Goal: Task Accomplishment & Management: Manage account settings

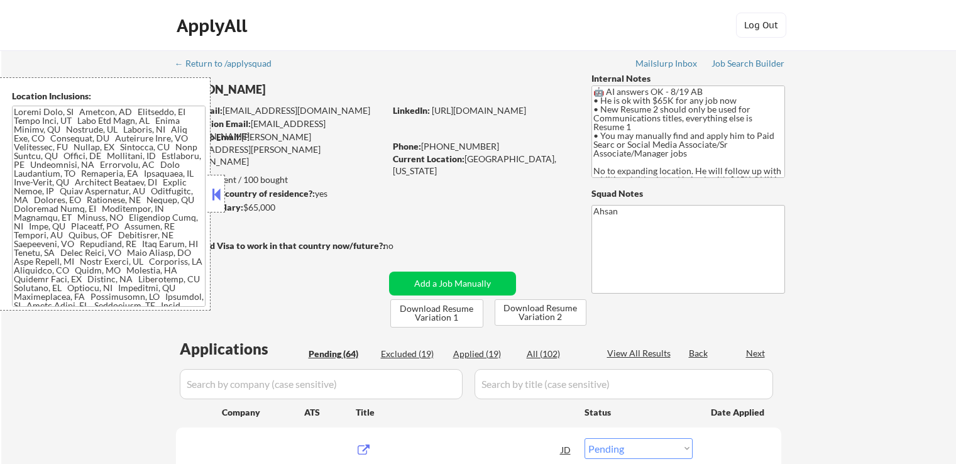
select select ""pending""
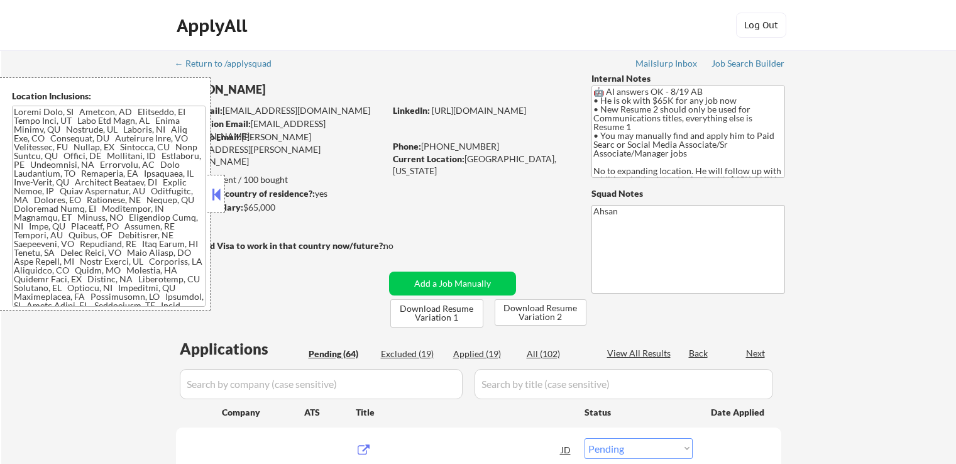
select select ""pending""
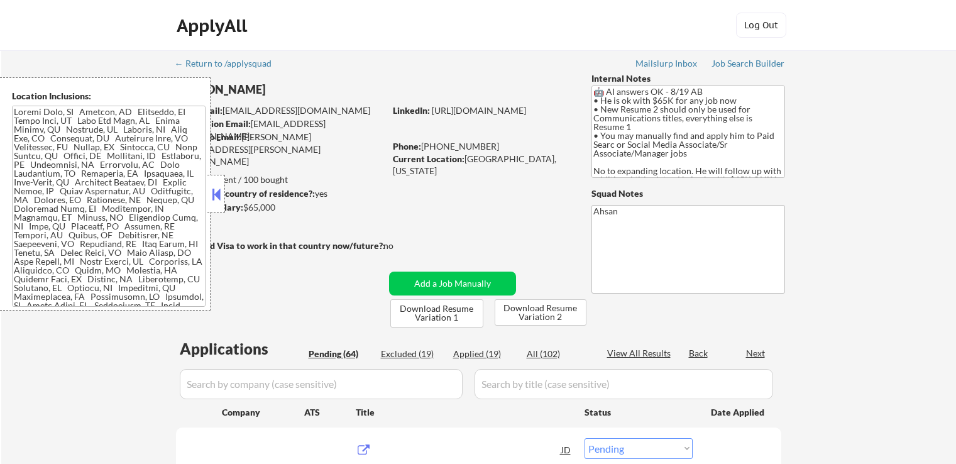
select select ""pending""
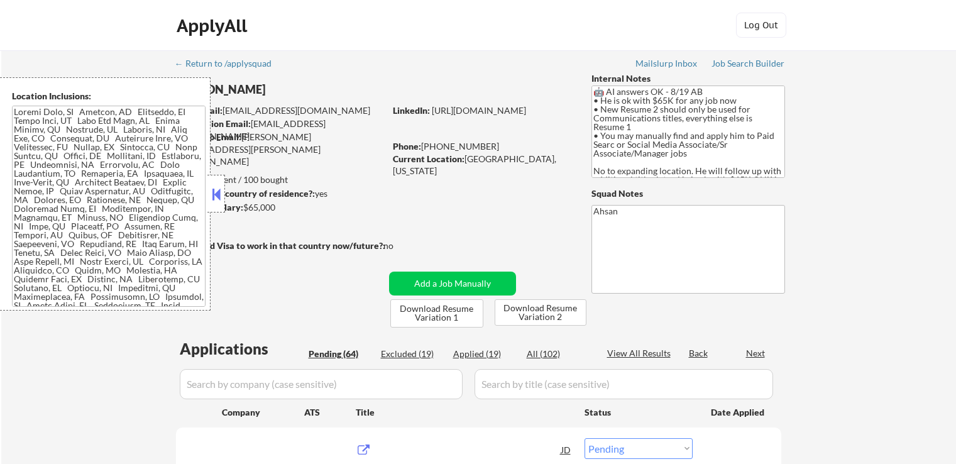
select select ""pending""
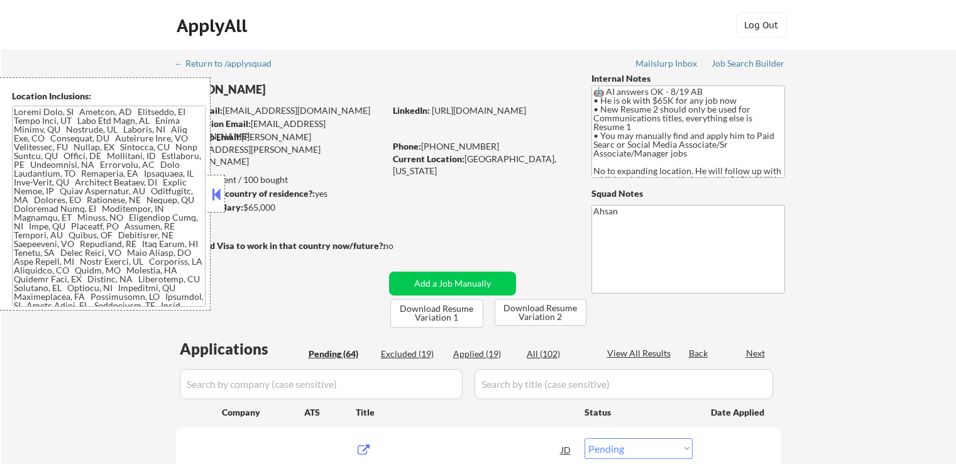
select select ""pending""
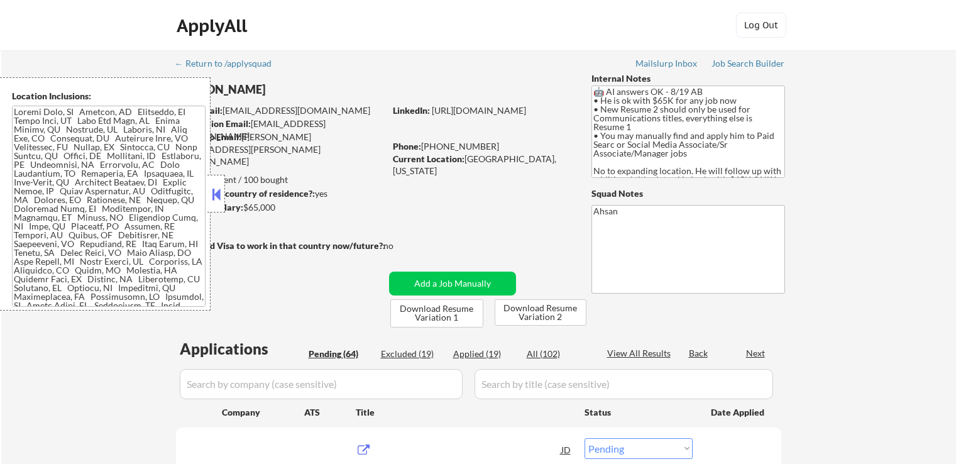
select select ""pending""
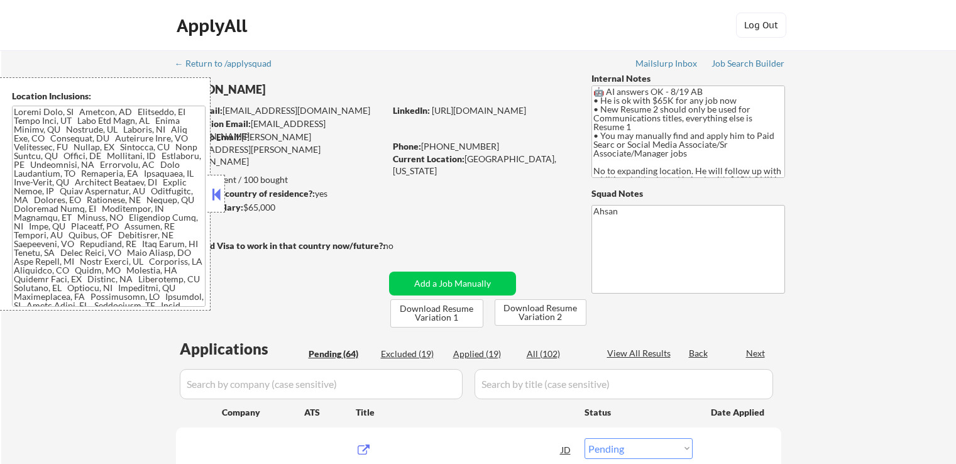
select select ""pending""
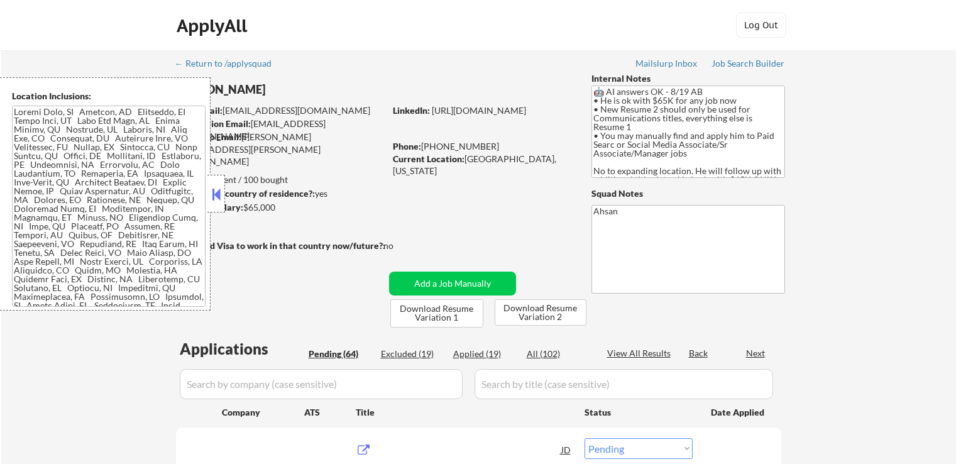
select select ""pending""
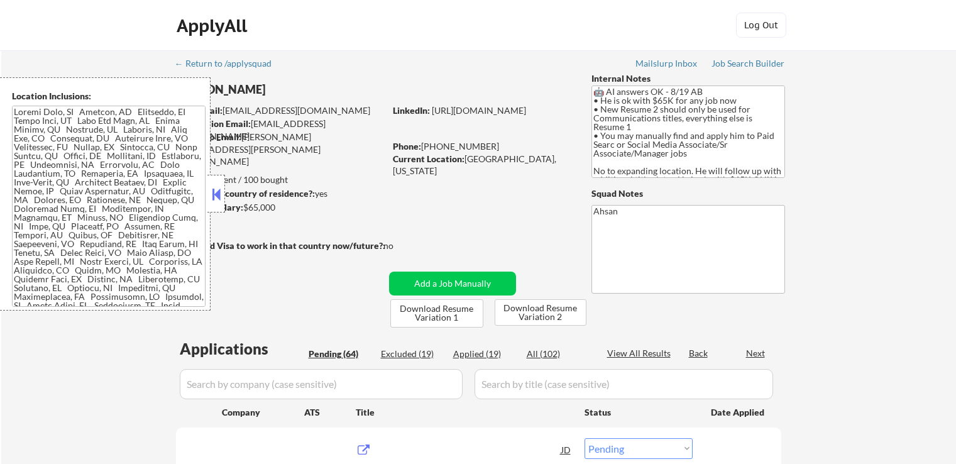
select select ""pending""
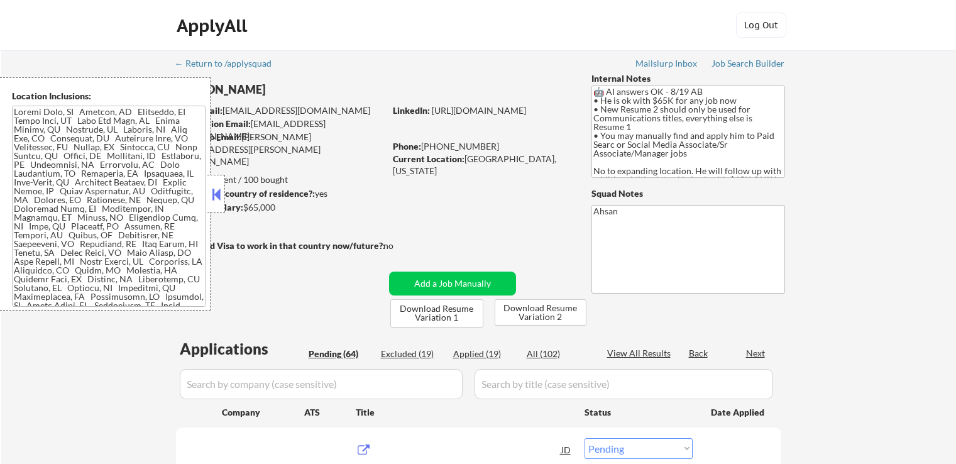
select select ""pending""
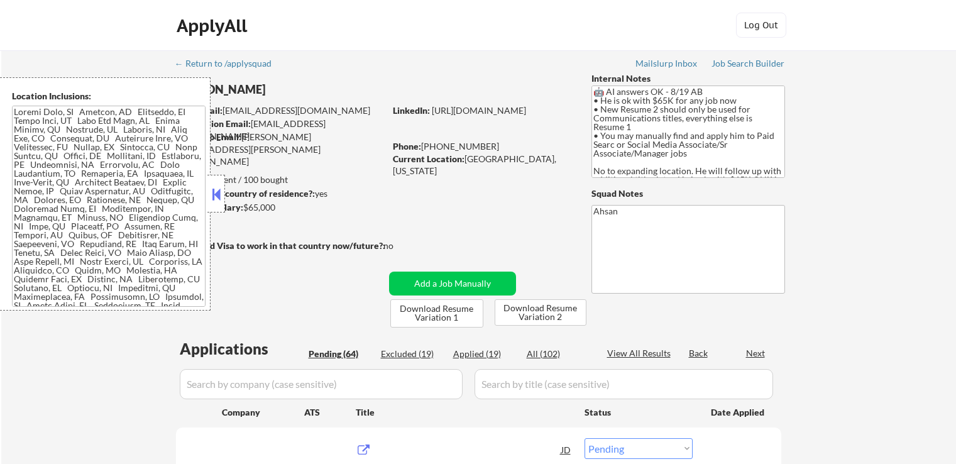
select select ""pending""
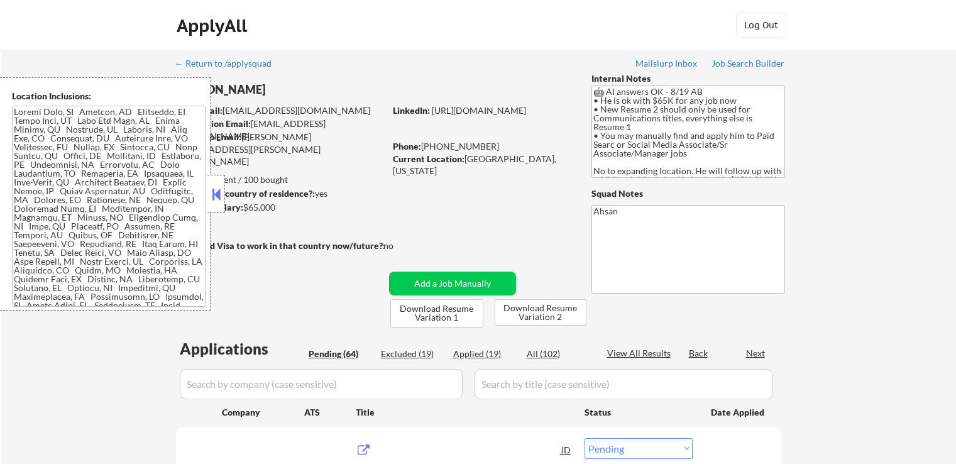
select select ""pending""
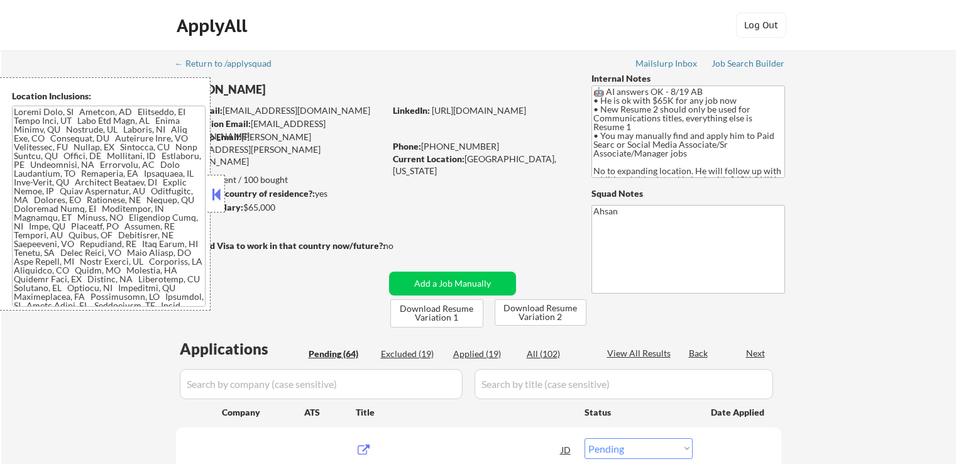
select select ""pending""
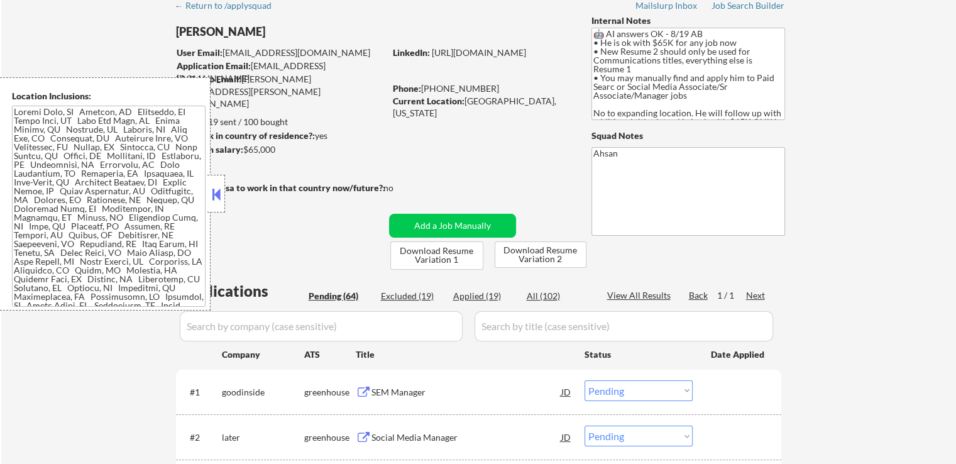
scroll to position [188, 0]
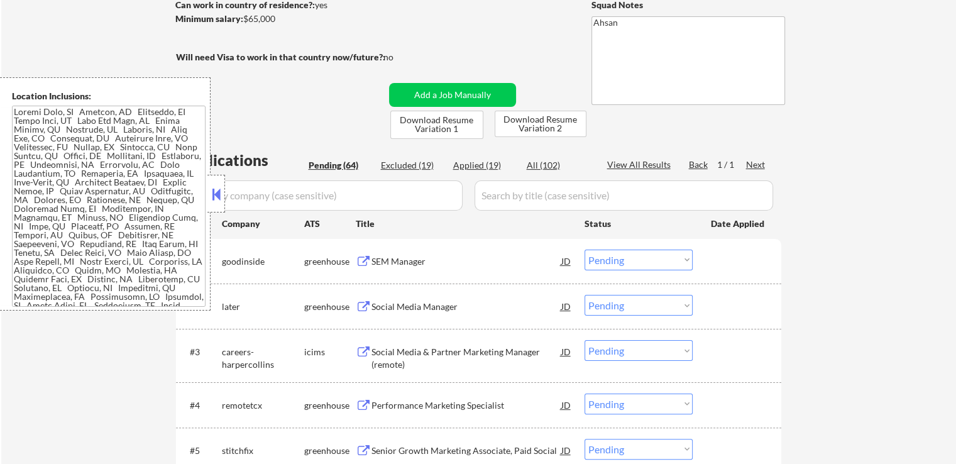
click at [403, 266] on div "SEM Manager" at bounding box center [466, 261] width 190 height 13
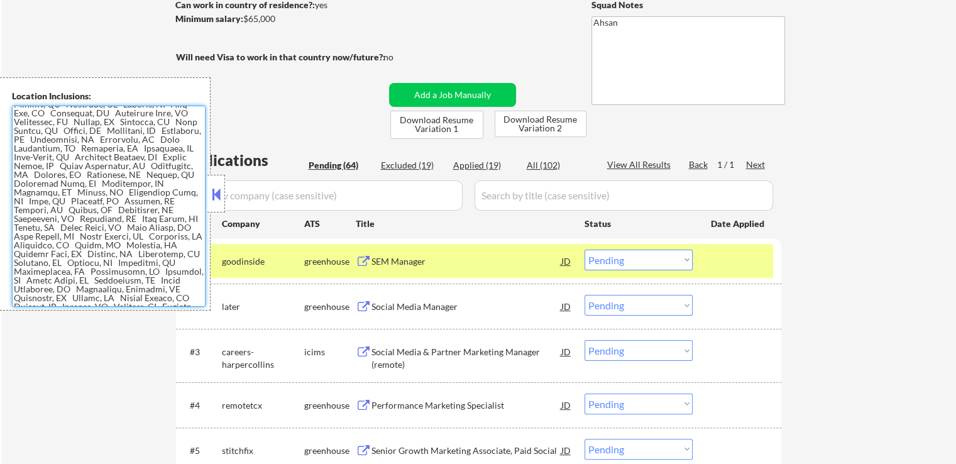
scroll to position [0, 0]
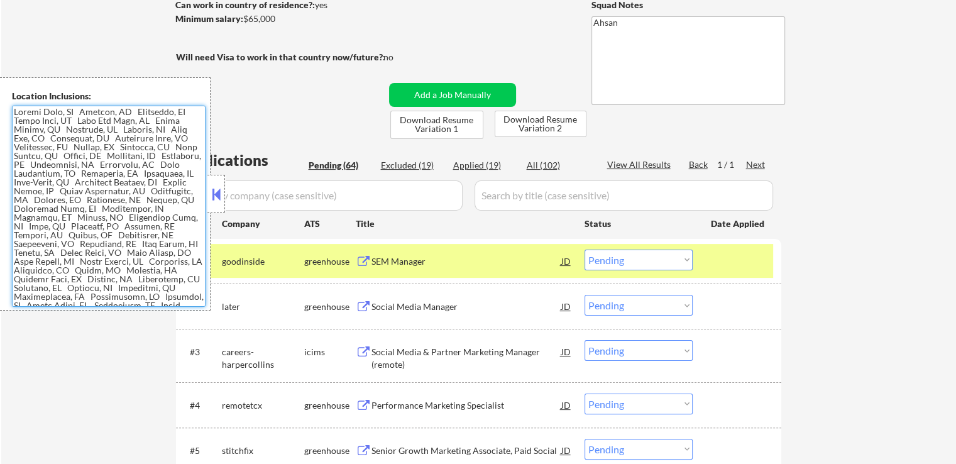
drag, startPoint x: 97, startPoint y: 298, endPoint x: 13, endPoint y: 84, distance: 231.0
click at [13, 84] on div "Location Inclusions:" at bounding box center [105, 193] width 210 height 233
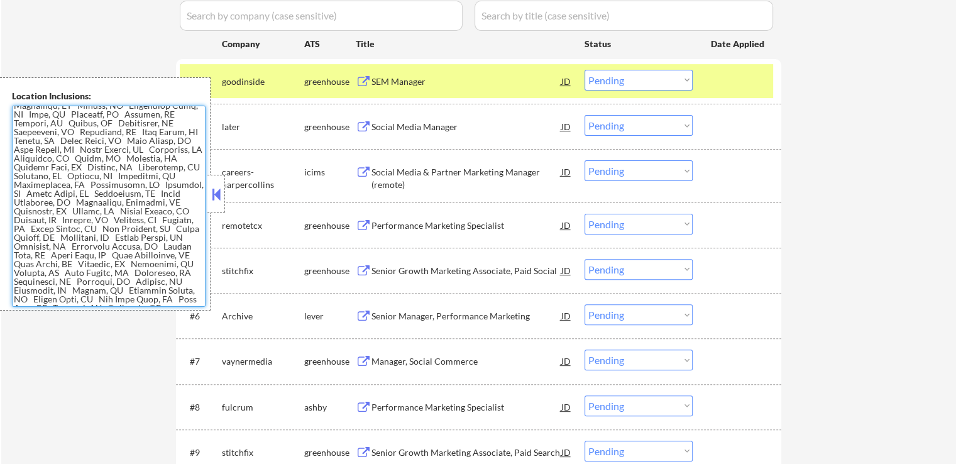
scroll to position [314, 0]
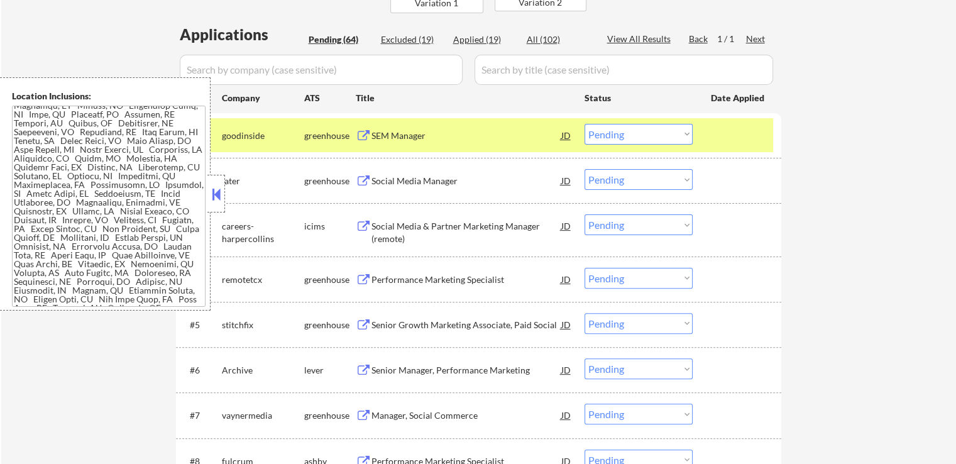
click at [214, 196] on button at bounding box center [216, 194] width 14 height 19
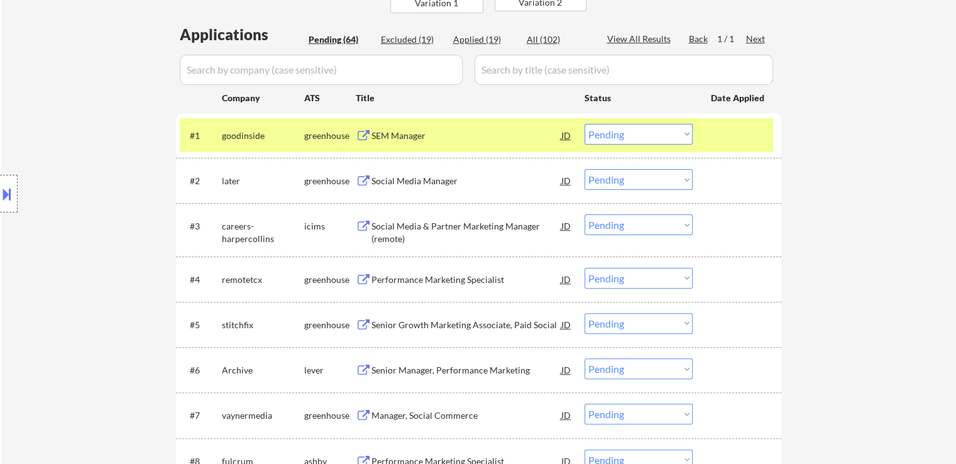
click at [358, 136] on button at bounding box center [364, 136] width 16 height 12
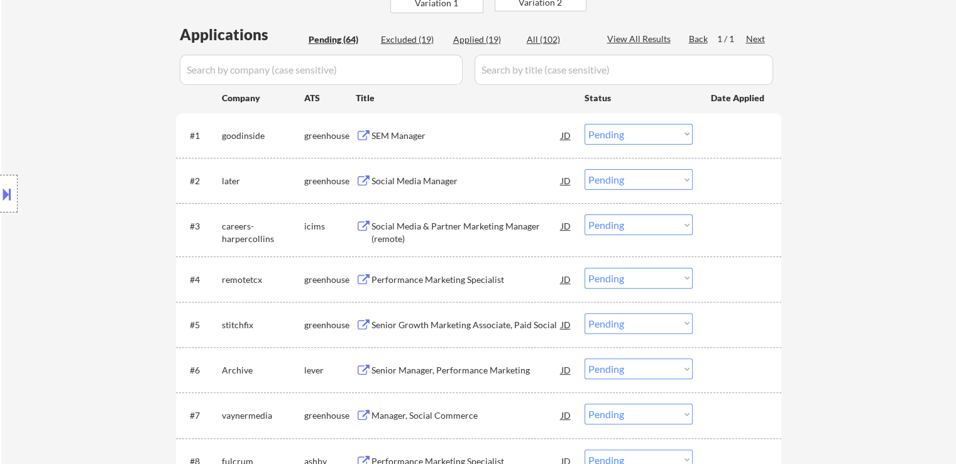
click at [9, 197] on button at bounding box center [7, 193] width 14 height 21
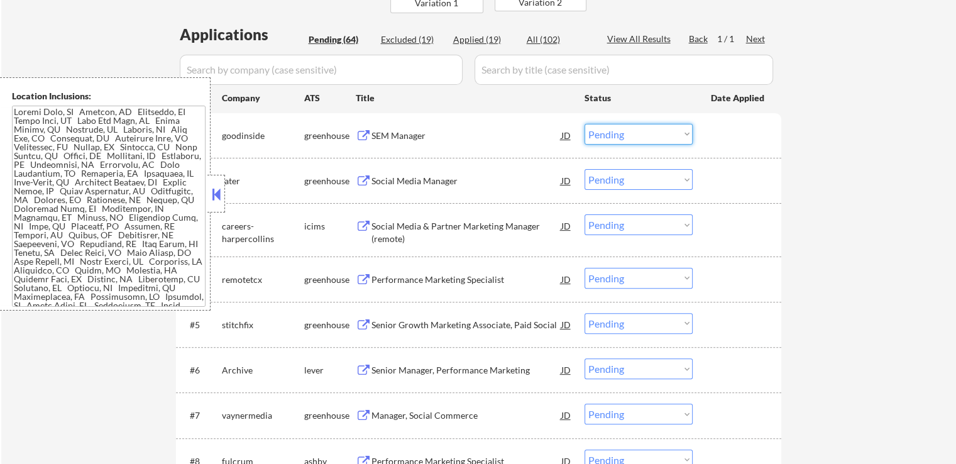
click at [653, 134] on select "Choose an option... Pending Applied Excluded (Questions) Excluded (Expired) Exc…" at bounding box center [638, 134] width 108 height 21
click at [584, 124] on select "Choose an option... Pending Applied Excluded (Questions) Excluded (Expired) Exc…" at bounding box center [638, 134] width 108 height 21
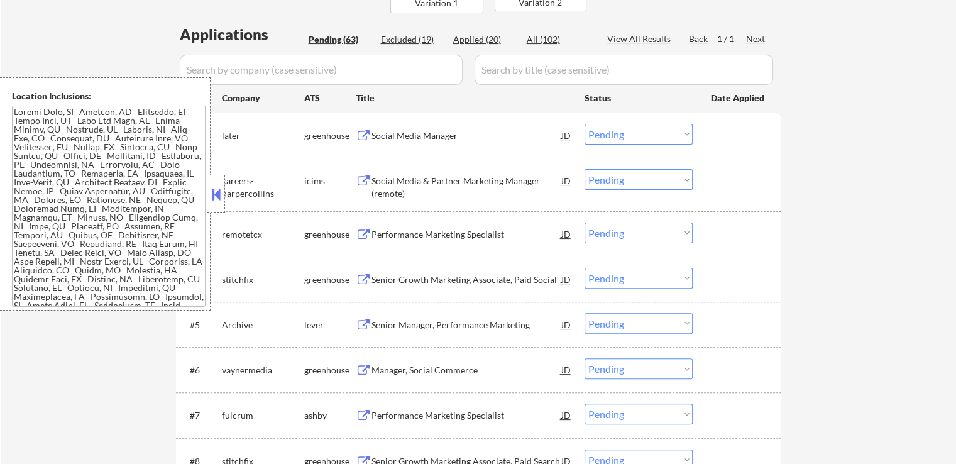
click at [364, 136] on button at bounding box center [364, 136] width 16 height 12
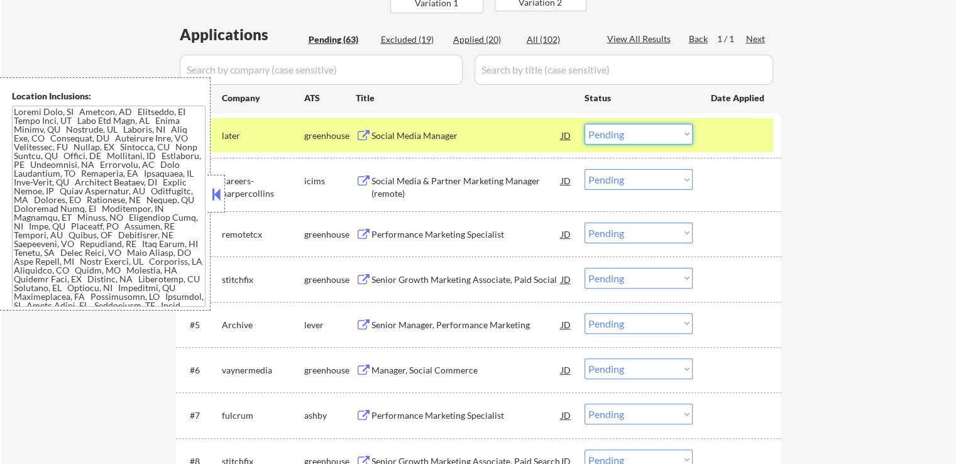
click at [668, 137] on select "Choose an option... Pending Applied Excluded (Questions) Excluded (Expired) Exc…" at bounding box center [638, 134] width 108 height 21
click at [584, 124] on select "Choose an option... Pending Applied Excluded (Questions) Excluded (Expired) Exc…" at bounding box center [638, 134] width 108 height 21
select select ""pending""
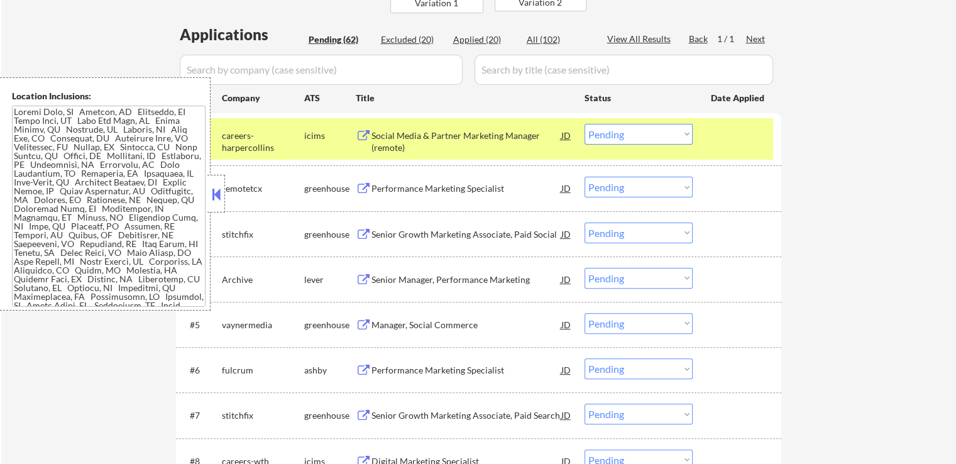
click at [364, 133] on button at bounding box center [364, 136] width 16 height 12
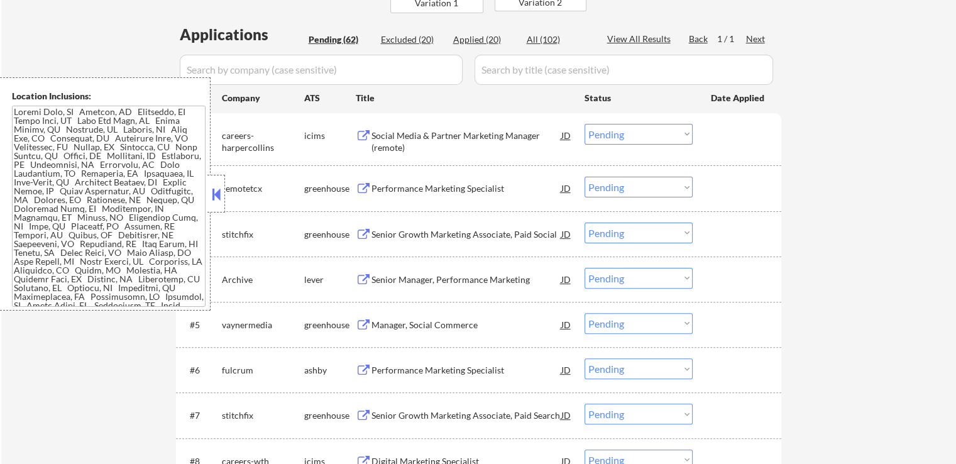
click at [358, 188] on button at bounding box center [364, 189] width 16 height 12
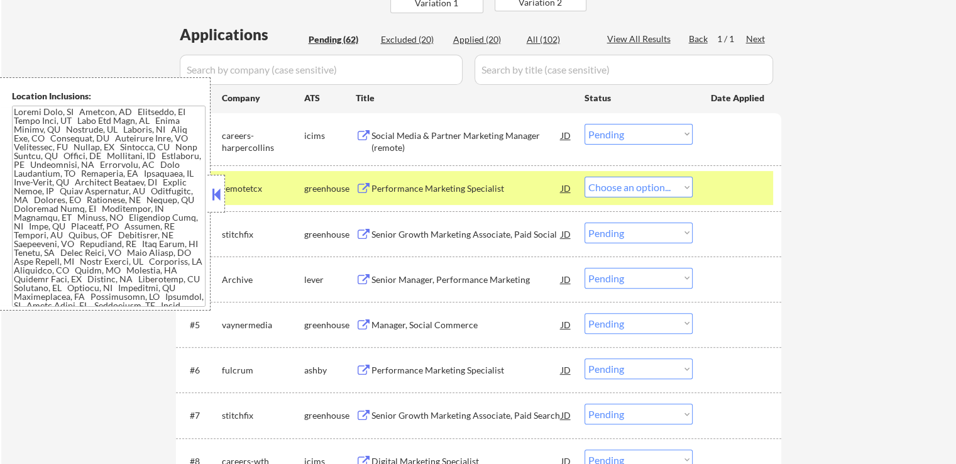
select select ""pending""
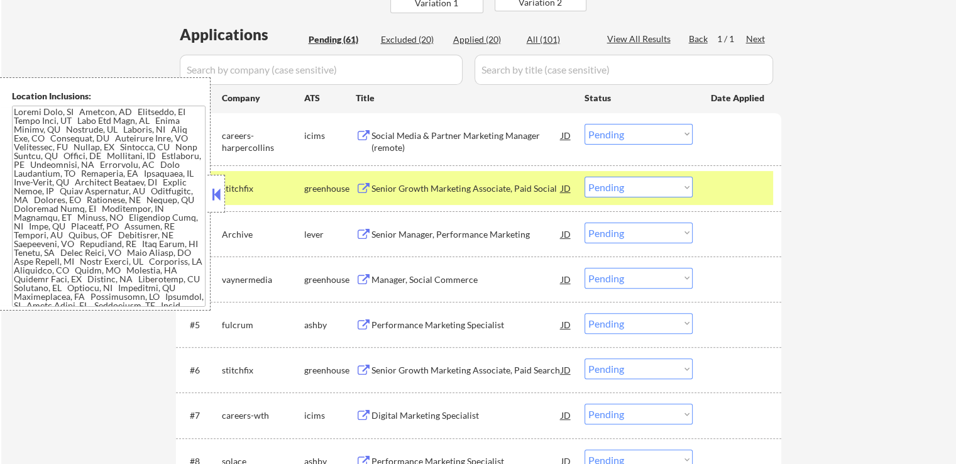
click at [360, 229] on button at bounding box center [364, 235] width 16 height 12
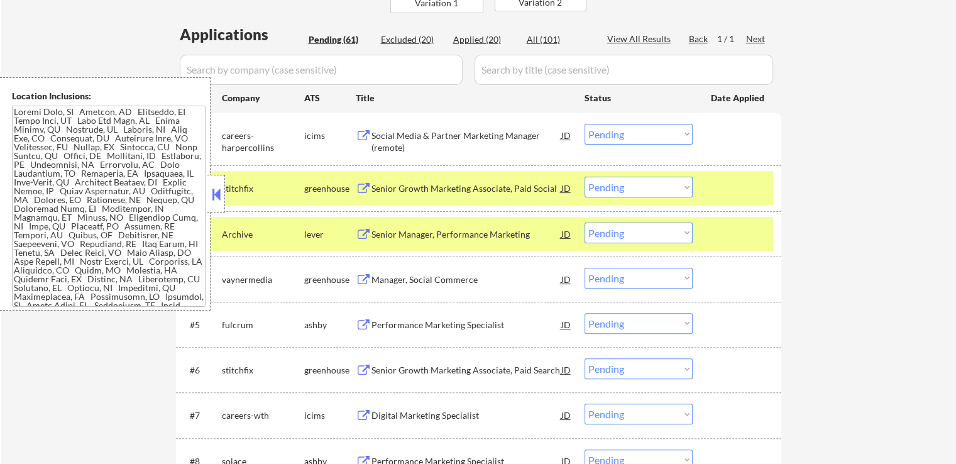
click at [643, 226] on select "Choose an option... Pending Applied Excluded (Questions) Excluded (Expired) Exc…" at bounding box center [638, 232] width 108 height 21
click at [584, 222] on select "Choose an option... Pending Applied Excluded (Questions) Excluded (Expired) Exc…" at bounding box center [638, 232] width 108 height 21
click at [364, 278] on button at bounding box center [364, 280] width 16 height 12
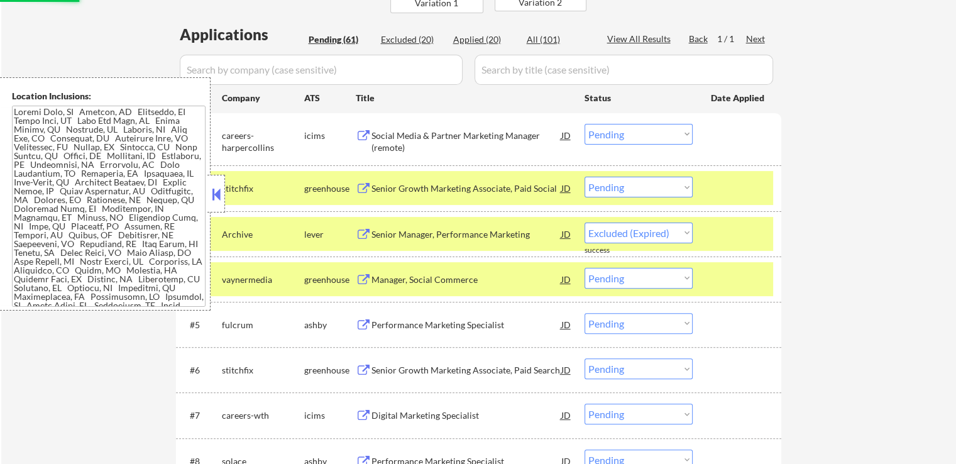
select select ""pending""
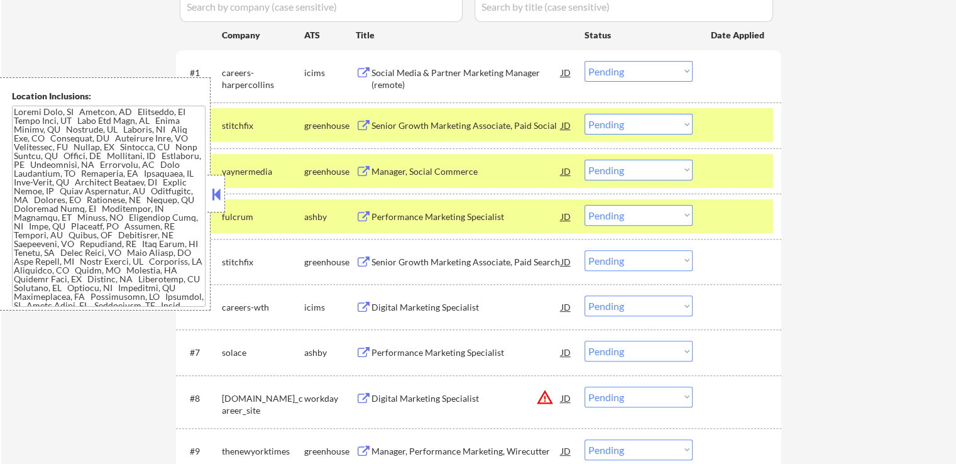
scroll to position [440, 0]
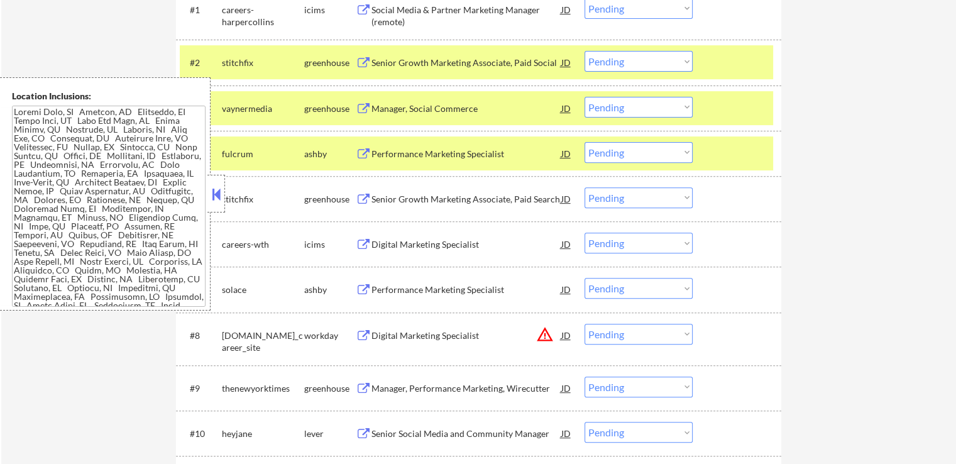
click at [364, 151] on button at bounding box center [364, 154] width 16 height 12
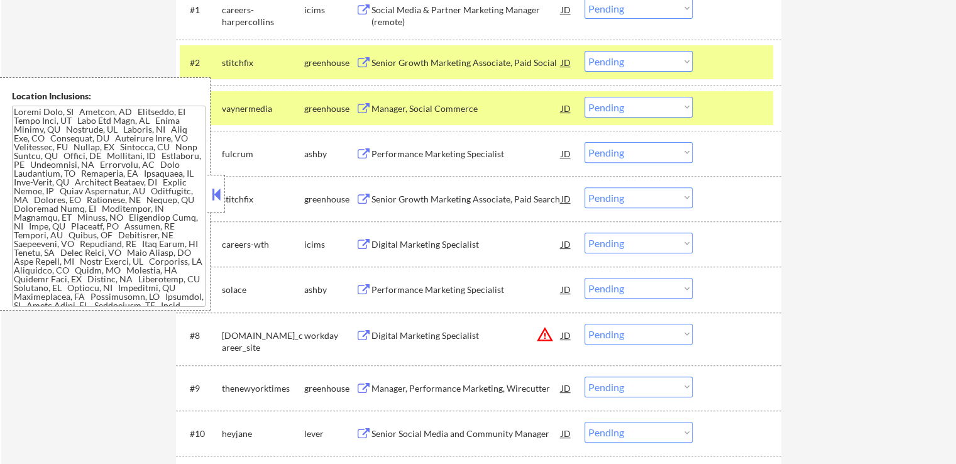
click at [659, 151] on select "Choose an option... Pending Applied Excluded (Questions) Excluded (Expired) Exc…" at bounding box center [638, 152] width 108 height 21
click at [584, 142] on select "Choose an option... Pending Applied Excluded (Questions) Excluded (Expired) Exc…" at bounding box center [638, 152] width 108 height 21
click at [359, 194] on button at bounding box center [364, 200] width 16 height 12
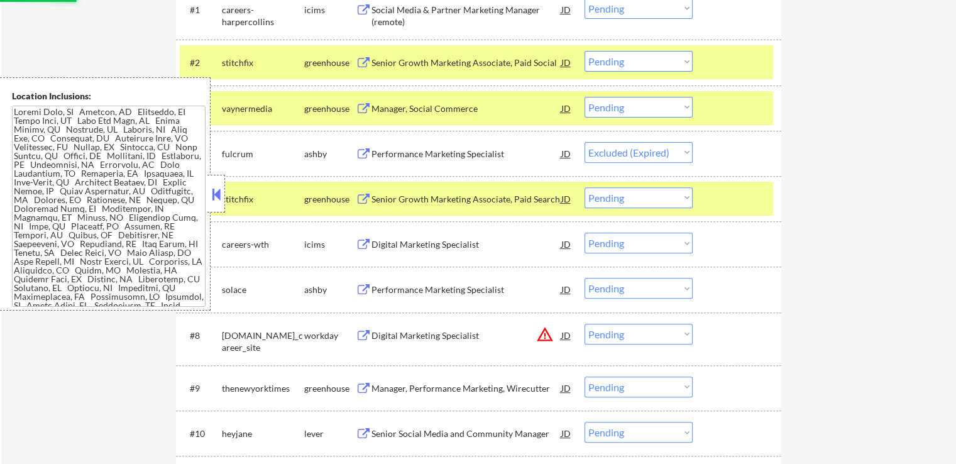
select select ""pending""
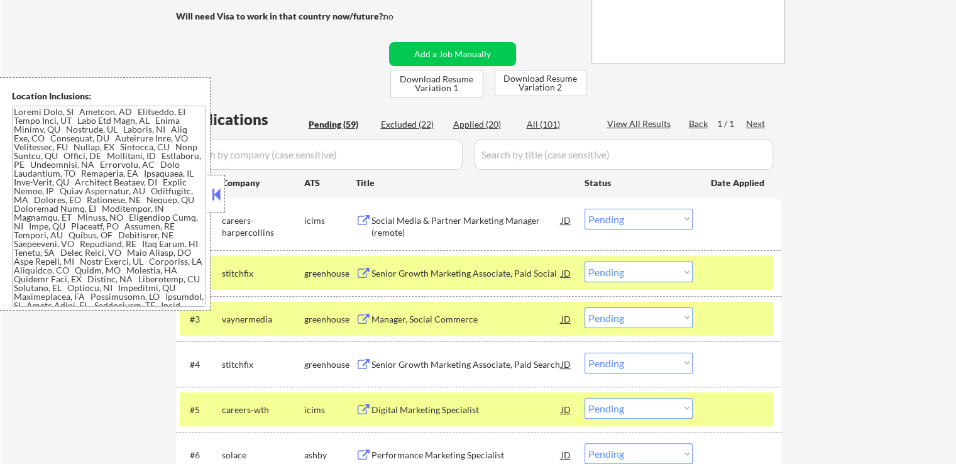
scroll to position [251, 0]
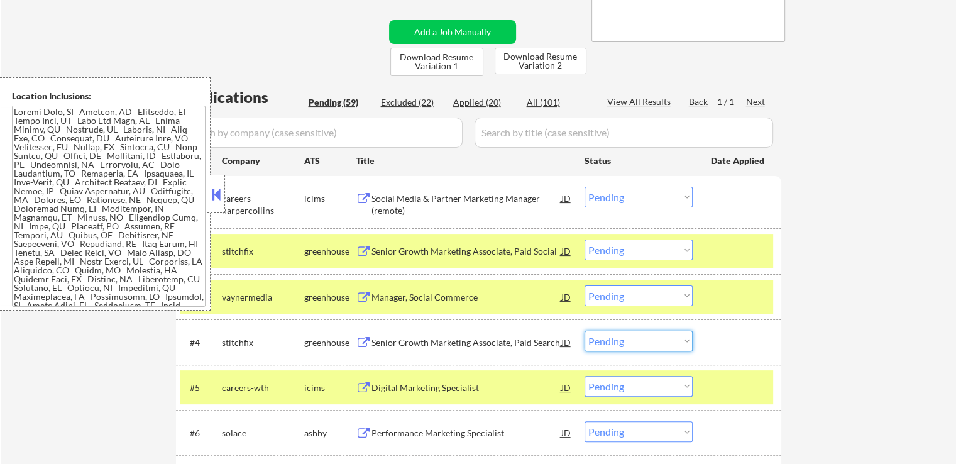
click at [624, 342] on select "Choose an option... Pending Applied Excluded (Questions) Excluded (Expired) Exc…" at bounding box center [638, 340] width 108 height 21
click at [584, 330] on select "Choose an option... Pending Applied Excluded (Questions) Excluded (Expired) Exc…" at bounding box center [638, 340] width 108 height 21
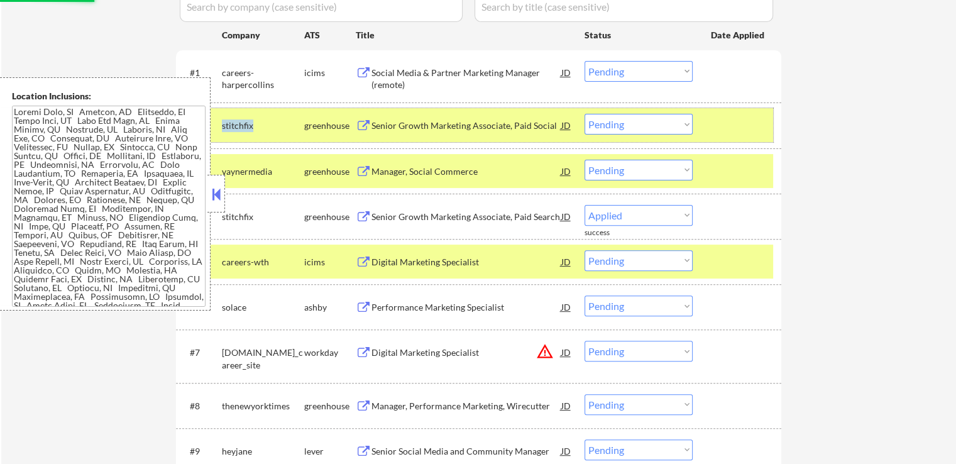
scroll to position [440, 0]
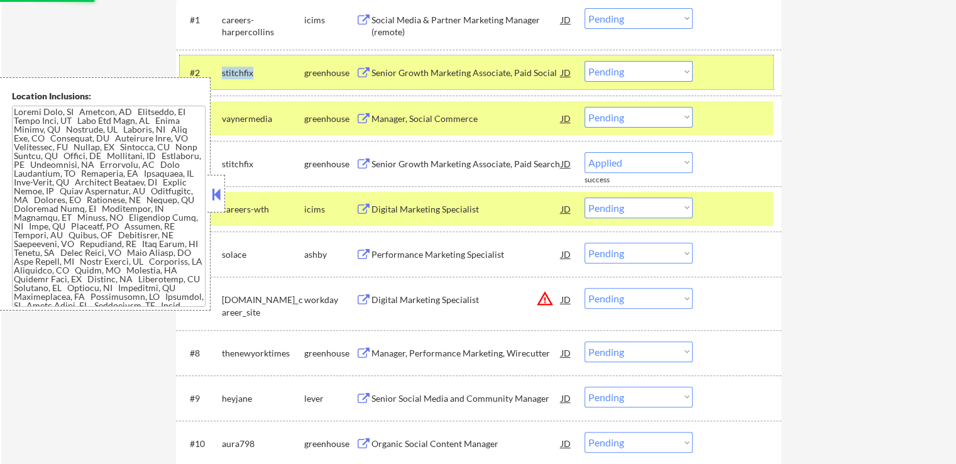
select select ""pending""
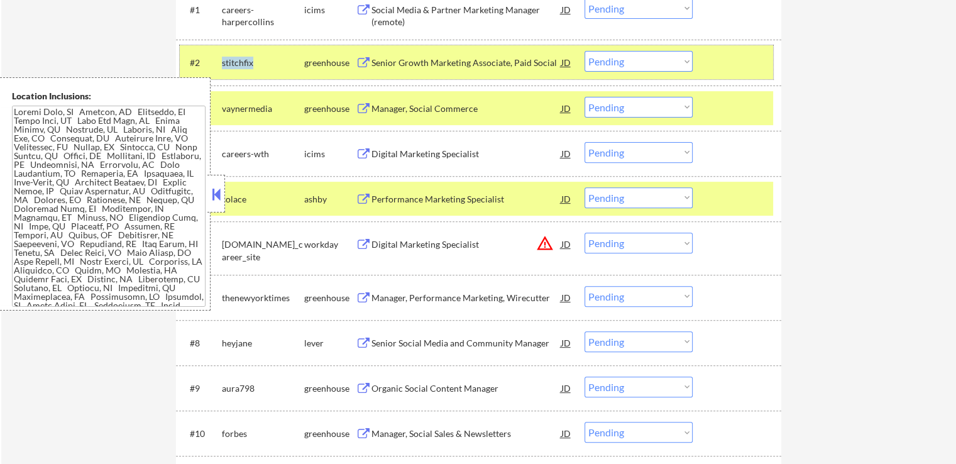
click at [364, 197] on button at bounding box center [364, 200] width 16 height 12
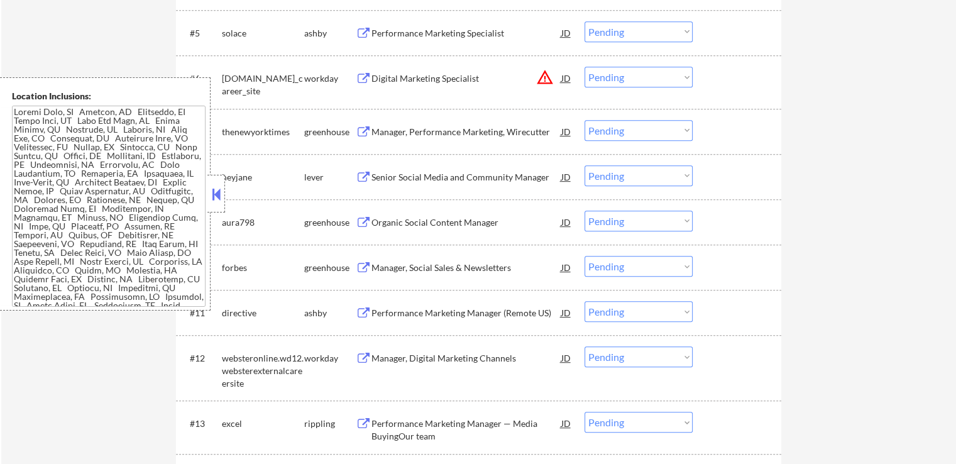
scroll to position [628, 0]
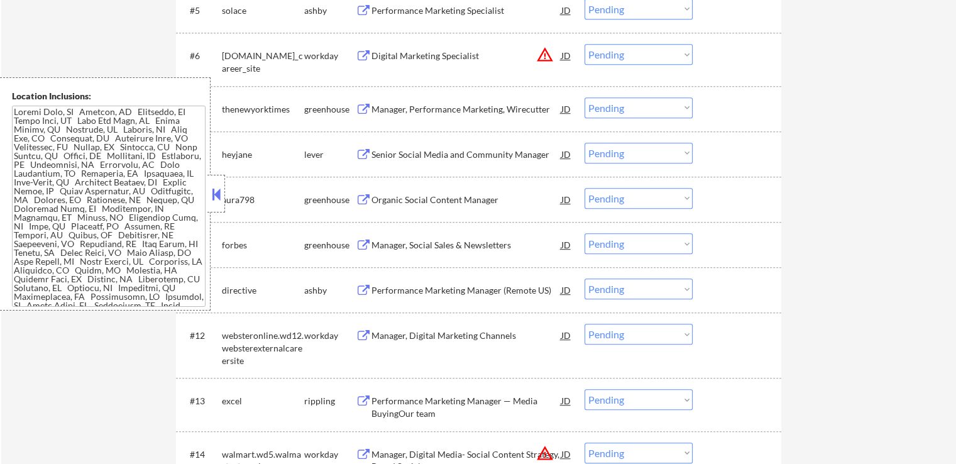
click at [359, 104] on button at bounding box center [364, 110] width 16 height 12
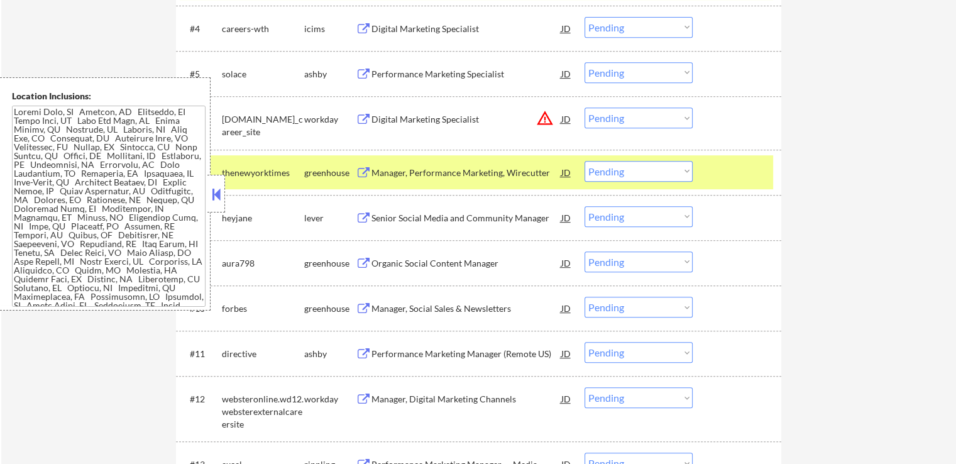
scroll to position [565, 0]
click at [649, 174] on select "Choose an option... Pending Applied Excluded (Questions) Excluded (Expired) Exc…" at bounding box center [638, 170] width 108 height 21
click at [584, 160] on select "Choose an option... Pending Applied Excluded (Questions) Excluded (Expired) Exc…" at bounding box center [638, 170] width 108 height 21
click at [363, 216] on button at bounding box center [364, 218] width 16 height 12
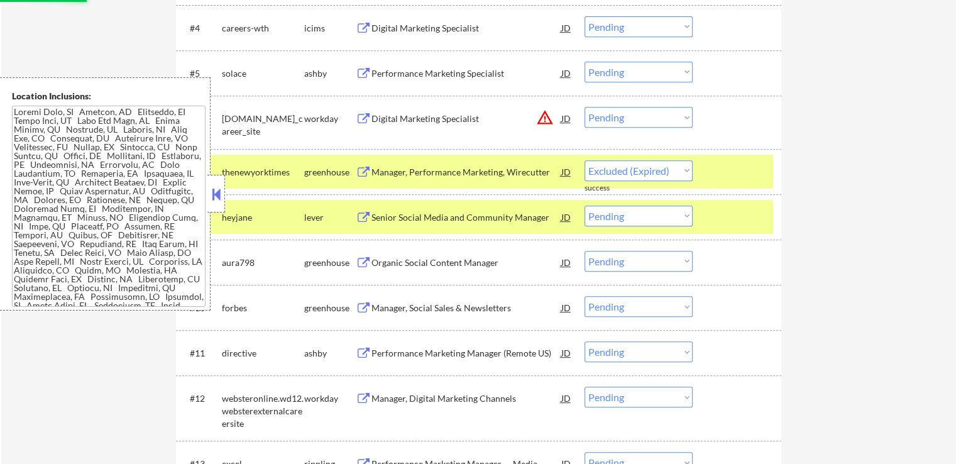
select select ""pending""
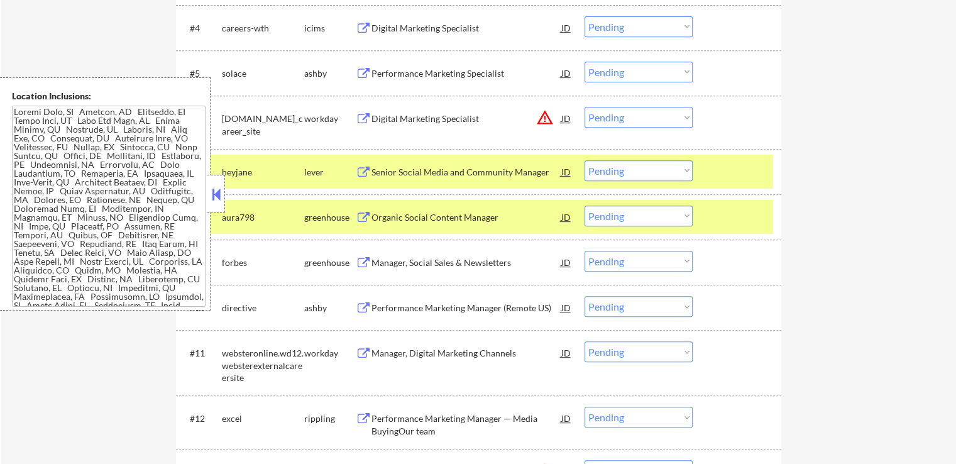
click at [361, 168] on button at bounding box center [364, 172] width 16 height 12
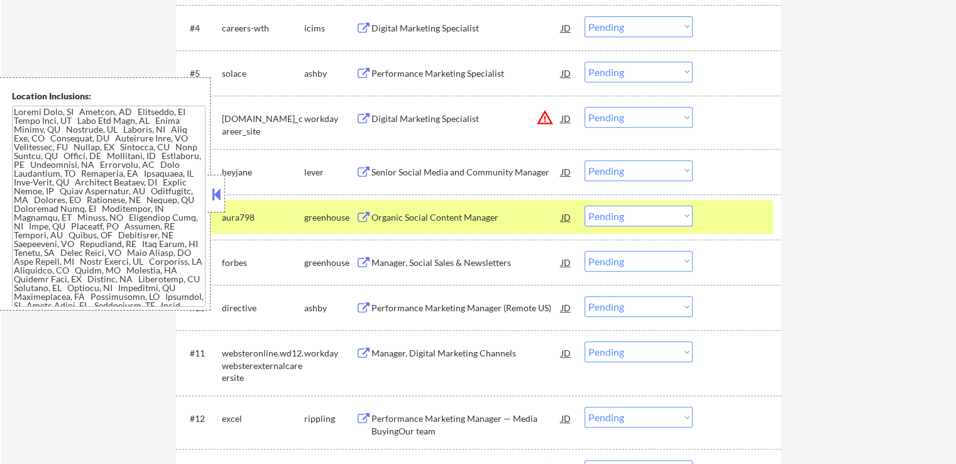
click at [644, 166] on select "Choose an option... Pending Applied Excluded (Questions) Excluded (Expired) Exc…" at bounding box center [638, 170] width 108 height 21
click at [584, 160] on select "Choose an option... Pending Applied Excluded (Questions) Excluded (Expired) Exc…" at bounding box center [638, 170] width 108 height 21
click at [362, 220] on button at bounding box center [364, 218] width 16 height 12
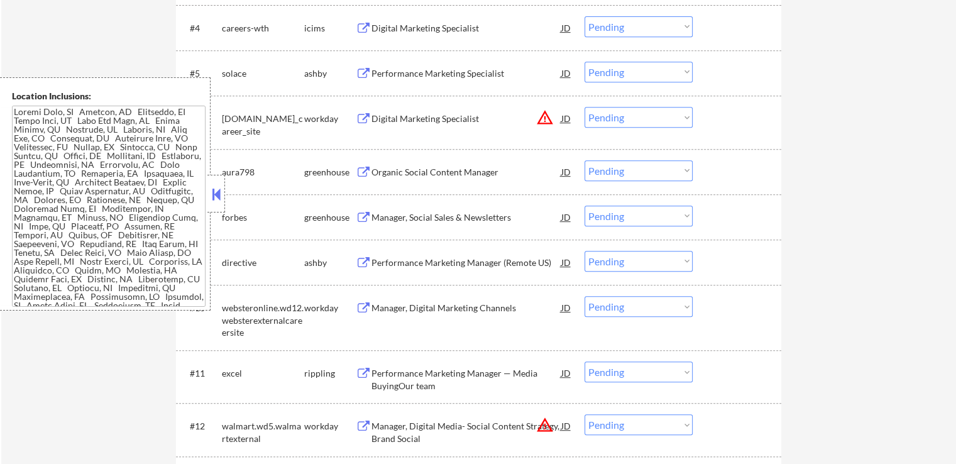
click at [645, 175] on select "Choose an option... Pending Applied Excluded (Questions) Excluded (Expired) Exc…" at bounding box center [638, 170] width 108 height 21
click at [584, 160] on select "Choose an option... Pending Applied Excluded (Questions) Excluded (Expired) Exc…" at bounding box center [638, 170] width 108 height 21
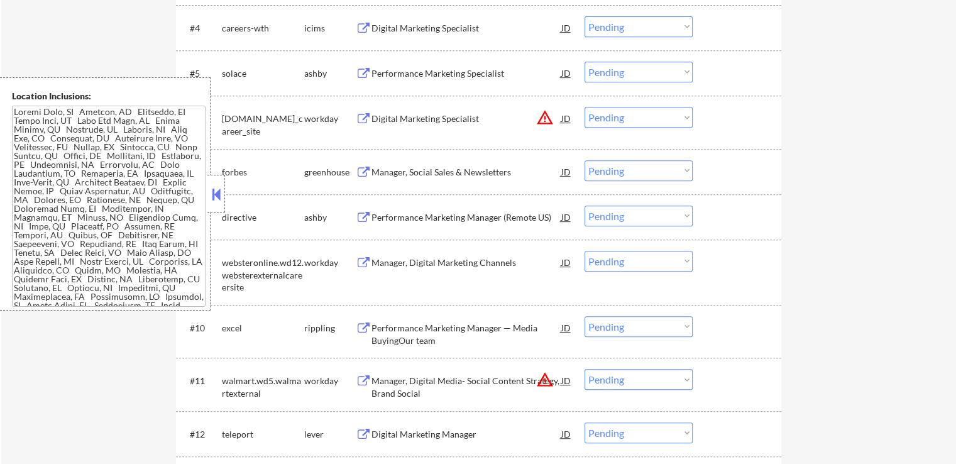
click at [361, 171] on button at bounding box center [364, 172] width 16 height 12
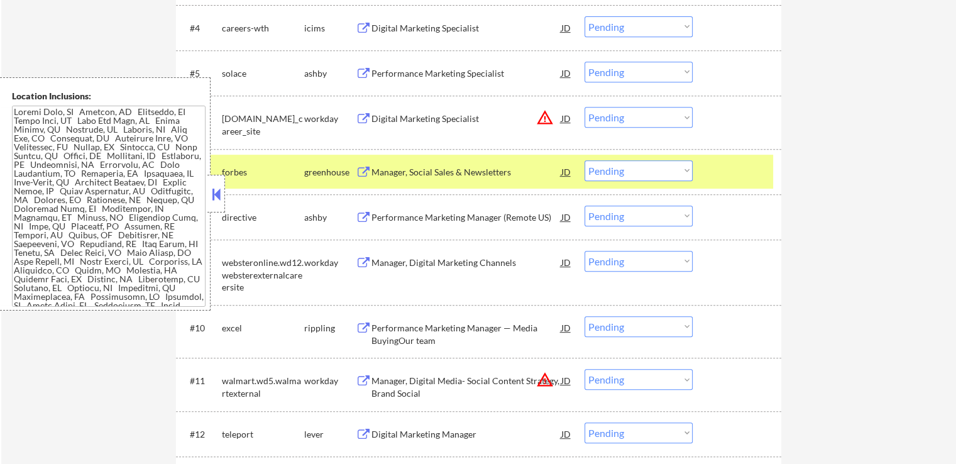
click at [602, 172] on select "Choose an option... Pending Applied Excluded (Questions) Excluded (Expired) Exc…" at bounding box center [638, 170] width 108 height 21
click at [584, 160] on select "Choose an option... Pending Applied Excluded (Questions) Excluded (Expired) Exc…" at bounding box center [638, 170] width 108 height 21
click at [365, 214] on button at bounding box center [364, 218] width 16 height 12
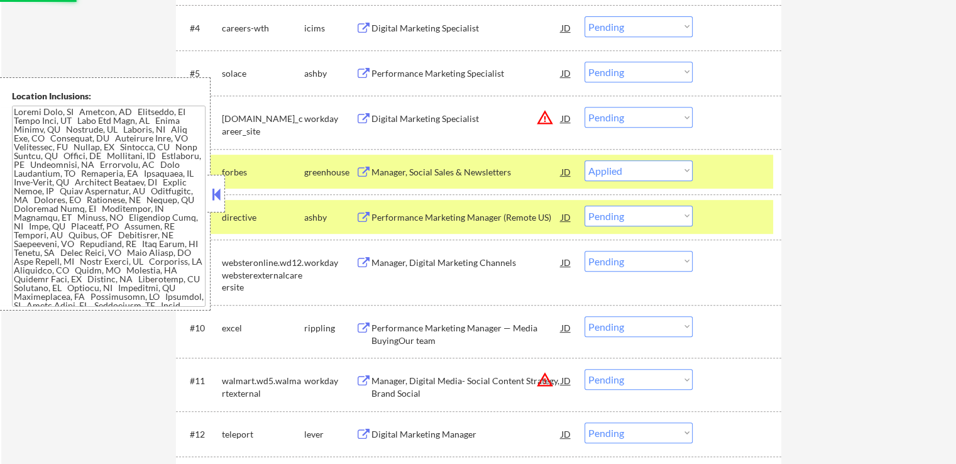
select select ""pending""
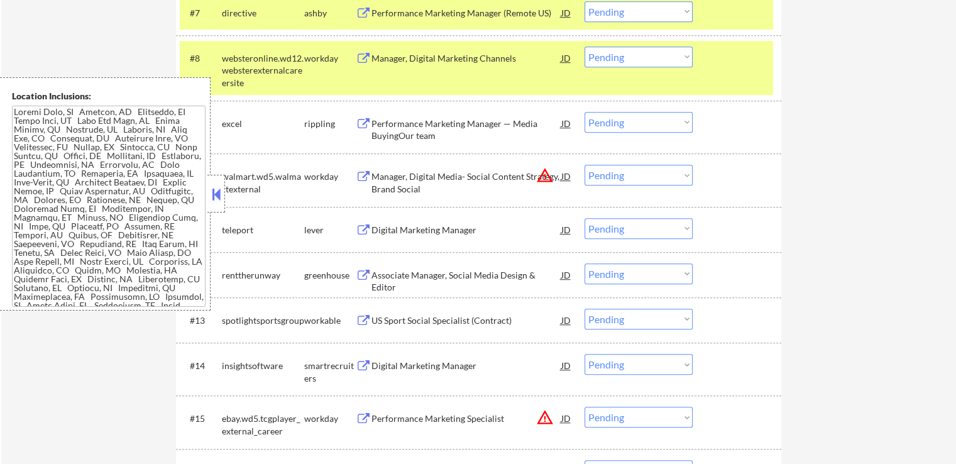
scroll to position [754, 0]
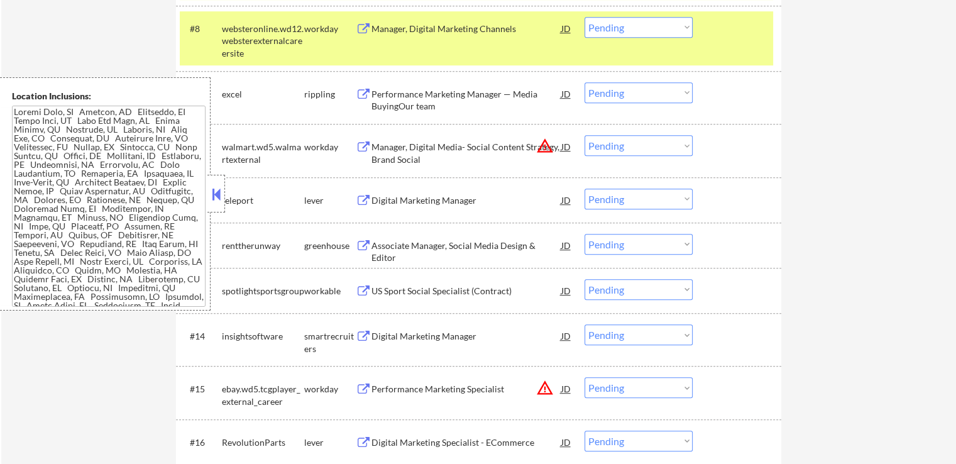
click at [361, 94] on button at bounding box center [364, 95] width 16 height 12
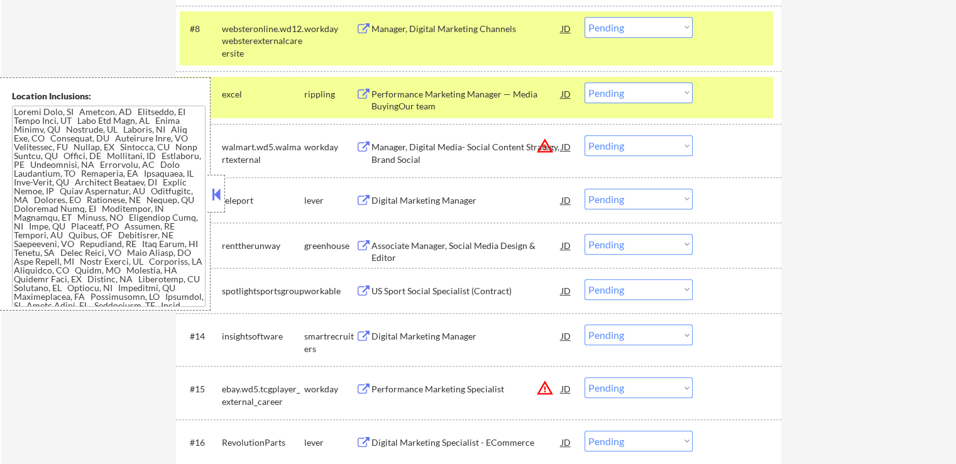
click at [643, 95] on select "Choose an option... Pending Applied Excluded (Questions) Excluded (Expired) Exc…" at bounding box center [638, 92] width 108 height 21
click at [584, 82] on select "Choose an option... Pending Applied Excluded (Questions) Excluded (Expired) Exc…" at bounding box center [638, 92] width 108 height 21
click at [361, 199] on button at bounding box center [364, 201] width 16 height 12
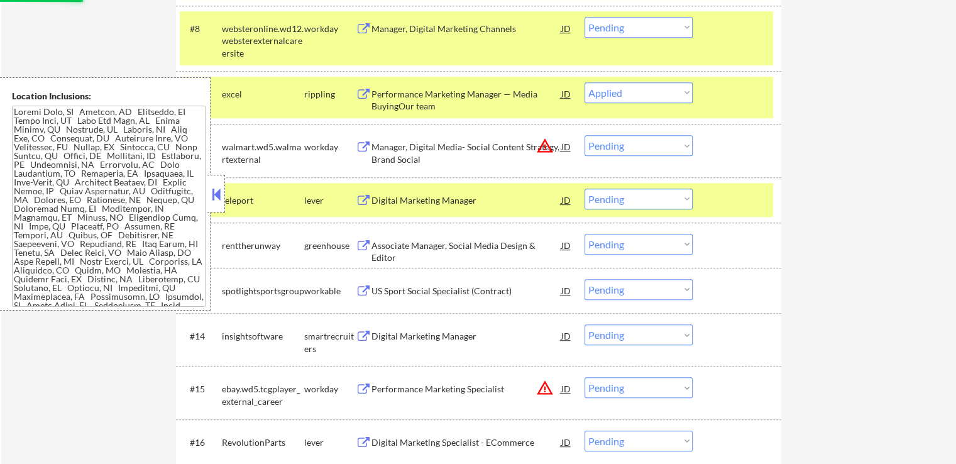
select select ""pending""
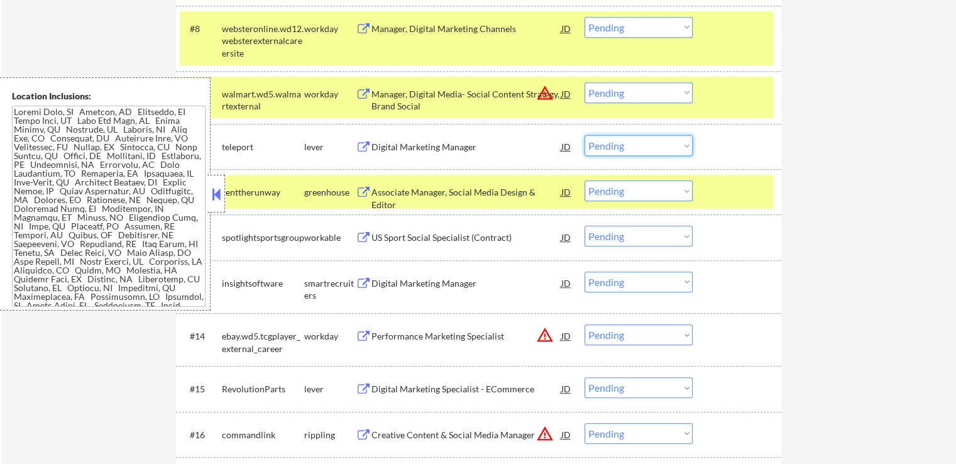
click at [648, 140] on select "Choose an option... Pending Applied Excluded (Questions) Excluded (Expired) Exc…" at bounding box center [638, 145] width 108 height 21
click at [584, 135] on select "Choose an option... Pending Applied Excluded (Questions) Excluded (Expired) Exc…" at bounding box center [638, 145] width 108 height 21
click at [358, 191] on button at bounding box center [364, 193] width 16 height 12
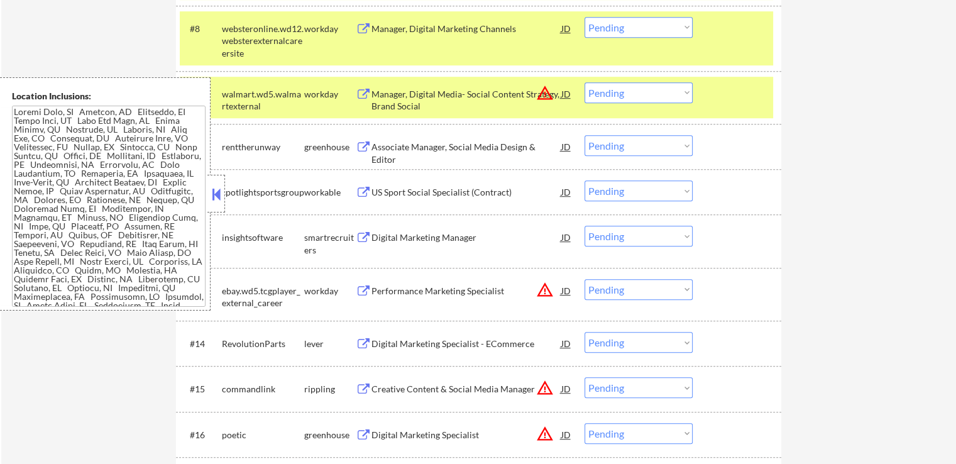
click at [371, 142] on div "Associate Manager, Social Media Design & Editor" at bounding box center [466, 153] width 190 height 25
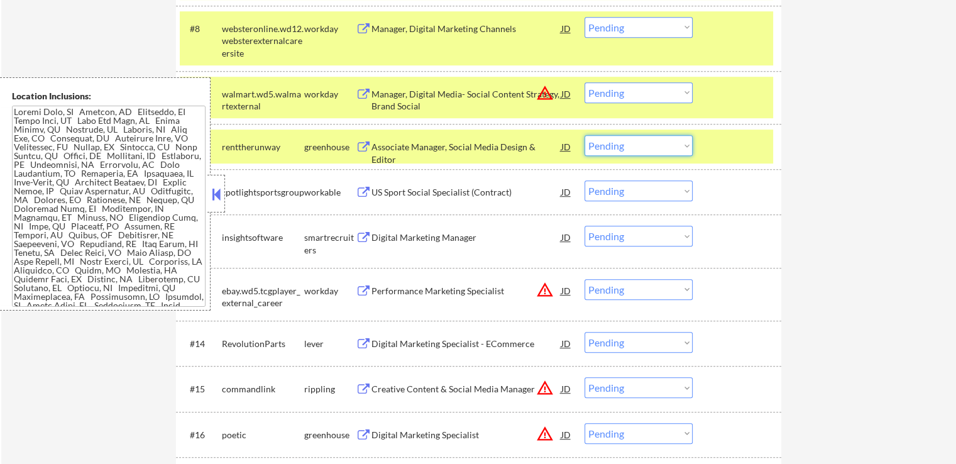
click at [626, 152] on select "Choose an option... Pending Applied Excluded (Questions) Excluded (Expired) Exc…" at bounding box center [638, 145] width 108 height 21
click at [584, 135] on select "Choose an option... Pending Applied Excluded (Questions) Excluded (Expired) Exc…" at bounding box center [638, 145] width 108 height 21
click at [363, 239] on button at bounding box center [364, 238] width 16 height 12
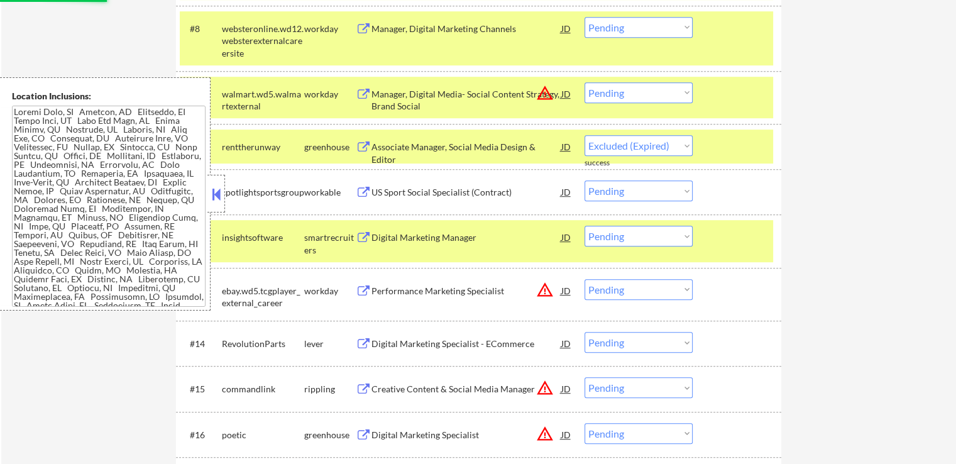
select select ""pending""
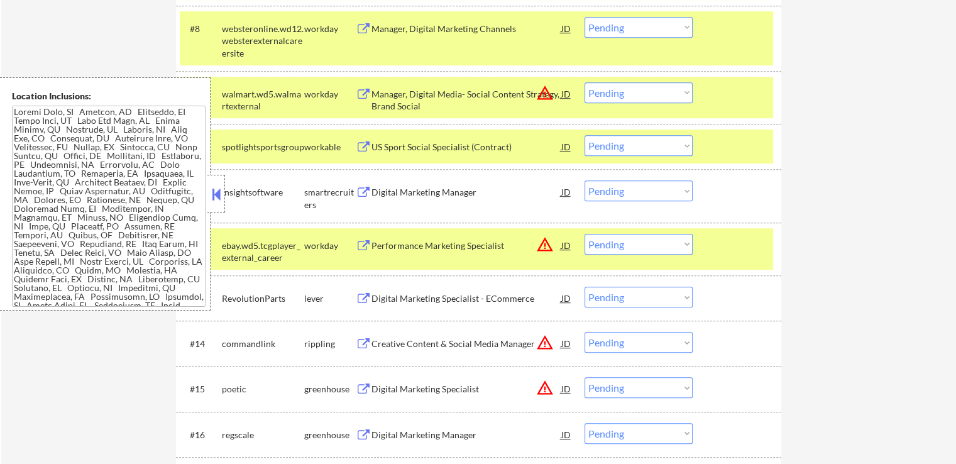
click at [634, 188] on select "Choose an option... Pending Applied Excluded (Questions) Excluded (Expired) Exc…" at bounding box center [638, 190] width 108 height 21
click at [584, 180] on select "Choose an option... Pending Applied Excluded (Questions) Excluded (Expired) Exc…" at bounding box center [638, 190] width 108 height 21
select select ""pending""
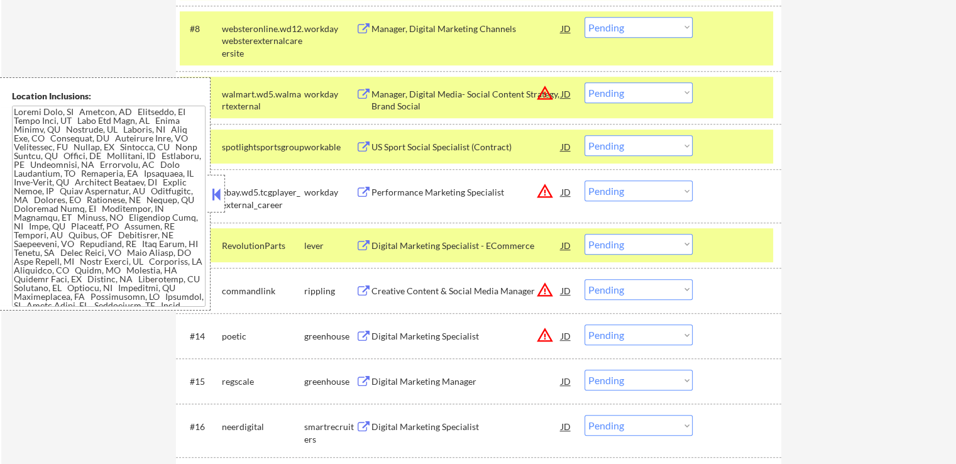
click at [366, 244] on button at bounding box center [364, 246] width 16 height 12
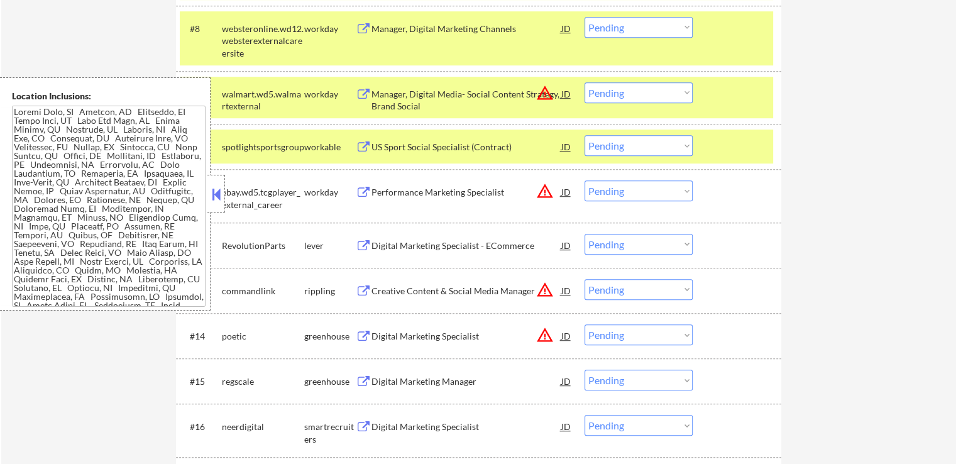
click at [630, 244] on select "Choose an option... Pending Applied Excluded (Questions) Excluded (Expired) Exc…" at bounding box center [638, 244] width 108 height 21
click at [584, 234] on select "Choose an option... Pending Applied Excluded (Questions) Excluded (Expired) Exc…" at bounding box center [638, 244] width 108 height 21
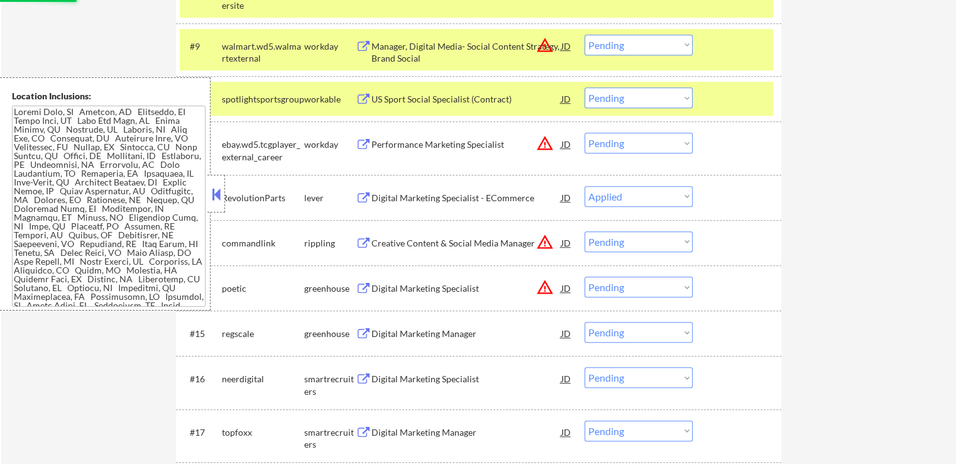
scroll to position [880, 0]
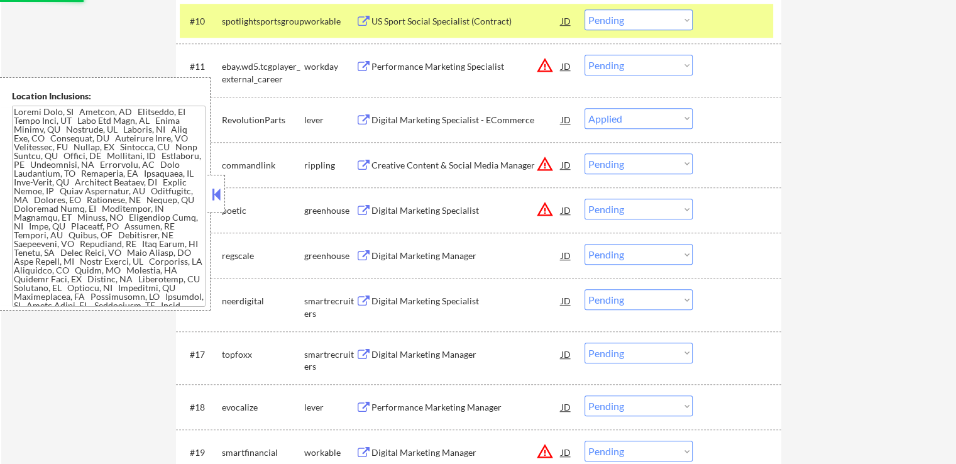
click at [359, 165] on button at bounding box center [364, 166] width 16 height 12
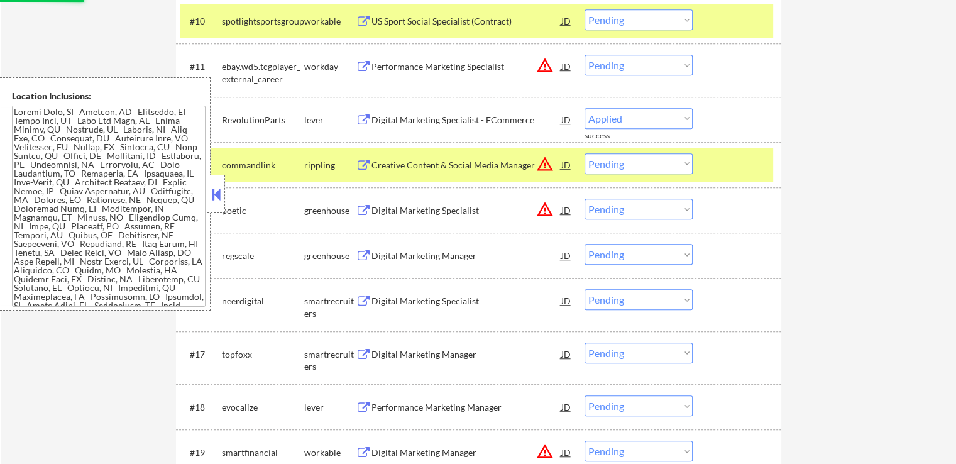
select select ""pending""
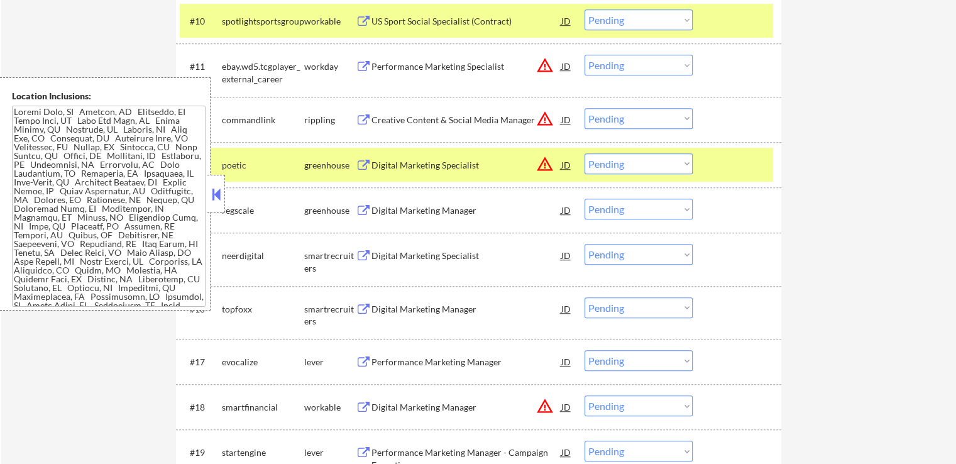
click at [360, 161] on button at bounding box center [364, 166] width 16 height 12
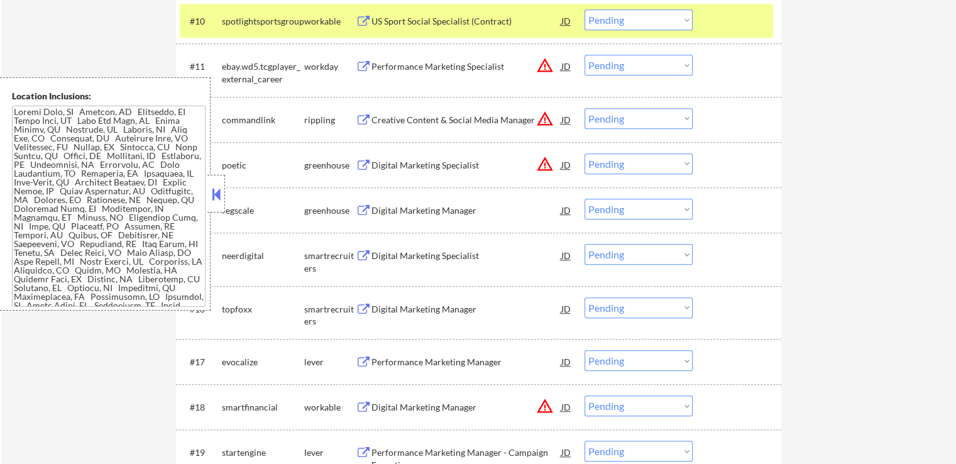
click at [624, 166] on select "Choose an option... Pending Applied Excluded (Questions) Excluded (Expired) Exc…" at bounding box center [638, 163] width 108 height 21
click at [584, 153] on select "Choose an option... Pending Applied Excluded (Questions) Excluded (Expired) Exc…" at bounding box center [638, 163] width 108 height 21
click at [360, 210] on button at bounding box center [364, 211] width 16 height 12
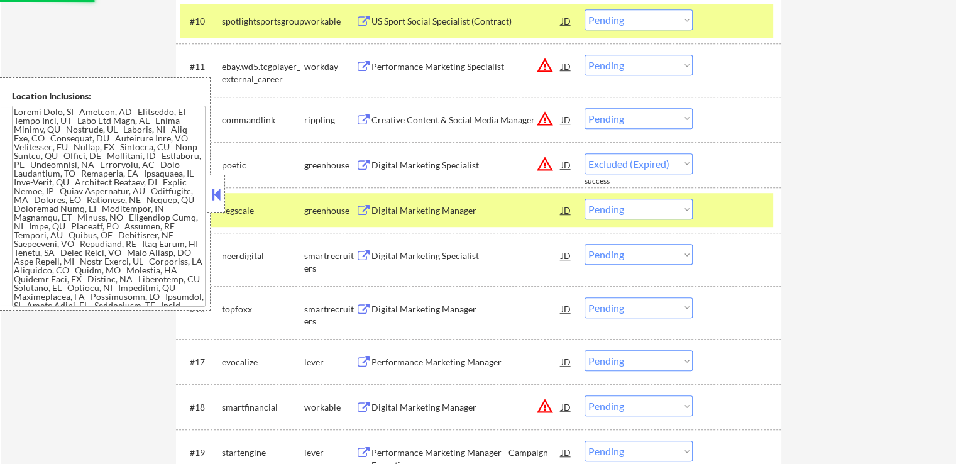
select select ""pending""
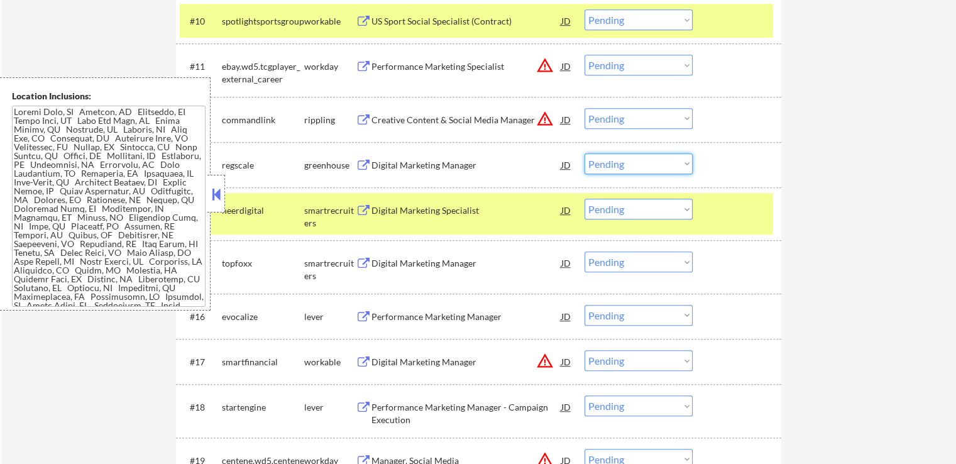
click at [642, 166] on select "Choose an option... Pending Applied Excluded (Questions) Excluded (Expired) Exc…" at bounding box center [638, 163] width 108 height 21
click at [584, 153] on select "Choose an option... Pending Applied Excluded (Questions) Excluded (Expired) Exc…" at bounding box center [638, 163] width 108 height 21
click at [362, 207] on button at bounding box center [364, 211] width 16 height 12
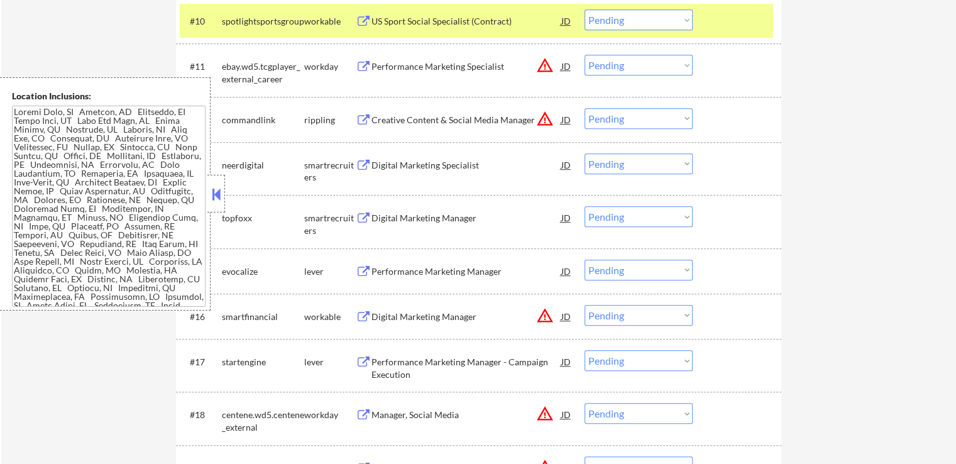
click at [633, 159] on select "Choose an option... Pending Applied Excluded (Questions) Excluded (Expired) Exc…" at bounding box center [638, 163] width 108 height 21
click at [584, 153] on select "Choose an option... Pending Applied Excluded (Questions) Excluded (Expired) Exc…" at bounding box center [638, 163] width 108 height 21
select select ""pending""
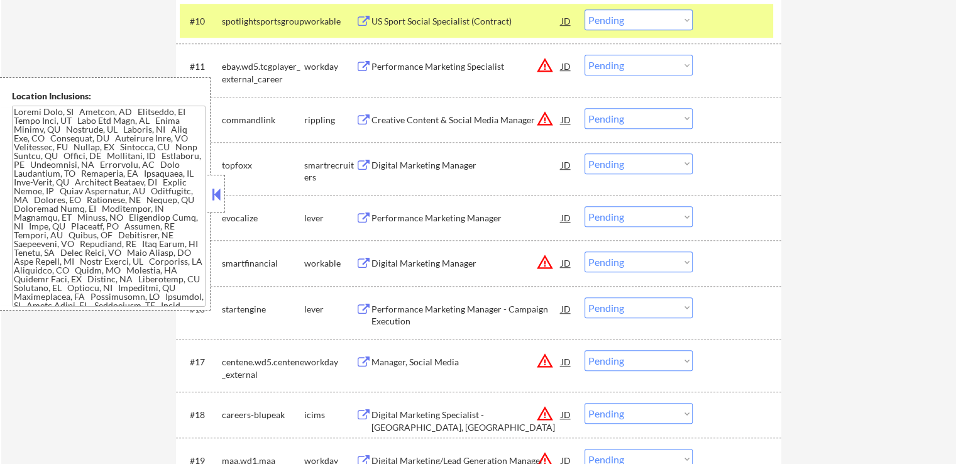
click at [369, 162] on button at bounding box center [364, 166] width 16 height 12
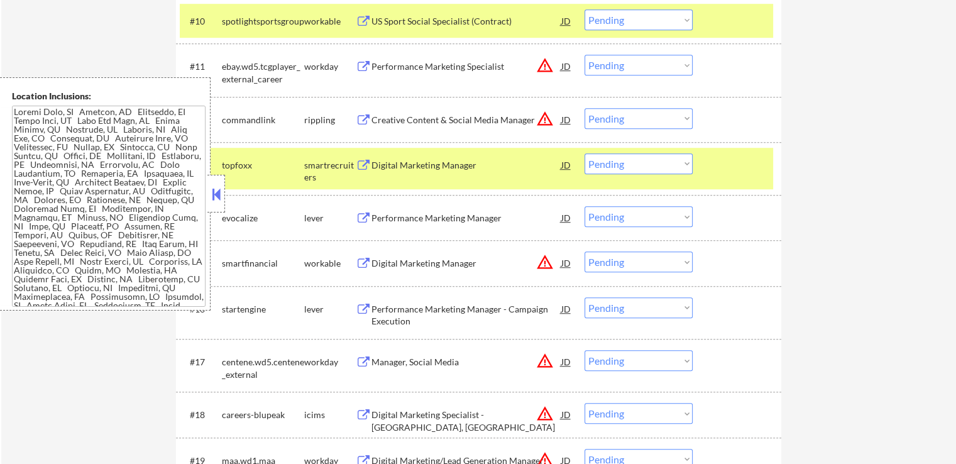
click at [357, 164] on button at bounding box center [364, 166] width 16 height 12
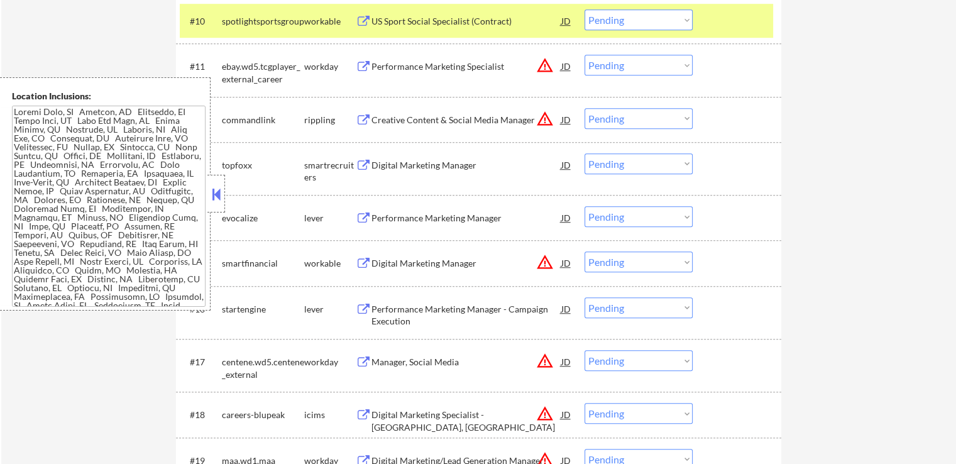
click at [635, 166] on select "Choose an option... Pending Applied Excluded (Questions) Excluded (Expired) Exc…" at bounding box center [638, 163] width 108 height 21
click at [584, 153] on select "Choose an option... Pending Applied Excluded (Questions) Excluded (Expired) Exc…" at bounding box center [638, 163] width 108 height 21
click at [363, 218] on button at bounding box center [364, 218] width 16 height 12
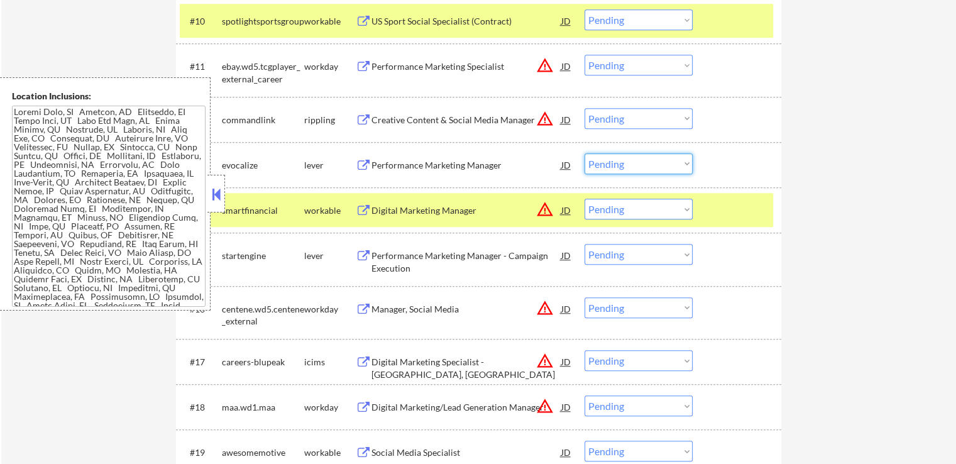
click at [633, 164] on select "Choose an option... Pending Applied Excluded (Questions) Excluded (Expired) Exc…" at bounding box center [638, 163] width 108 height 21
click at [584, 153] on select "Choose an option... Pending Applied Excluded (Questions) Excluded (Expired) Exc…" at bounding box center [638, 163] width 108 height 21
select select ""pending""
click at [359, 257] on button at bounding box center [364, 256] width 16 height 12
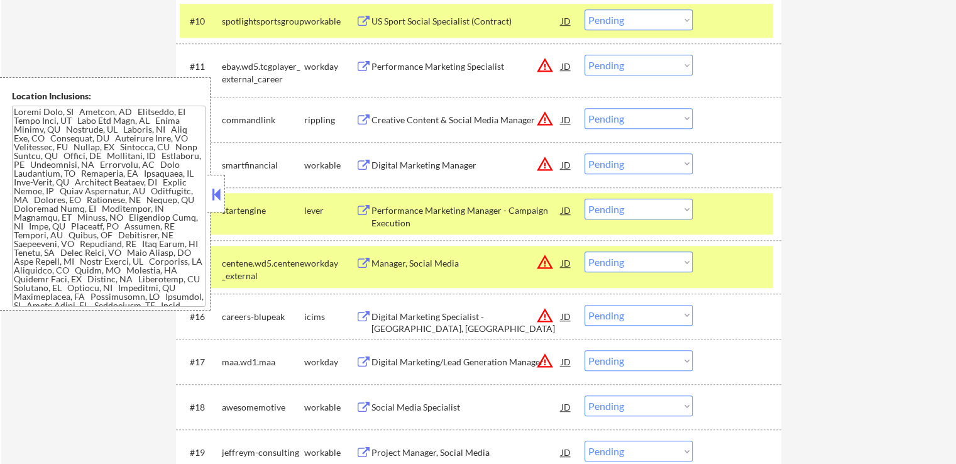
click at [364, 209] on button at bounding box center [364, 211] width 16 height 12
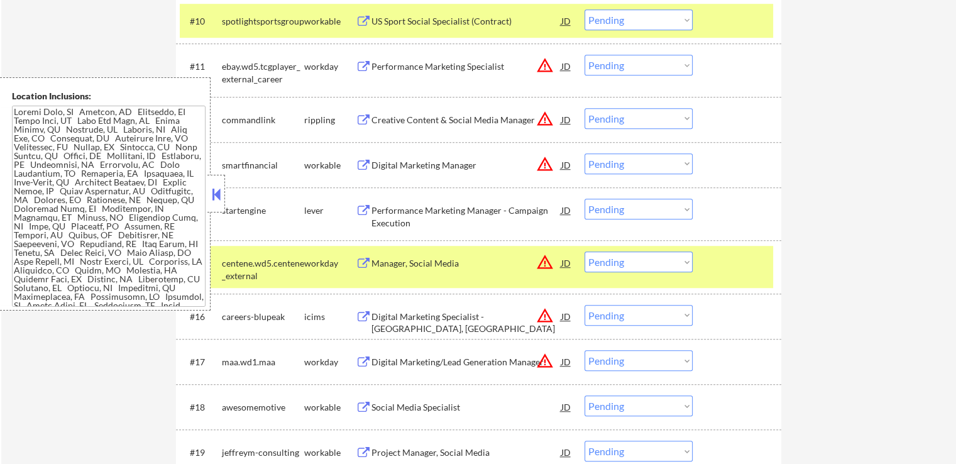
drag, startPoint x: 612, startPoint y: 210, endPoint x: 613, endPoint y: 219, distance: 8.3
click at [613, 211] on select "Choose an option... Pending Applied Excluded (Questions) Excluded (Expired) Exc…" at bounding box center [638, 209] width 108 height 21
click at [584, 199] on select "Choose an option... Pending Applied Excluded (Questions) Excluded (Expired) Exc…" at bounding box center [638, 209] width 108 height 21
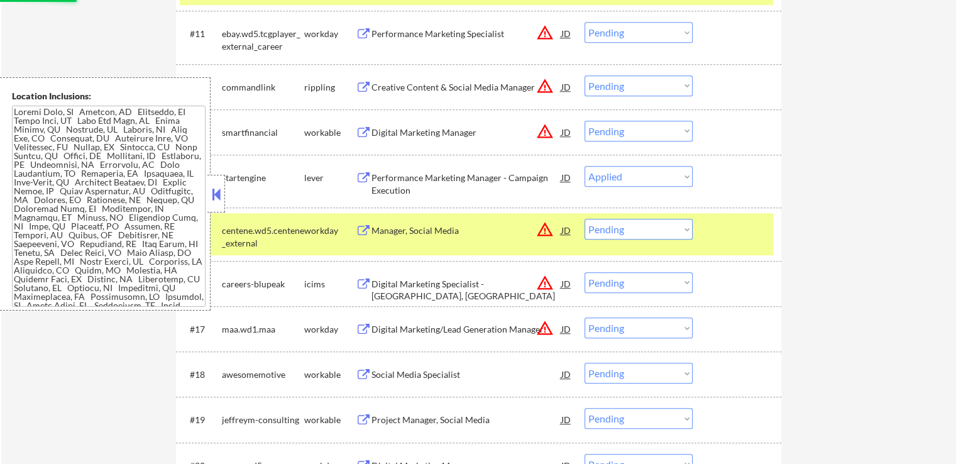
scroll to position [942, 0]
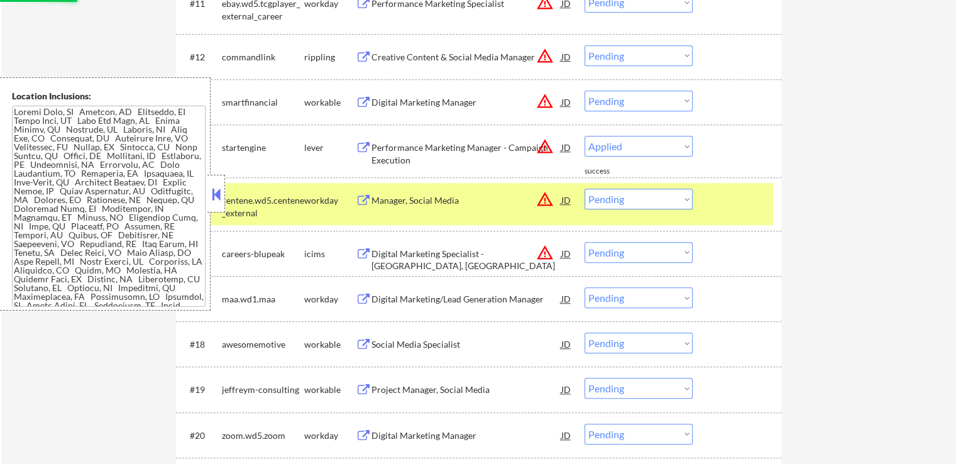
select select ""pending""
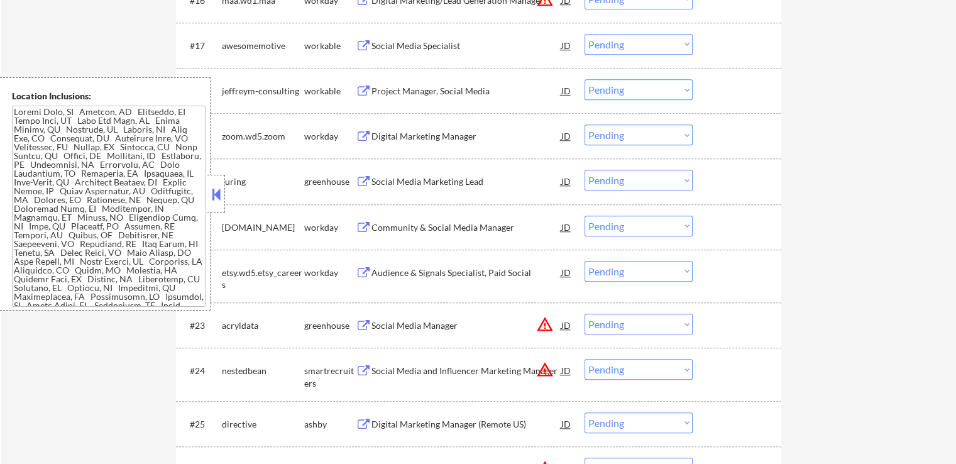
scroll to position [1194, 0]
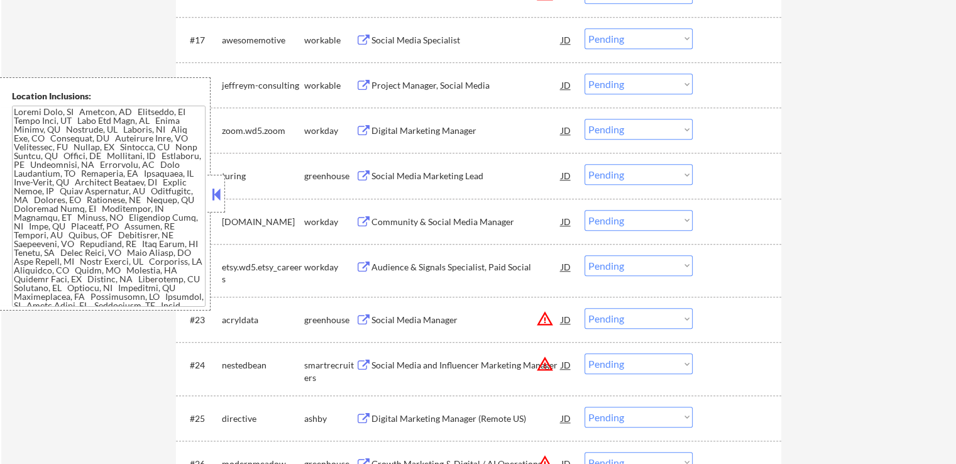
click at [363, 176] on button at bounding box center [364, 176] width 16 height 12
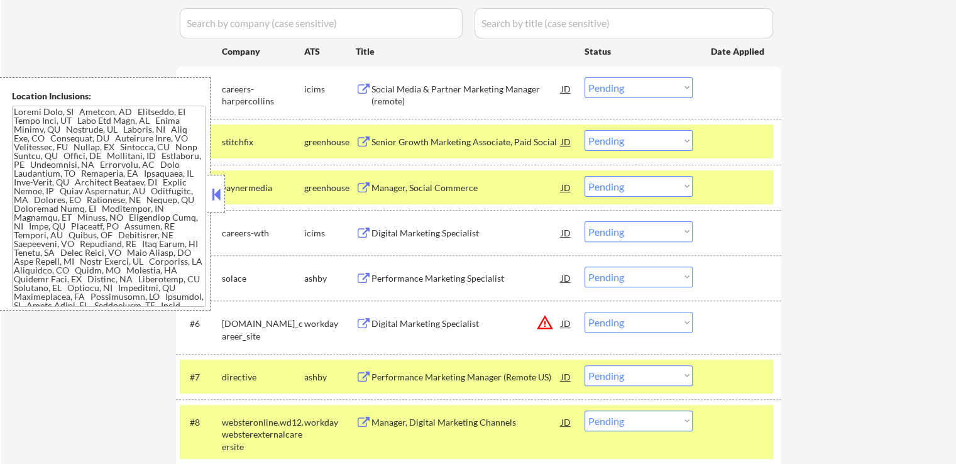
scroll to position [1138, 0]
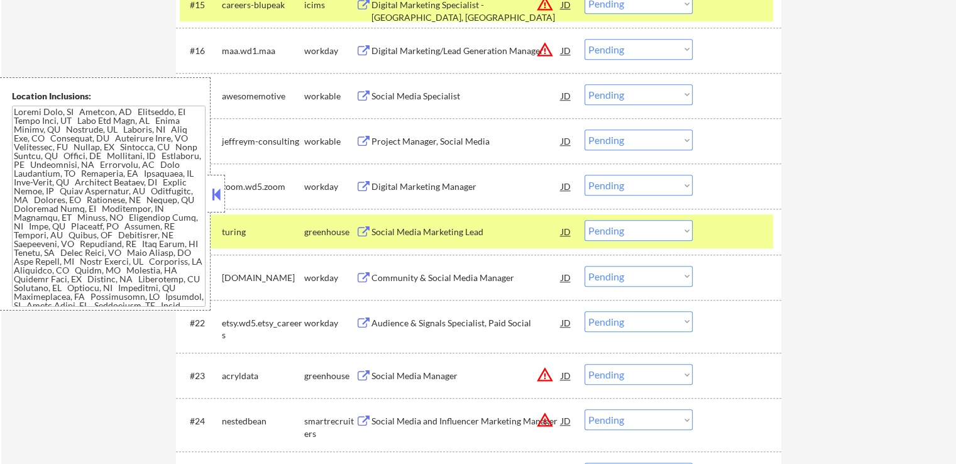
click at [610, 223] on select "Choose an option... Pending Applied Excluded (Questions) Excluded (Expired) Exc…" at bounding box center [638, 230] width 108 height 21
click at [584, 220] on select "Choose an option... Pending Applied Excluded (Questions) Excluded (Expired) Exc…" at bounding box center [638, 230] width 108 height 21
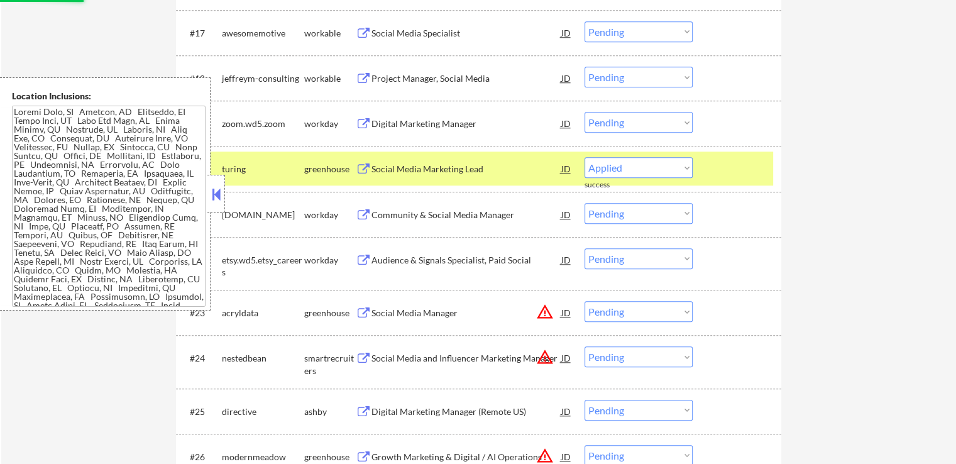
select select ""pending""
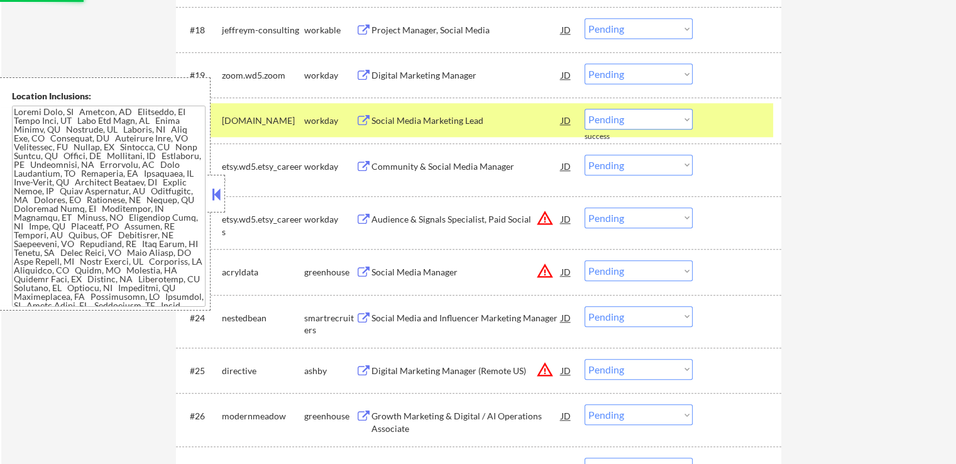
scroll to position [1263, 0]
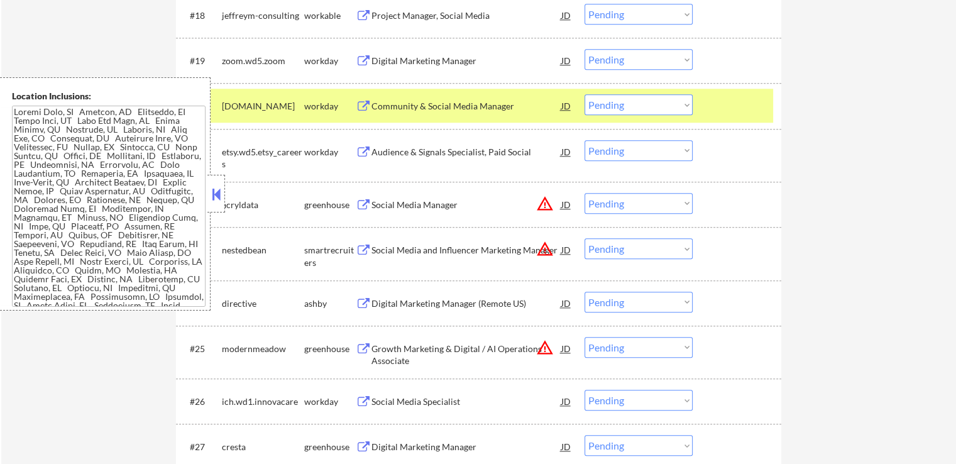
click at [359, 303] on button at bounding box center [364, 304] width 16 height 12
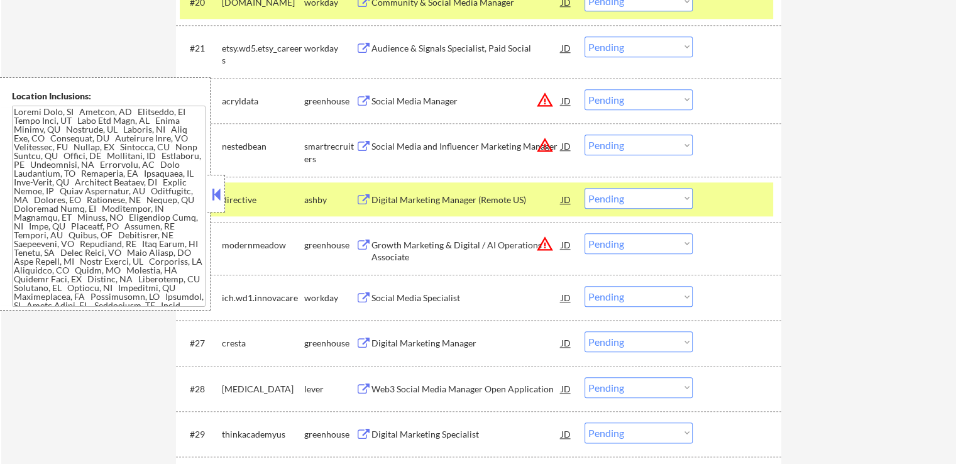
scroll to position [1389, 0]
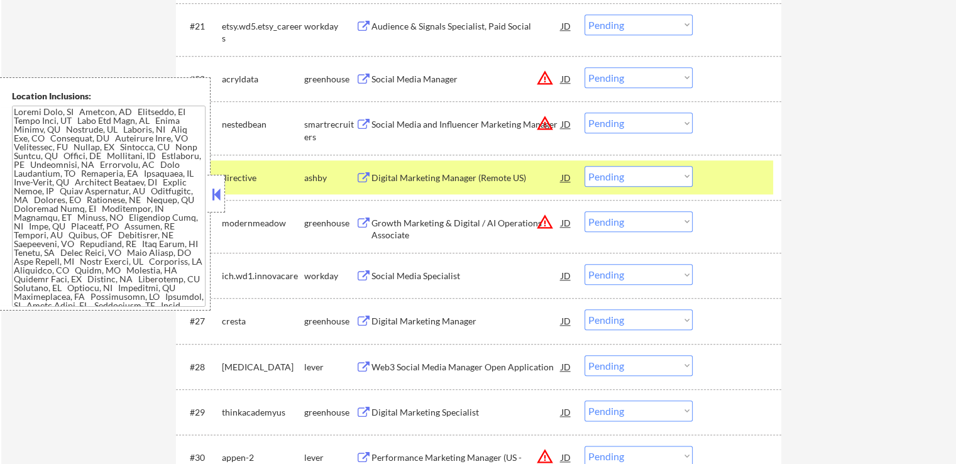
click at [359, 318] on button at bounding box center [364, 321] width 16 height 12
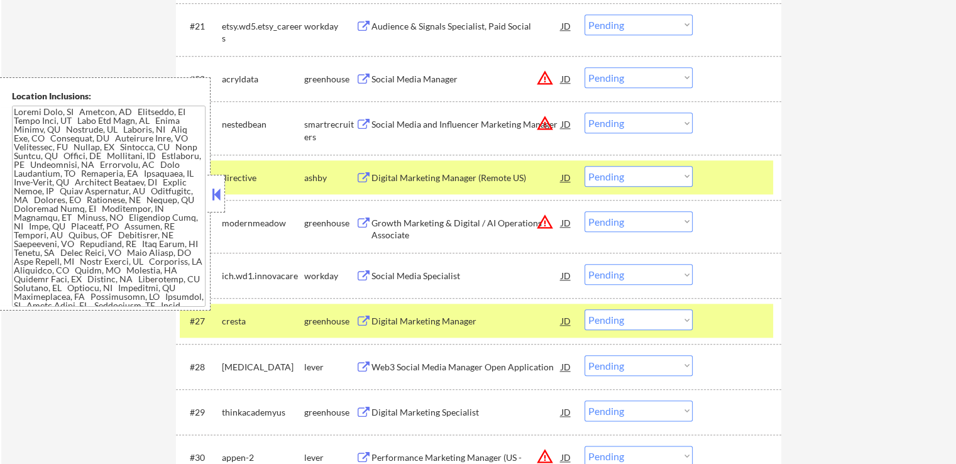
click at [623, 319] on select "Choose an option... Pending Applied Excluded (Questions) Excluded (Expired) Exc…" at bounding box center [638, 319] width 108 height 21
click at [584, 309] on select "Choose an option... Pending Applied Excluded (Questions) Excluded (Expired) Exc…" at bounding box center [638, 319] width 108 height 21
click at [369, 364] on button at bounding box center [364, 367] width 16 height 12
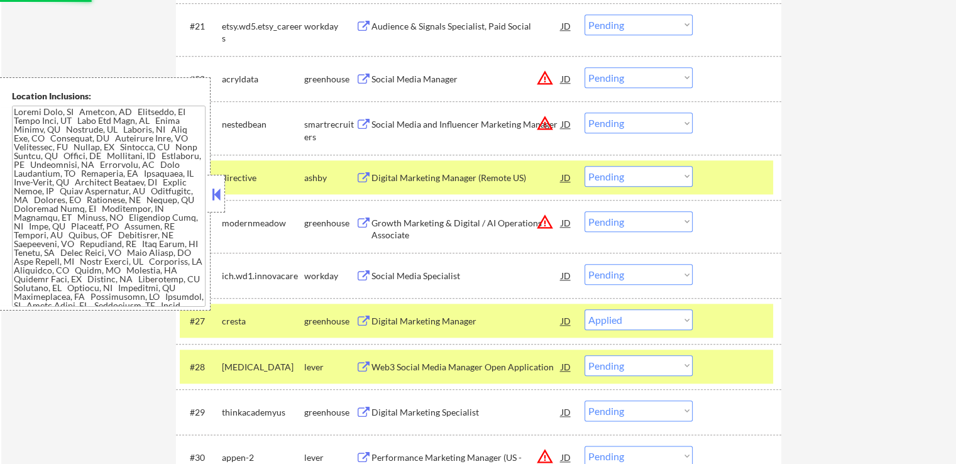
select select ""pending""
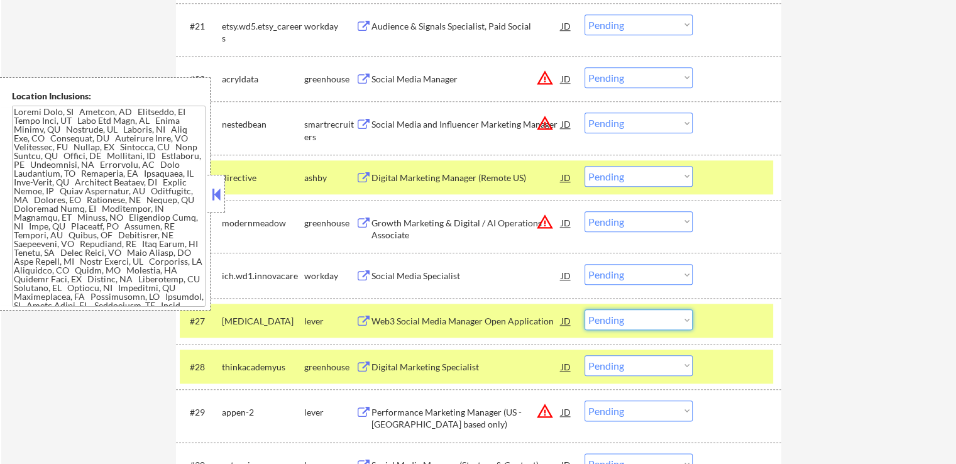
click at [631, 320] on select "Choose an option... Pending Applied Excluded (Questions) Excluded (Expired) Exc…" at bounding box center [638, 319] width 108 height 21
click at [584, 309] on select "Choose an option... Pending Applied Excluded (Questions) Excluded (Expired) Exc…" at bounding box center [638, 319] width 108 height 21
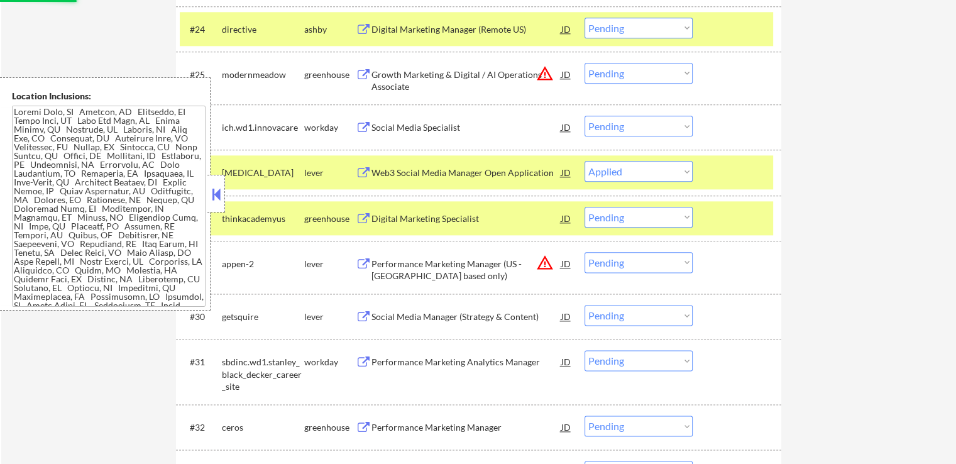
scroll to position [1578, 0]
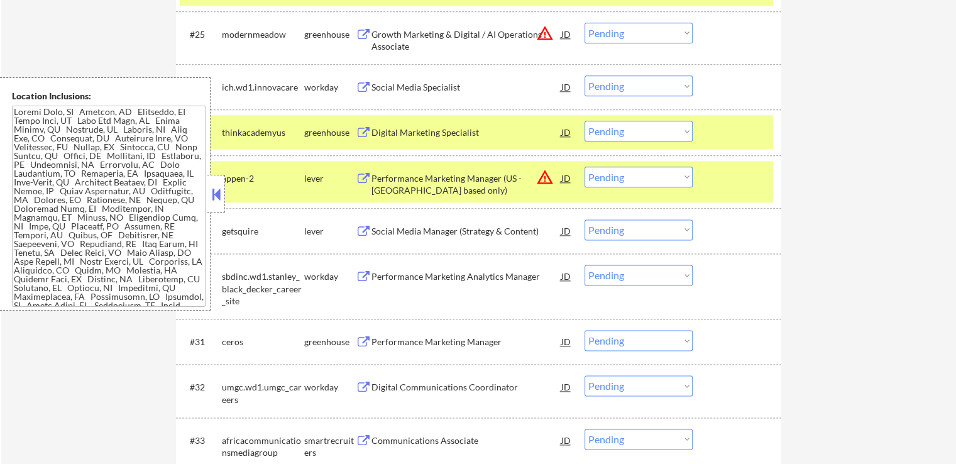
click at [364, 133] on button at bounding box center [364, 133] width 16 height 12
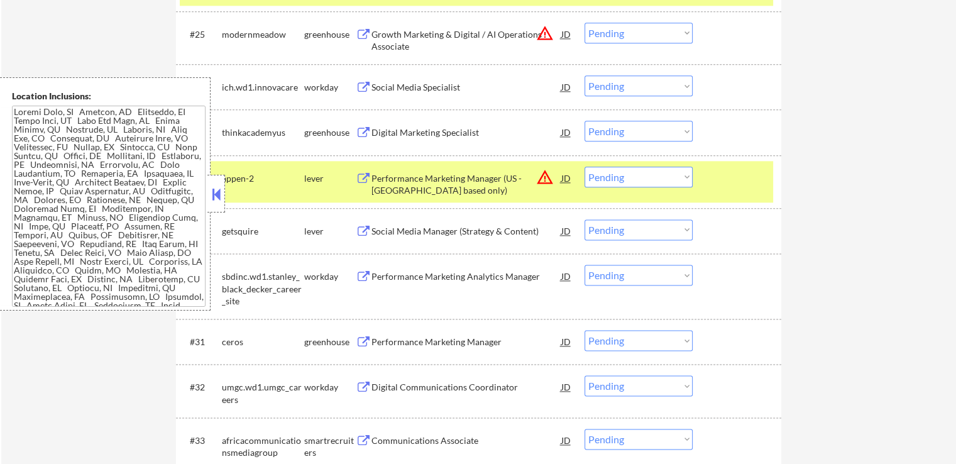
click at [648, 129] on select "Choose an option... Pending Applied Excluded (Questions) Excluded (Expired) Exc…" at bounding box center [638, 131] width 108 height 21
click at [584, 121] on select "Choose an option... Pending Applied Excluded (Questions) Excluded (Expired) Exc…" at bounding box center [638, 131] width 108 height 21
select select ""pending""
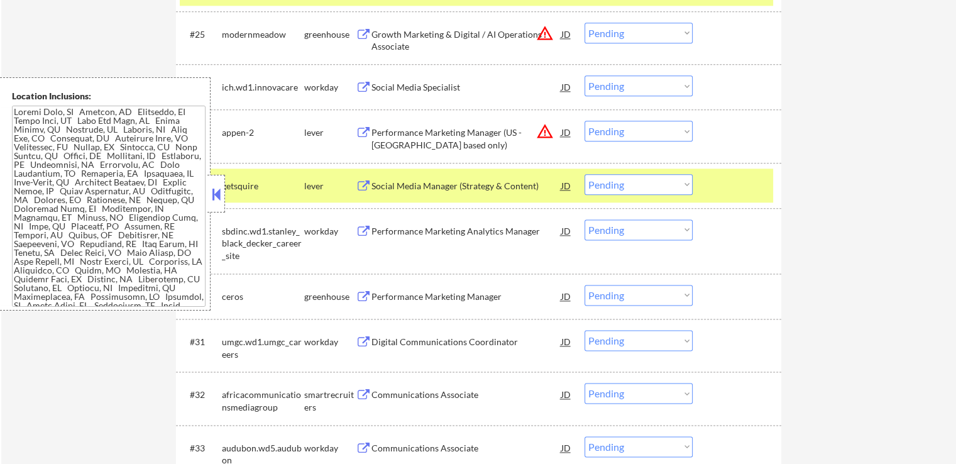
click at [362, 185] on button at bounding box center [364, 186] width 16 height 12
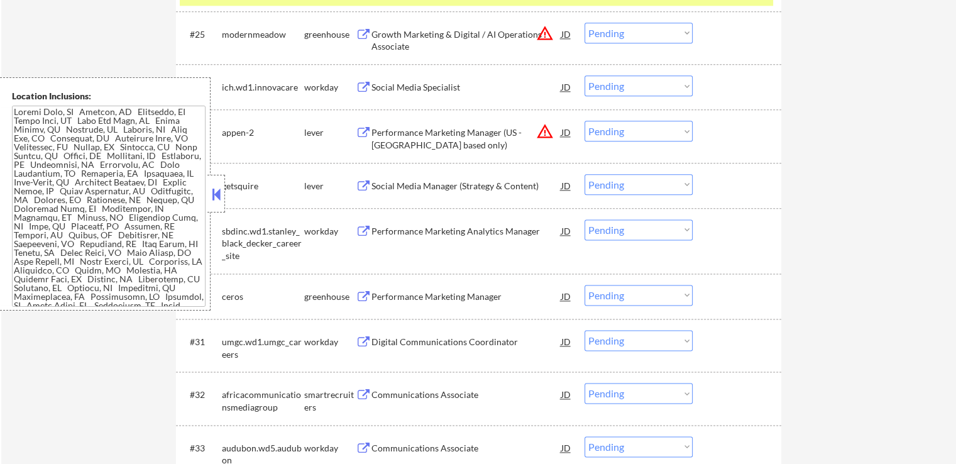
click at [651, 185] on select "Choose an option... Pending Applied Excluded (Questions) Excluded (Expired) Exc…" at bounding box center [638, 184] width 108 height 21
click at [584, 174] on select "Choose an option... Pending Applied Excluded (Questions) Excluded (Expired) Exc…" at bounding box center [638, 184] width 108 height 21
click at [359, 297] on button at bounding box center [364, 297] width 16 height 12
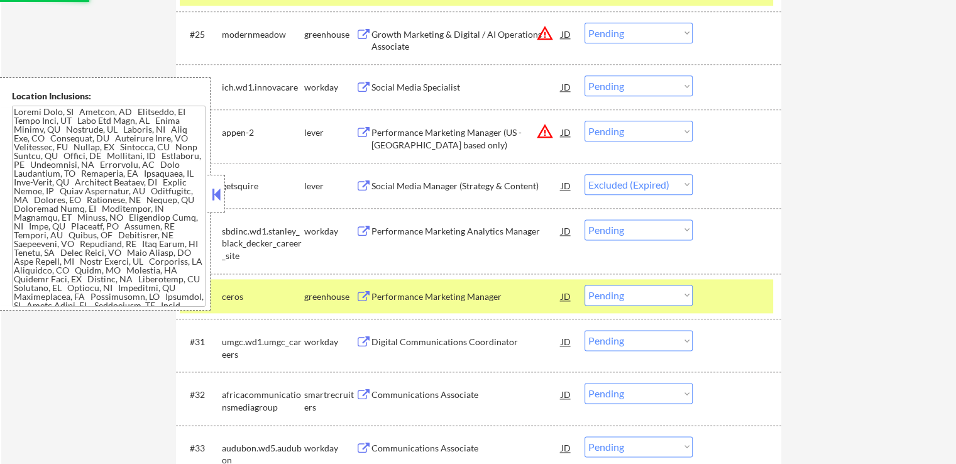
select select ""pending""
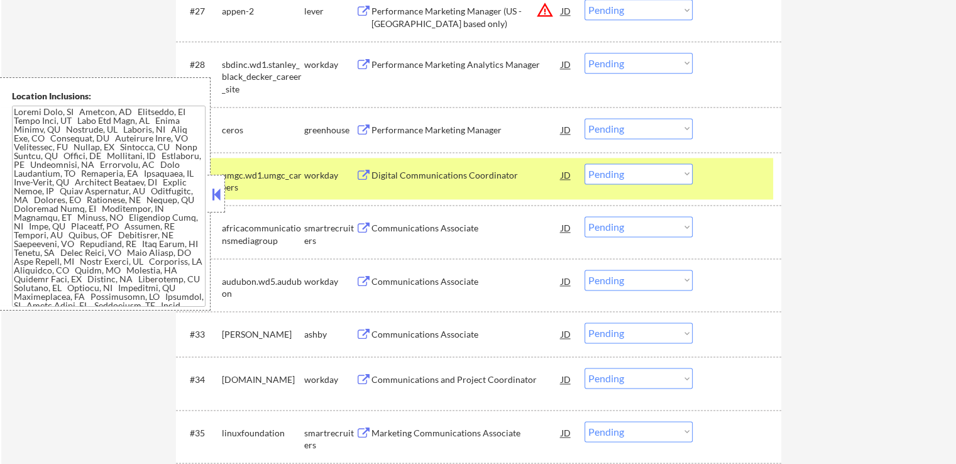
scroll to position [1703, 0]
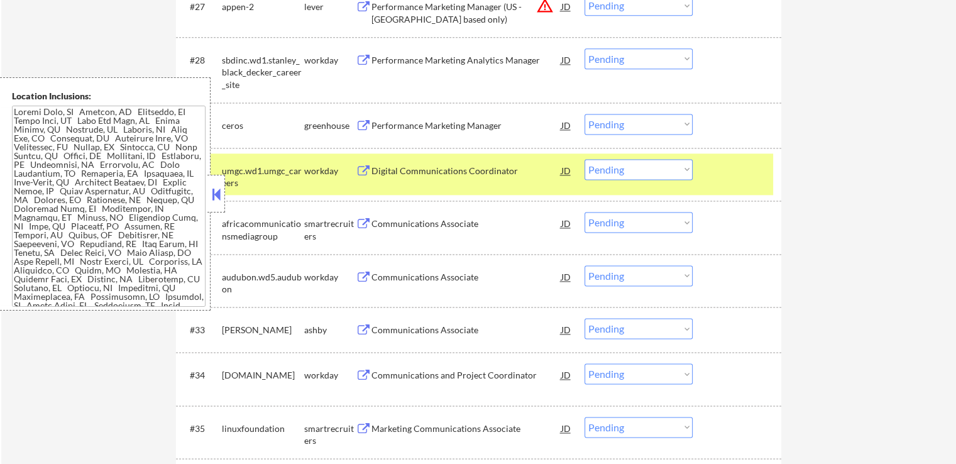
click at [643, 123] on select "Choose an option... Pending Applied Excluded (Questions) Excluded (Expired) Exc…" at bounding box center [638, 124] width 108 height 21
click at [584, 114] on select "Choose an option... Pending Applied Excluded (Questions) Excluded (Expired) Exc…" at bounding box center [638, 124] width 108 height 21
select select ""pending""
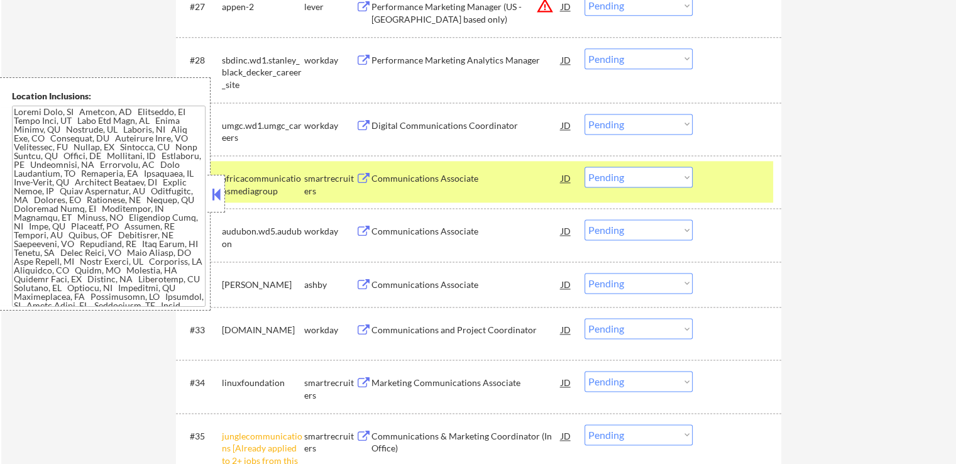
click at [361, 176] on button at bounding box center [364, 179] width 16 height 12
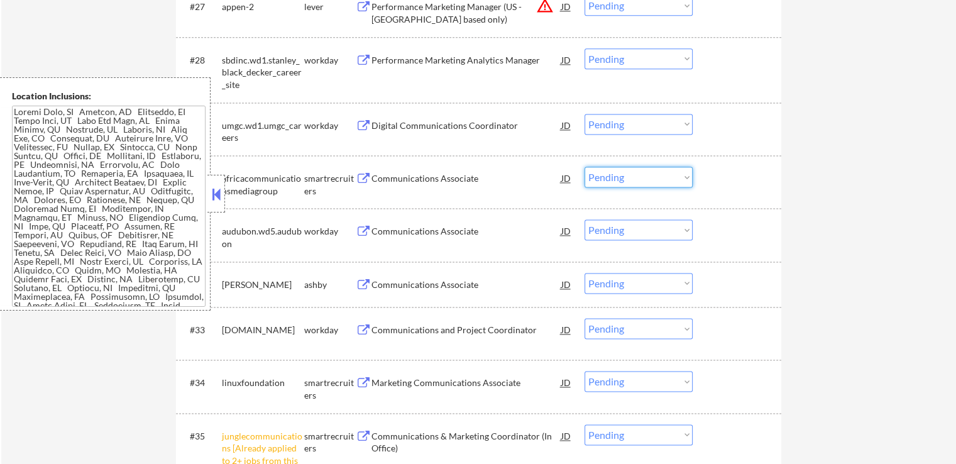
click at [632, 178] on select "Choose an option... Pending Applied Excluded (Questions) Excluded (Expired) Exc…" at bounding box center [638, 176] width 108 height 21
click at [584, 166] on select "Choose an option... Pending Applied Excluded (Questions) Excluded (Expired) Exc…" at bounding box center [638, 176] width 108 height 21
click at [356, 284] on button at bounding box center [364, 285] width 16 height 12
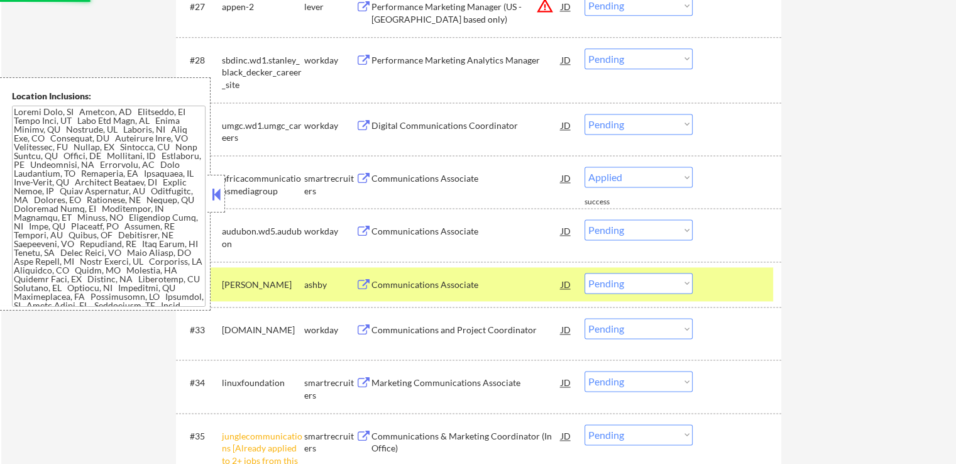
select select ""pending""
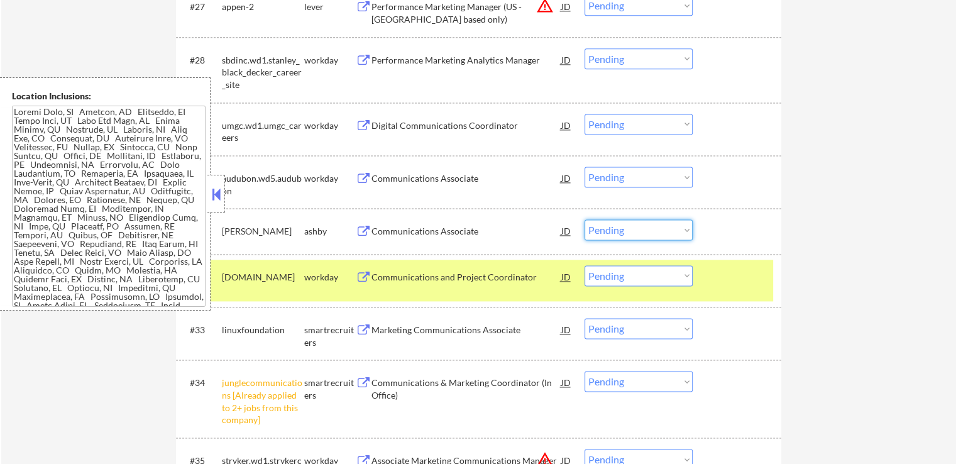
click at [624, 231] on select "Choose an option... Pending Applied Excluded (Questions) Excluded (Expired) Exc…" at bounding box center [638, 229] width 108 height 21
click at [584, 219] on select "Choose an option... Pending Applied Excluded (Questions) Excluded (Expired) Exc…" at bounding box center [638, 229] width 108 height 21
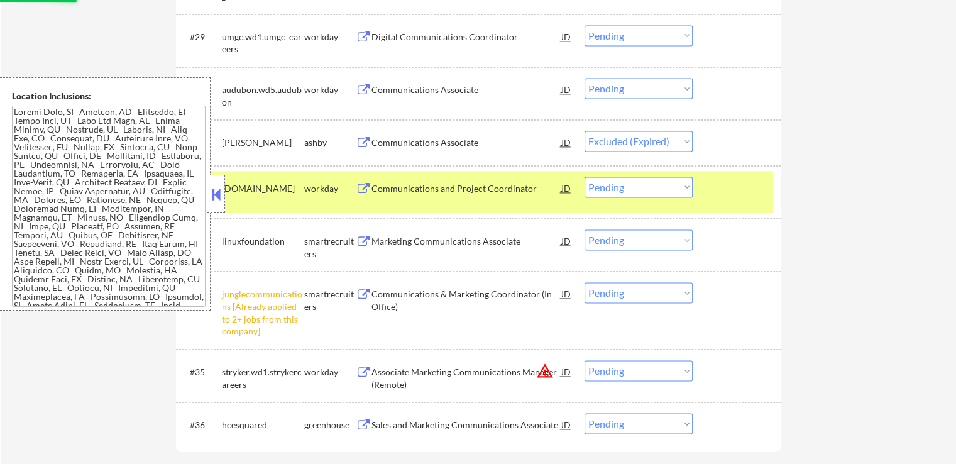
scroll to position [1829, 0]
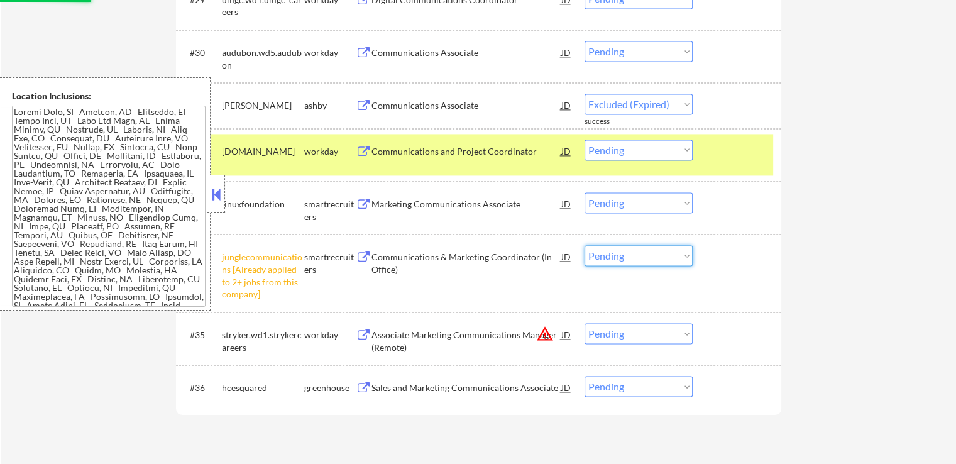
click at [616, 260] on select "Choose an option... Pending Applied Excluded (Questions) Excluded (Expired) Exc…" at bounding box center [638, 255] width 108 height 21
select select ""pending""
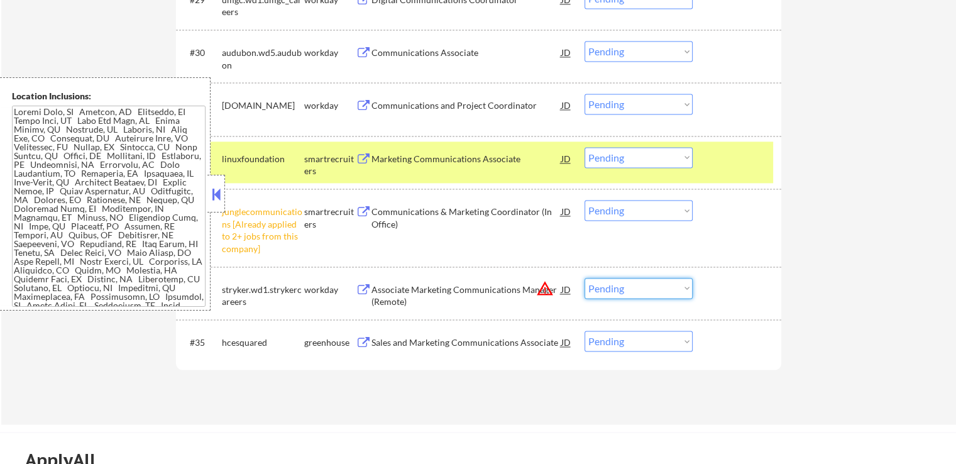
click at [624, 211] on select "Choose an option... Pending Applied Excluded (Questions) Excluded (Expired) Exc…" at bounding box center [638, 210] width 108 height 21
click at [584, 200] on select "Choose an option... Pending Applied Excluded (Questions) Excluded (Expired) Exc…" at bounding box center [638, 210] width 108 height 21
select select ""pending""
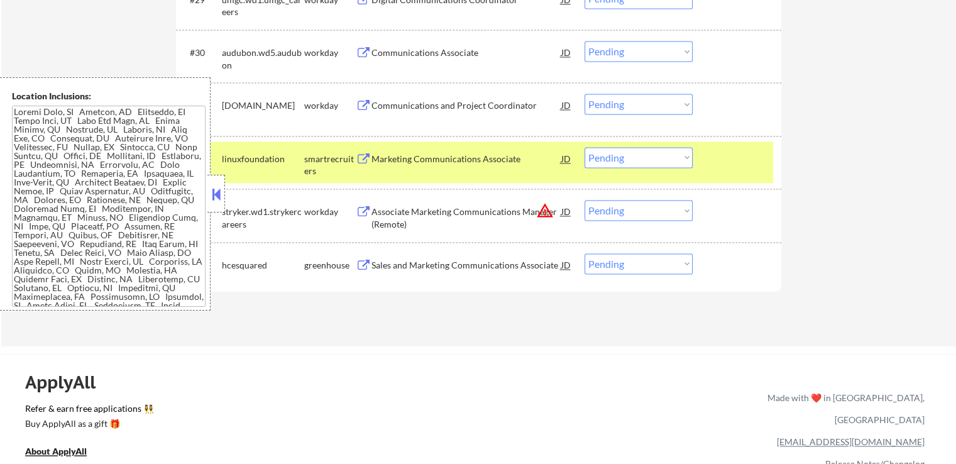
click at [358, 264] on button at bounding box center [364, 265] width 16 height 12
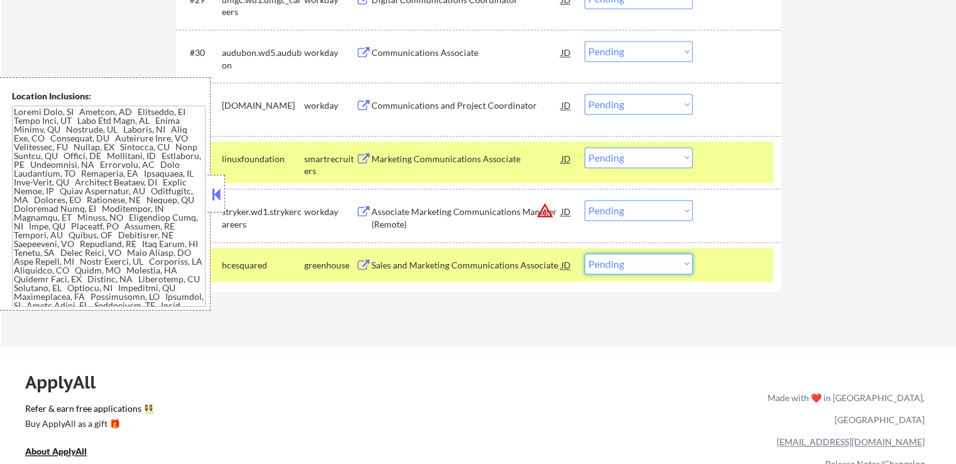
click at [643, 263] on select "Choose an option... Pending Applied Excluded (Questions) Excluded (Expired) Exc…" at bounding box center [638, 263] width 108 height 21
select select ""applied""
click at [584, 253] on select "Choose an option... Pending Applied Excluded (Questions) Excluded (Expired) Exc…" at bounding box center [638, 263] width 108 height 21
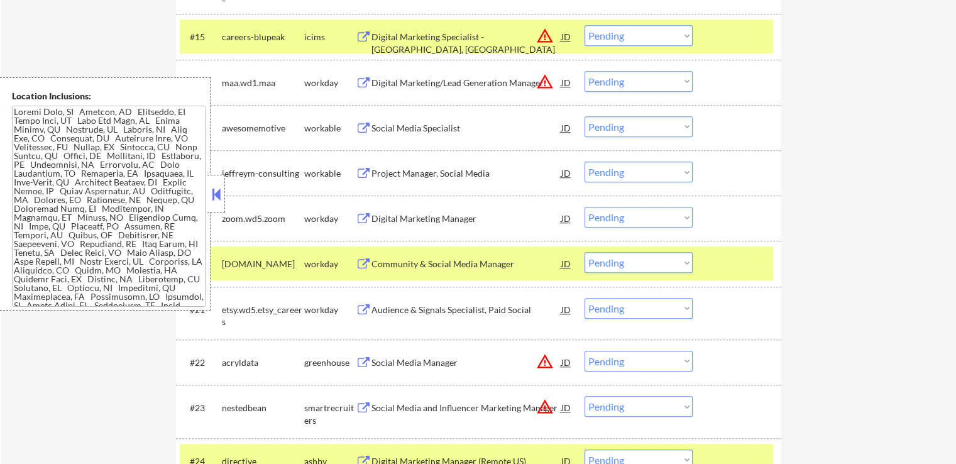
scroll to position [1075, 0]
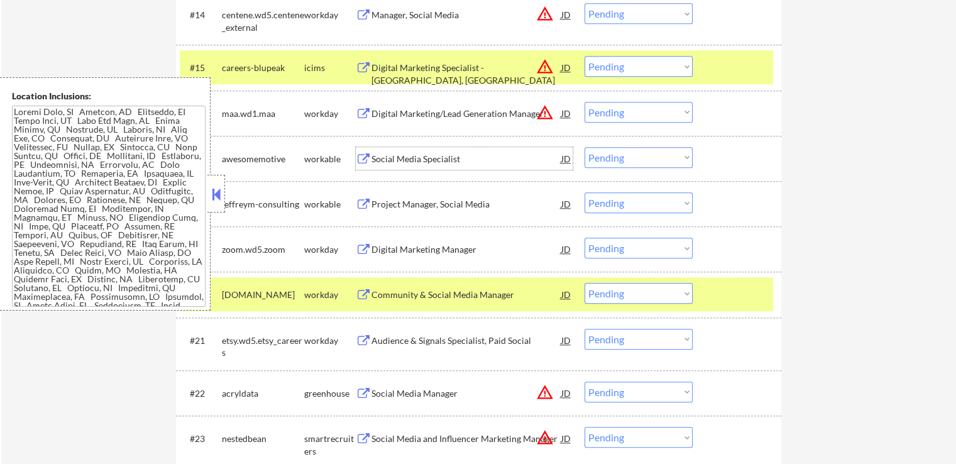
click at [427, 161] on div "Social Media Specialist" at bounding box center [466, 159] width 190 height 13
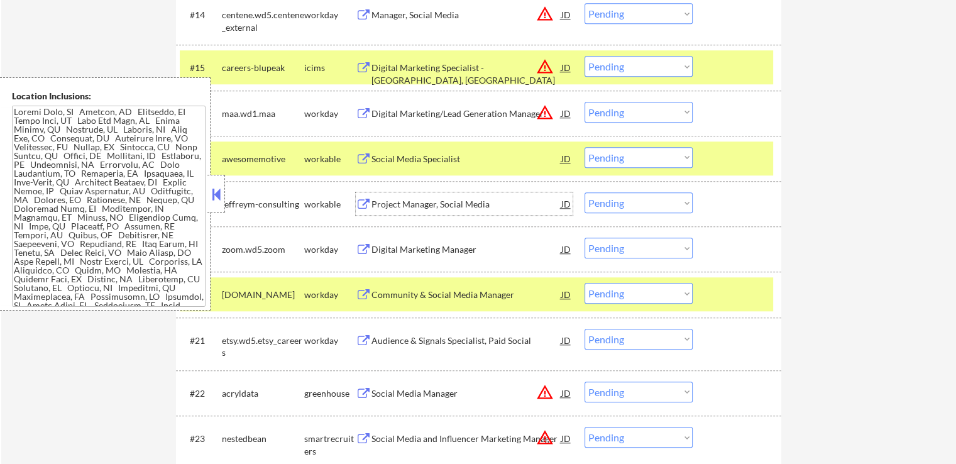
click at [425, 205] on div "Project Manager, Social Media" at bounding box center [466, 204] width 190 height 13
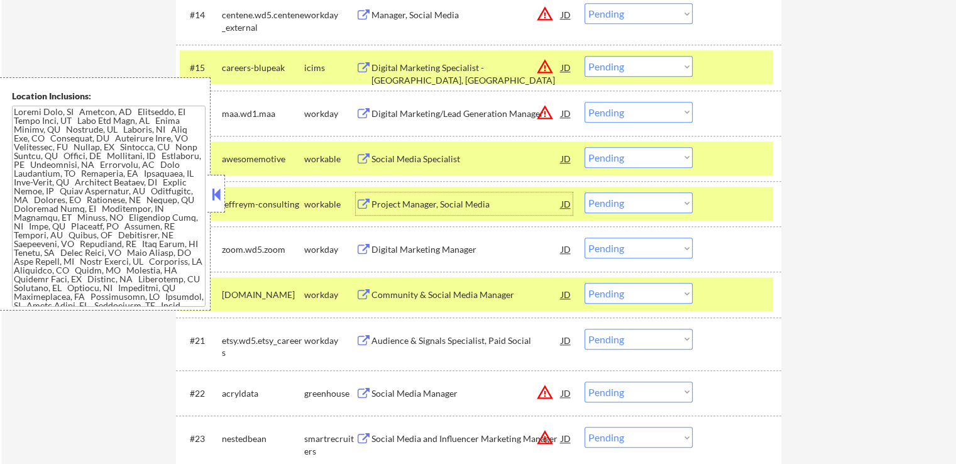
click at [615, 159] on select "Choose an option... Pending Applied Excluded (Questions) Excluded (Expired) Exc…" at bounding box center [638, 157] width 108 height 21
click at [584, 147] on select "Choose an option... Pending Applied Excluded (Questions) Excluded (Expired) Exc…" at bounding box center [638, 157] width 108 height 21
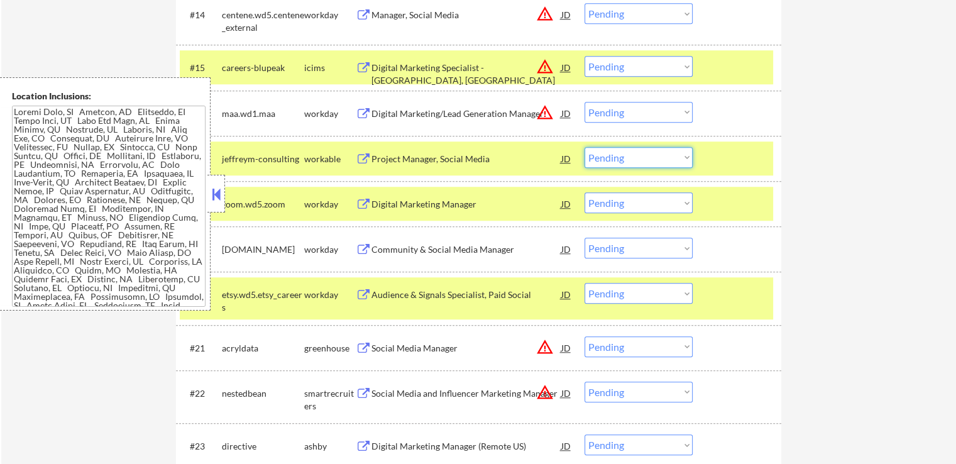
click at [635, 160] on select "Choose an option... Pending Applied Excluded (Questions) Excluded (Expired) Exc…" at bounding box center [638, 157] width 108 height 21
click at [584, 147] on select "Choose an option... Pending Applied Excluded (Questions) Excluded (Expired) Exc…" at bounding box center [638, 157] width 108 height 21
select select ""pending""
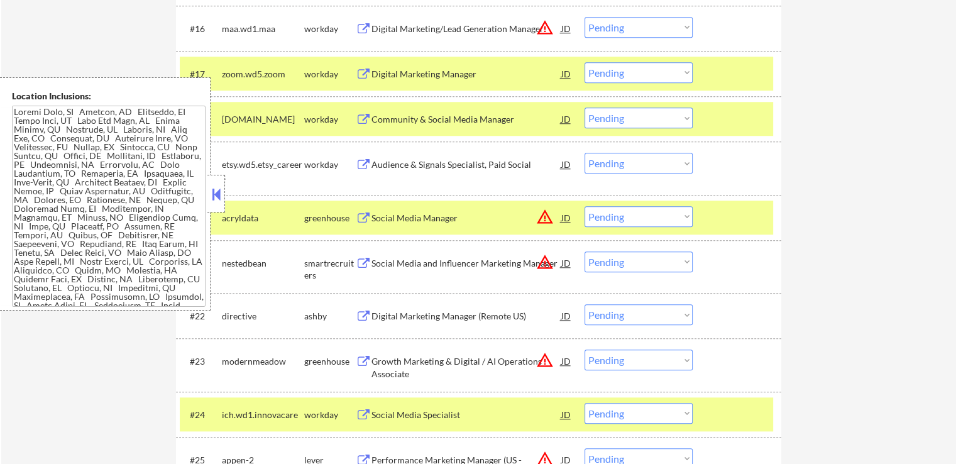
scroll to position [1138, 0]
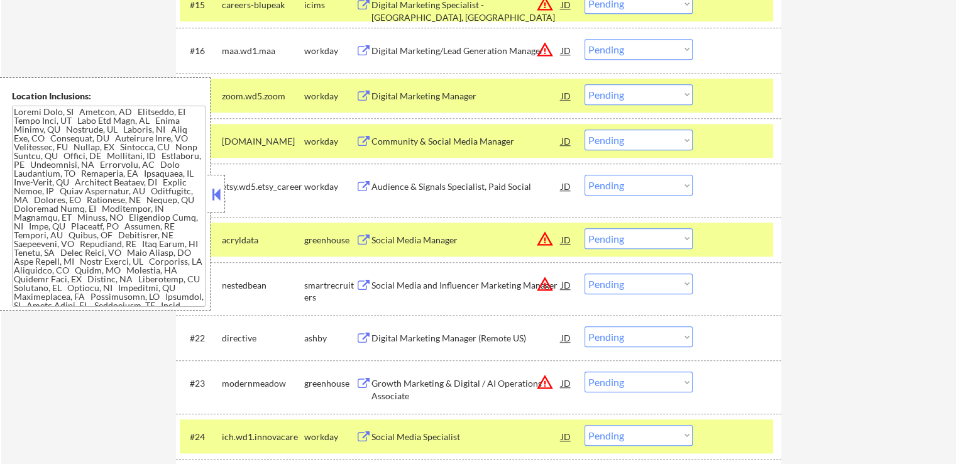
click at [391, 231] on div "Social Media Manager" at bounding box center [466, 239] width 190 height 23
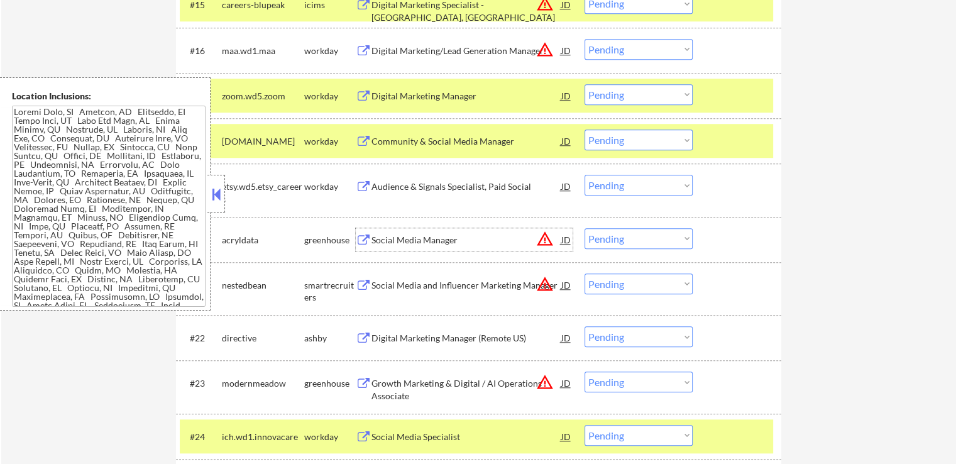
click at [447, 293] on div "Social Media and Influencer Marketing Manager" at bounding box center [466, 284] width 190 height 23
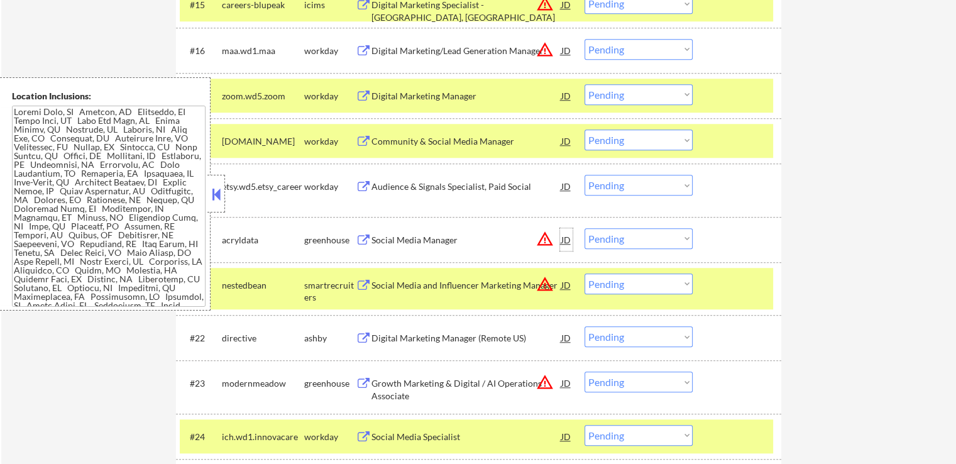
click at [571, 236] on div "JD" at bounding box center [566, 239] width 13 height 23
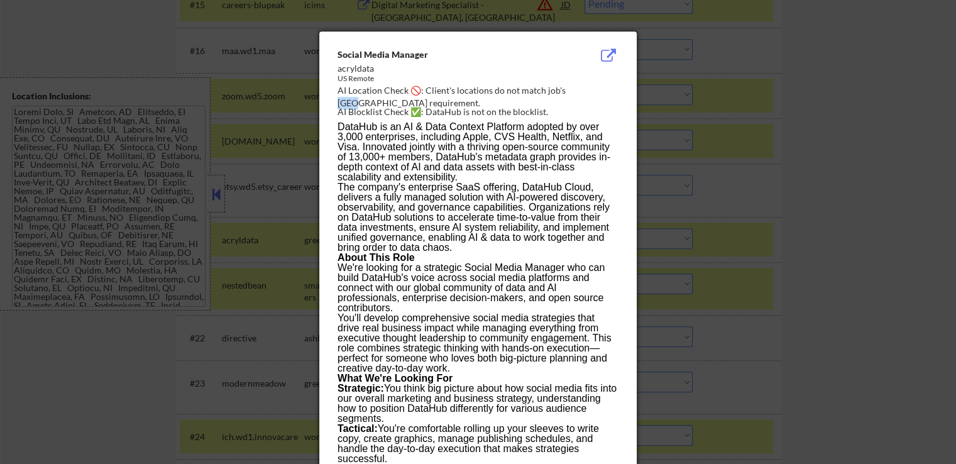
drag, startPoint x: 565, startPoint y: 89, endPoint x: 495, endPoint y: 18, distance: 100.0
click at [578, 90] on div "AI Location Check 🚫: Client's locations do not match job's [GEOGRAPHIC_DATA] re…" at bounding box center [480, 96] width 286 height 25
click at [821, 146] on div at bounding box center [478, 232] width 956 height 464
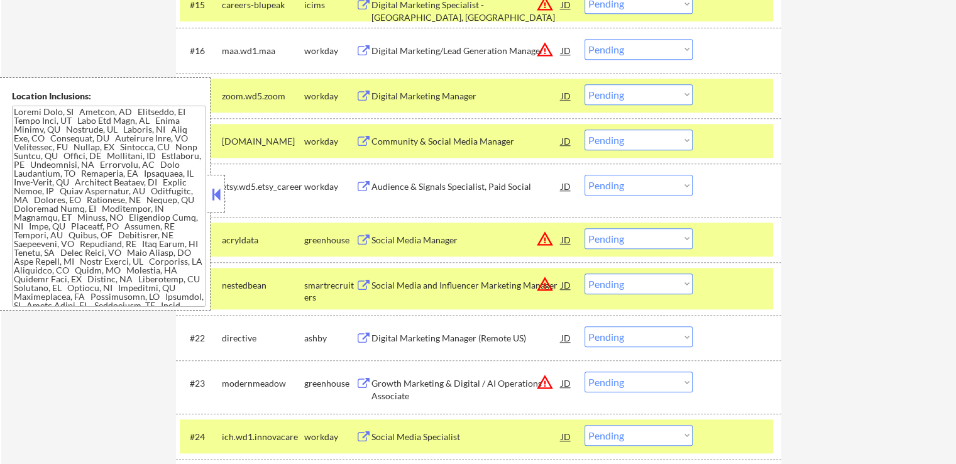
click at [614, 237] on select "Choose an option... Pending Applied Excluded (Questions) Excluded (Expired) Exc…" at bounding box center [638, 238] width 108 height 21
click at [584, 228] on select "Choose an option... Pending Applied Excluded (Questions) Excluded (Expired) Exc…" at bounding box center [638, 238] width 108 height 21
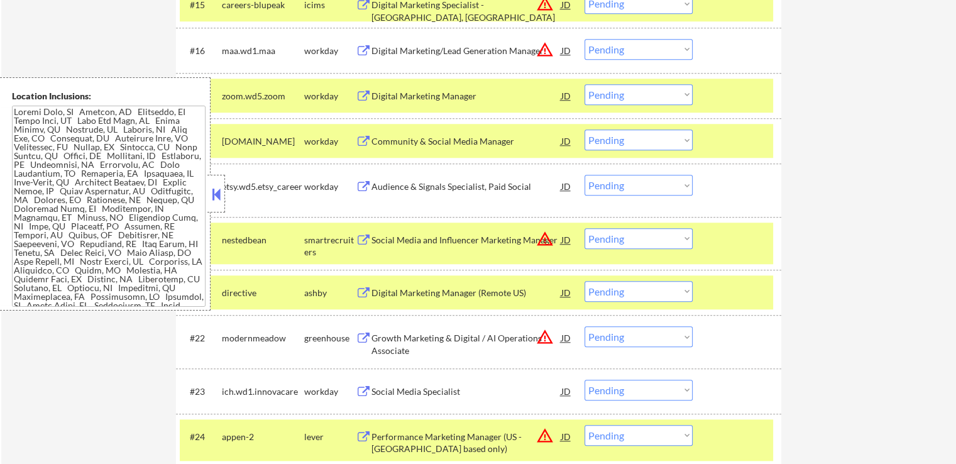
click at [565, 237] on div "JD" at bounding box center [566, 239] width 13 height 23
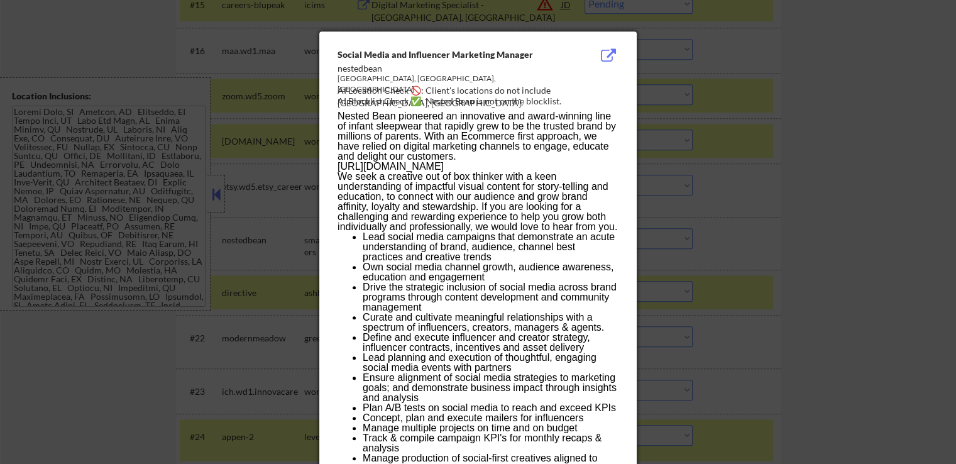
click at [824, 237] on div at bounding box center [478, 232] width 956 height 464
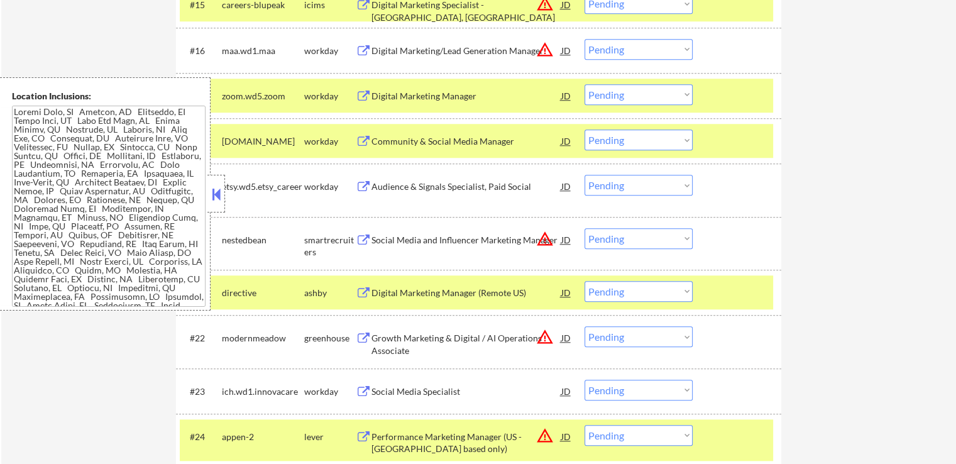
drag, startPoint x: 612, startPoint y: 232, endPoint x: 615, endPoint y: 242, distance: 10.5
click at [612, 232] on select "Choose an option... Pending Applied Excluded (Questions) Excluded (Expired) Exc…" at bounding box center [638, 238] width 108 height 21
click at [584, 228] on select "Choose an option... Pending Applied Excluded (Questions) Excluded (Expired) Exc…" at bounding box center [638, 238] width 108 height 21
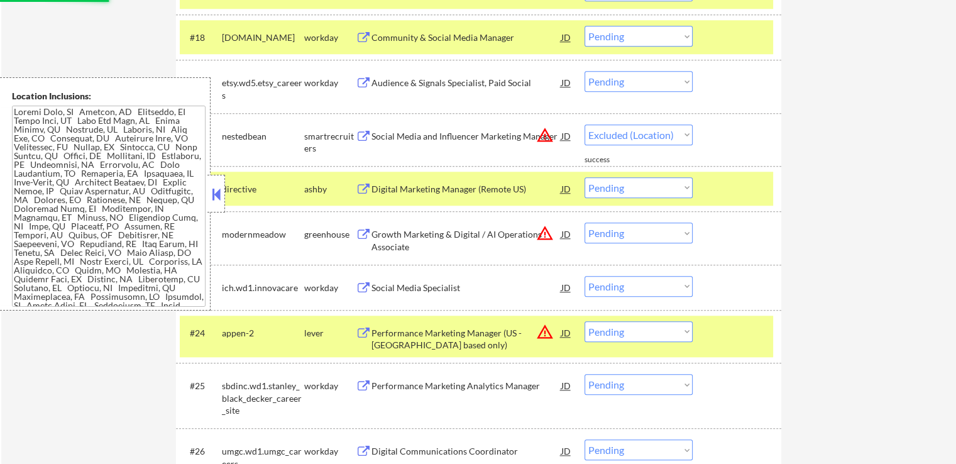
scroll to position [1263, 0]
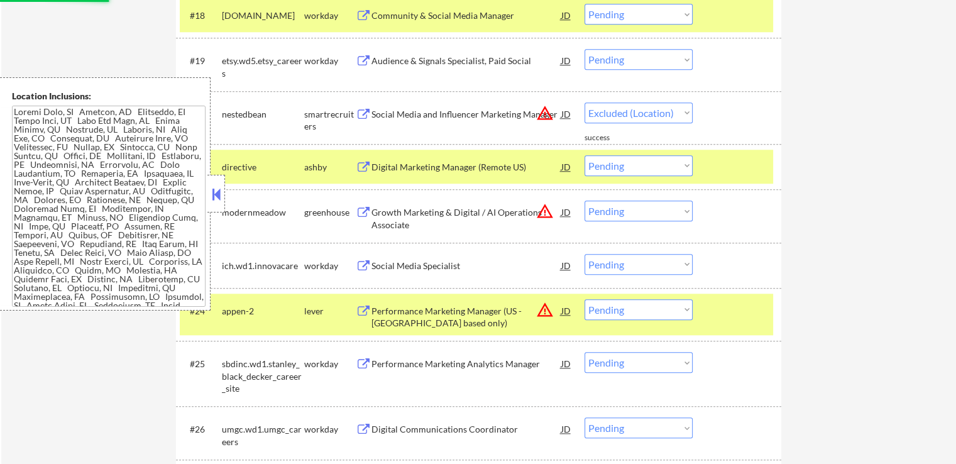
select select ""pending""
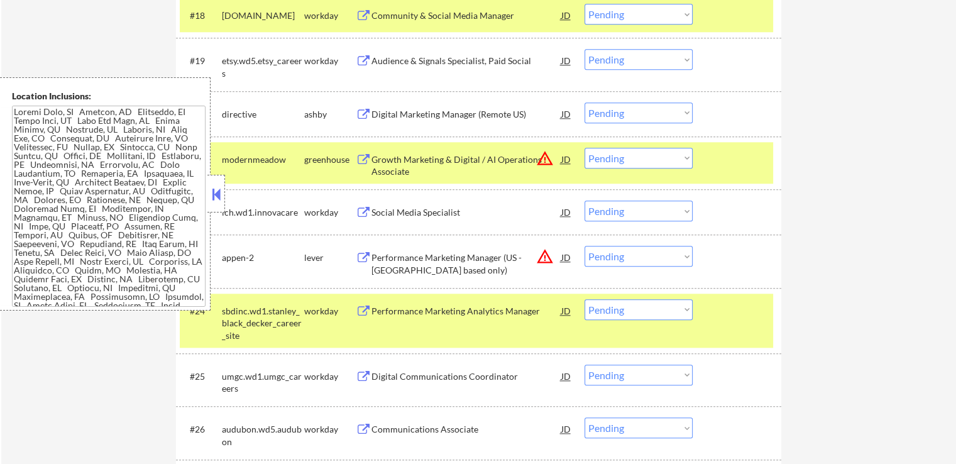
click at [432, 164] on div "Growth Marketing & Digital / AI Operations Associate" at bounding box center [466, 165] width 190 height 25
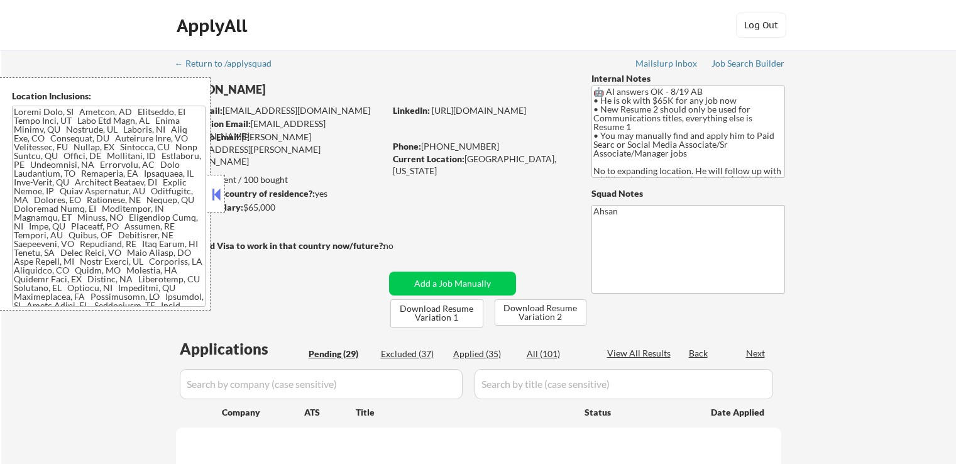
scroll to position [1314, 0]
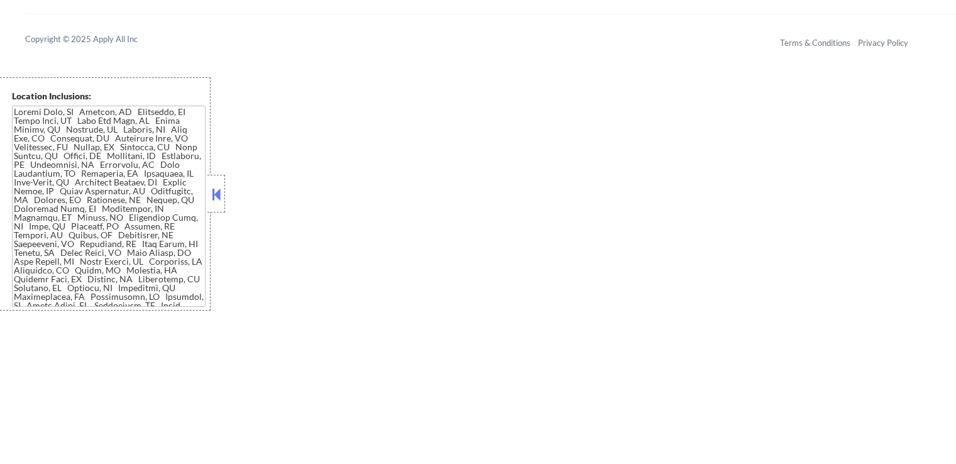
select select ""pending""
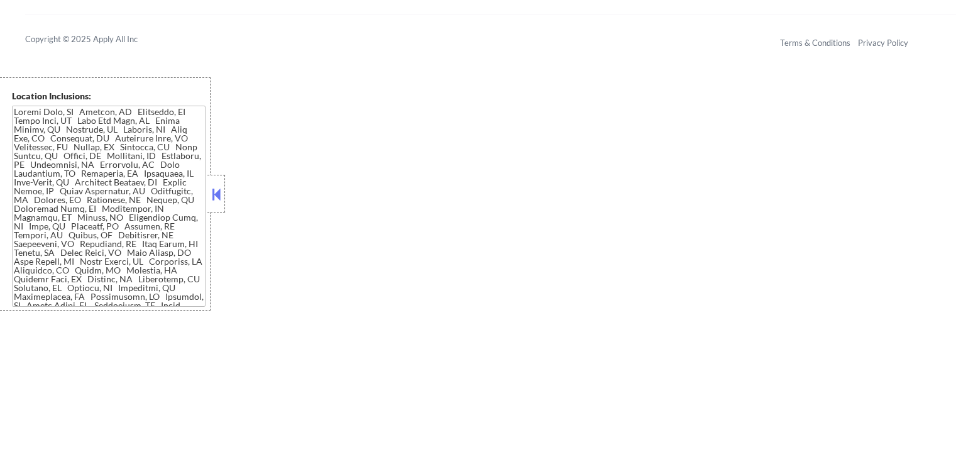
select select ""pending""
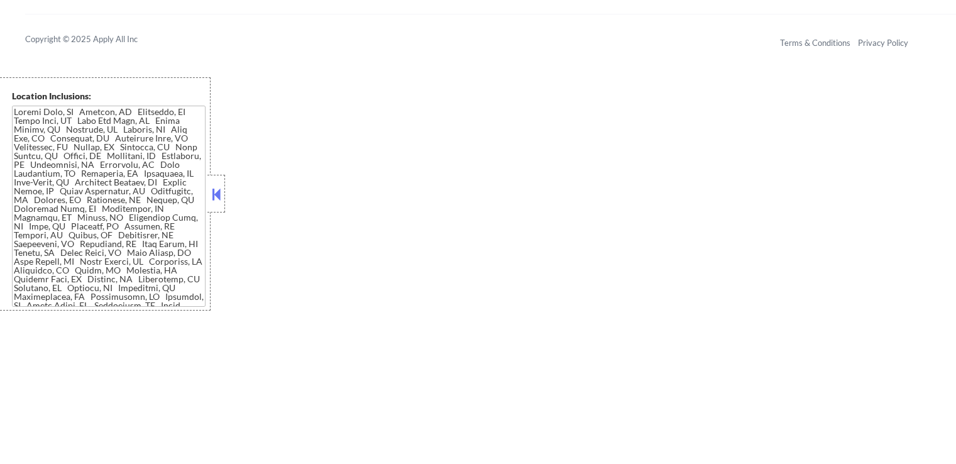
select select ""pending""
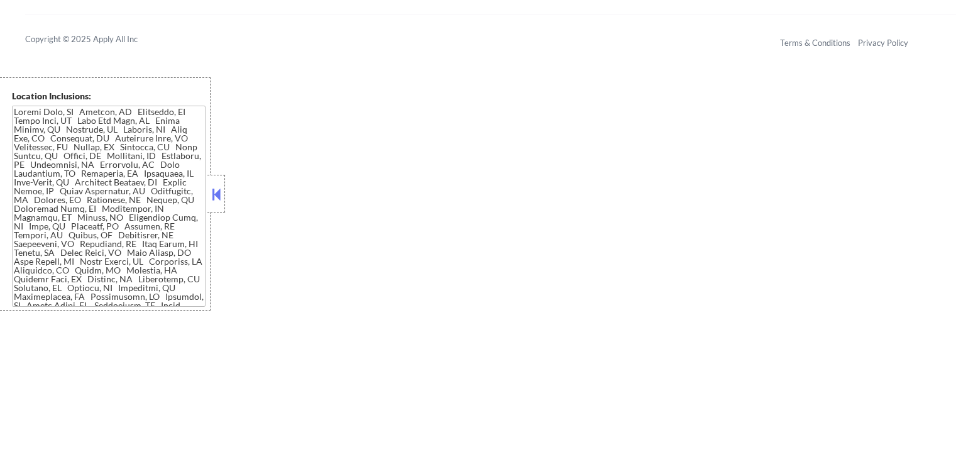
select select ""pending""
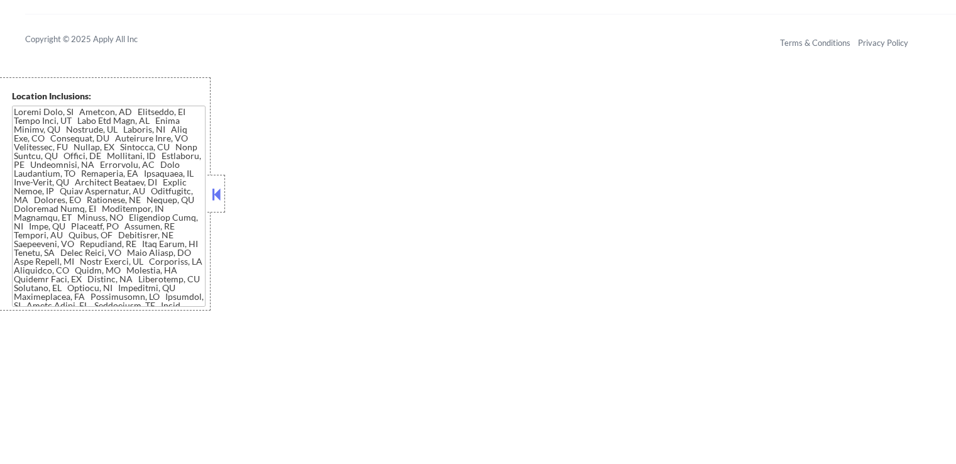
select select ""pending""
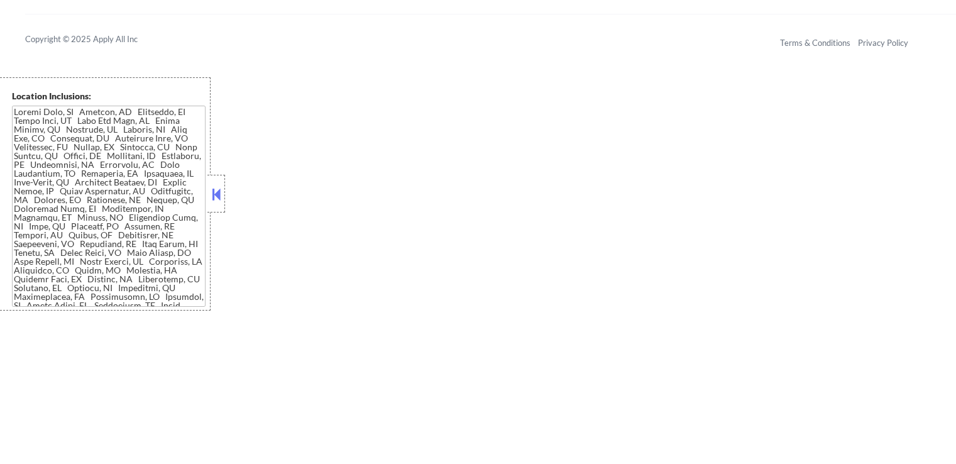
select select ""pending""
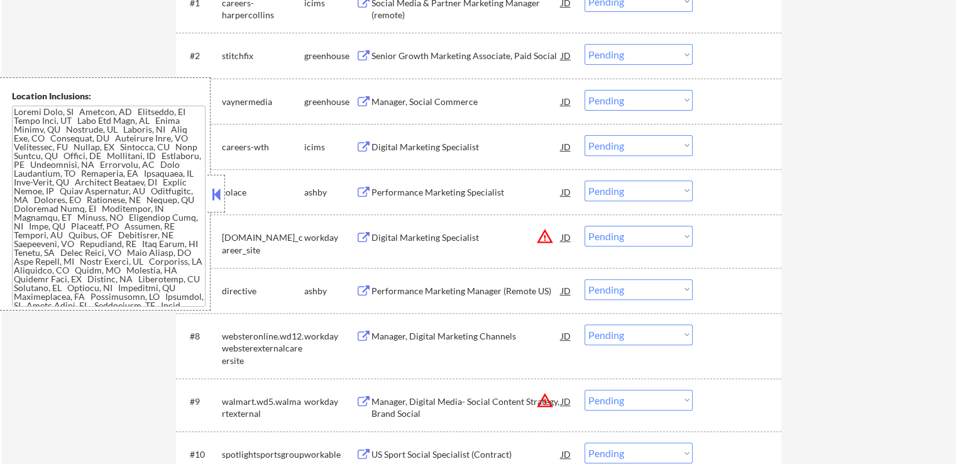
scroll to position [384, 0]
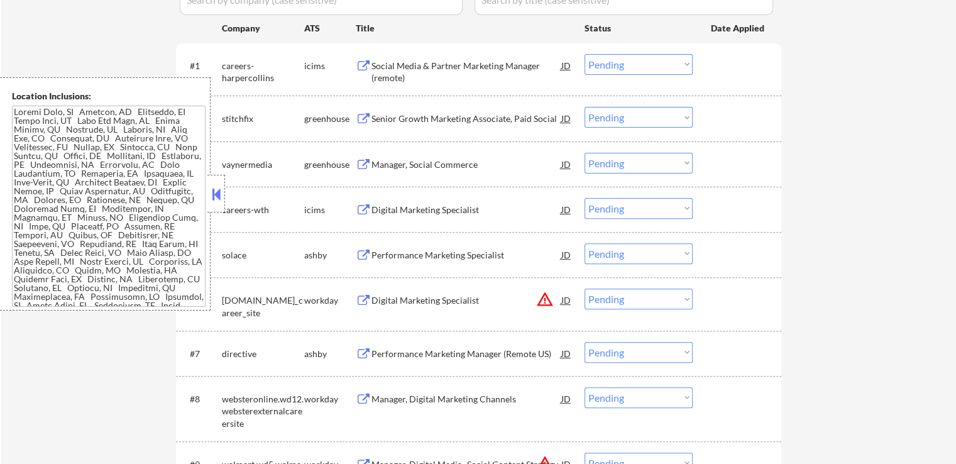
click at [364, 111] on div "Senior Growth Marketing Associate, Paid Social JD" at bounding box center [464, 118] width 217 height 23
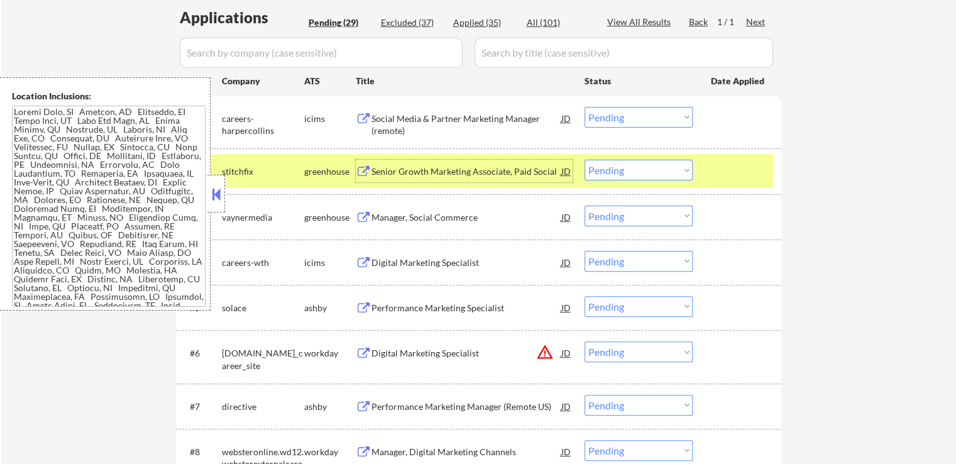
scroll to position [258, 0]
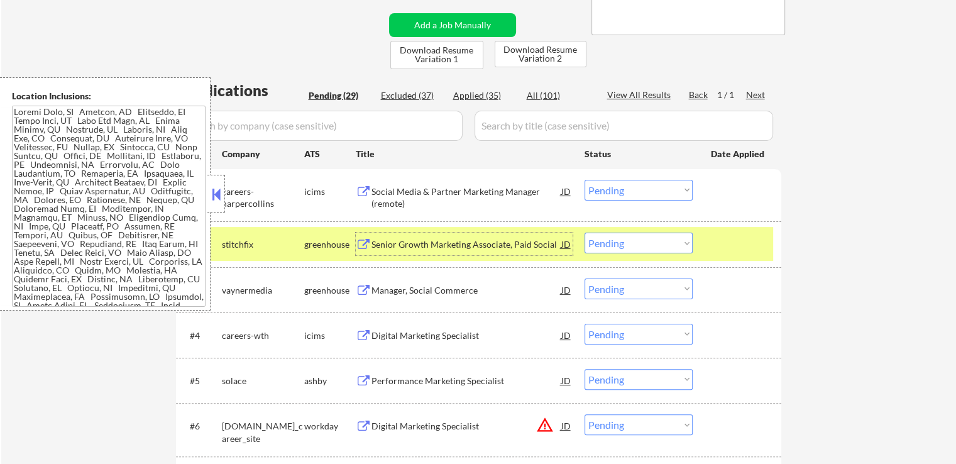
click at [479, 92] on div "Applied (35)" at bounding box center [484, 95] width 63 height 13
select select ""applied""
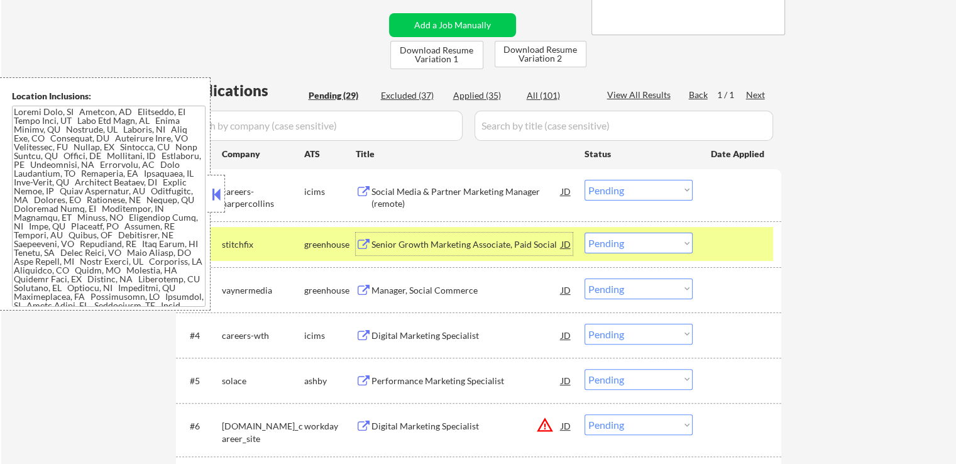
select select ""applied""
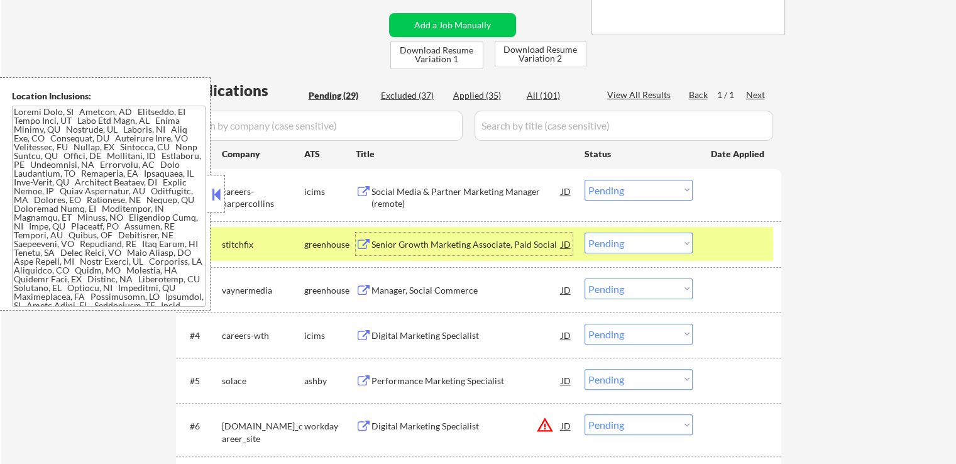
select select ""applied""
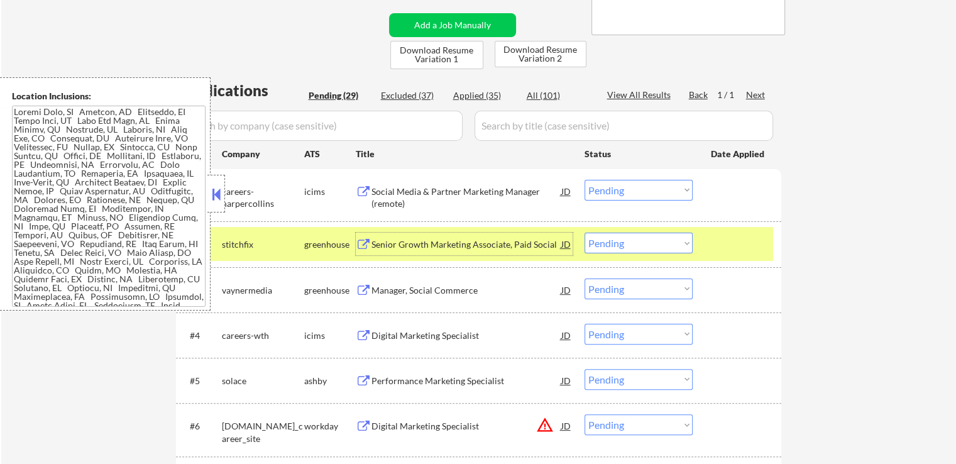
select select ""applied""
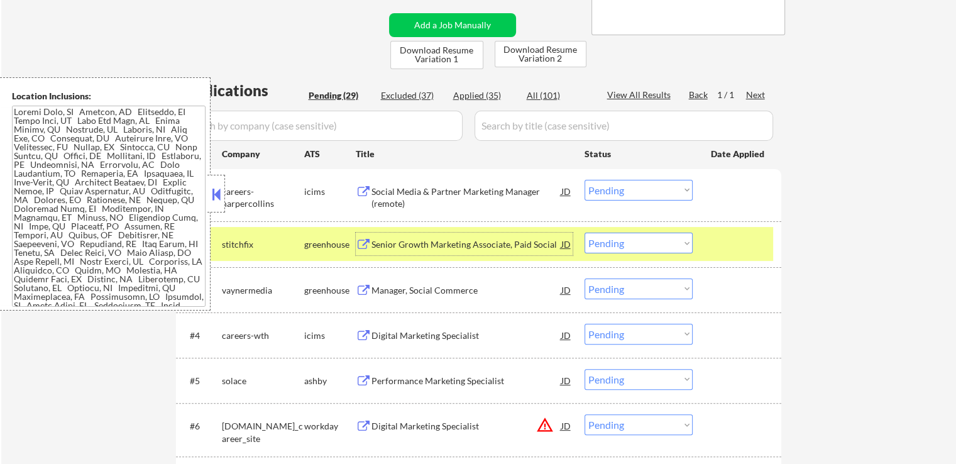
select select ""applied""
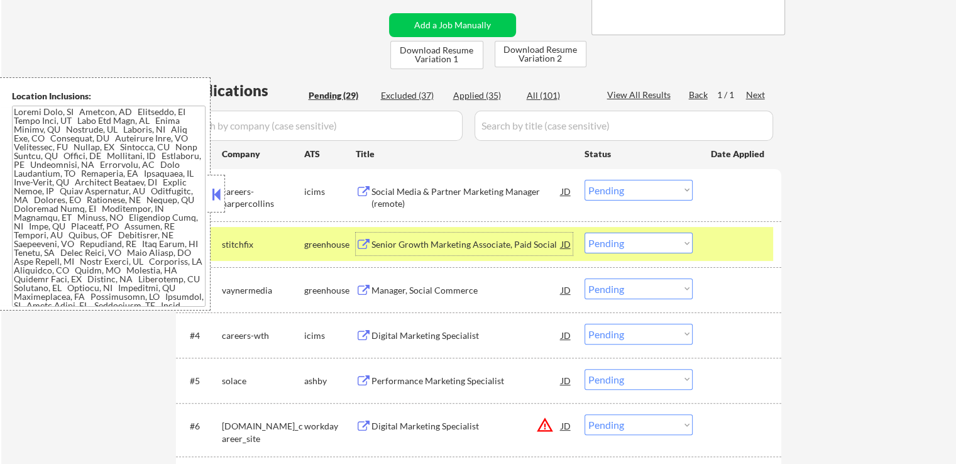
select select ""applied""
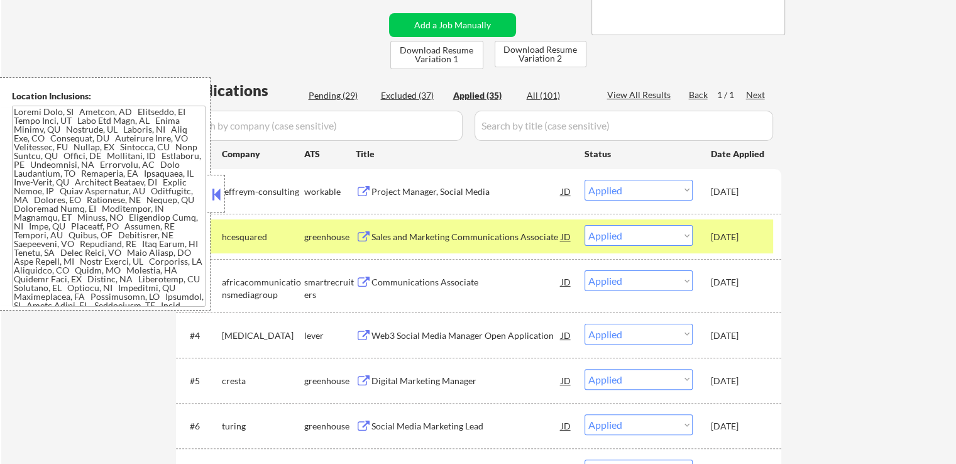
select select ""applied""
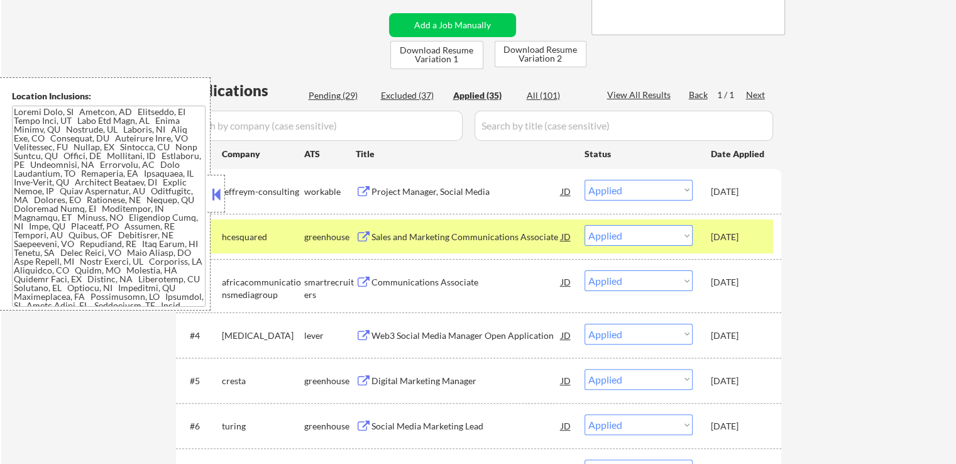
select select ""applied""
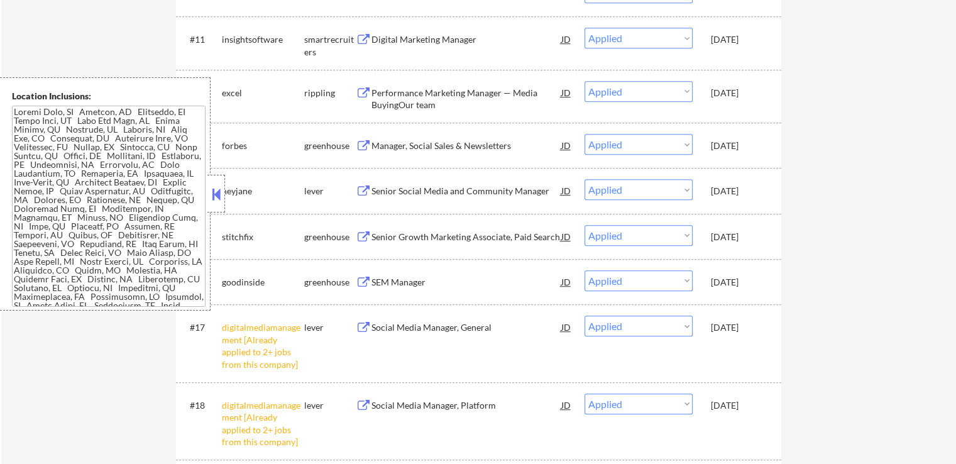
scroll to position [949, 0]
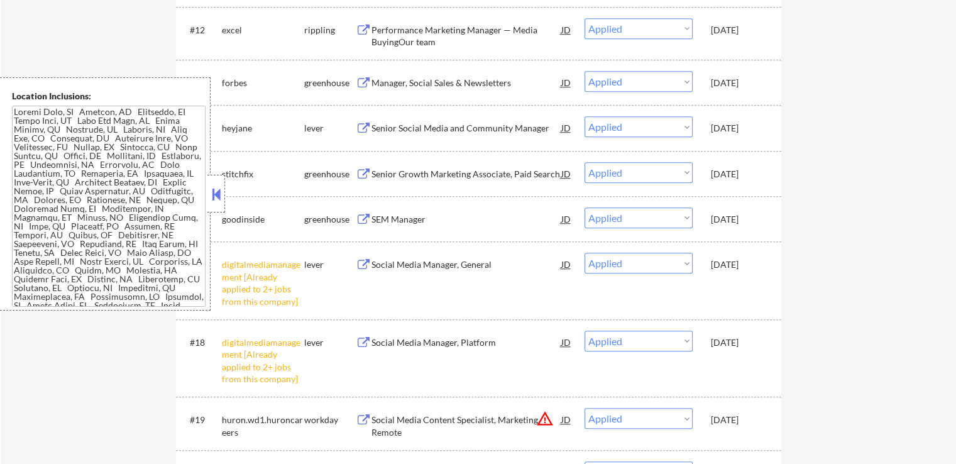
click at [403, 217] on div "SEM Manager" at bounding box center [466, 219] width 190 height 13
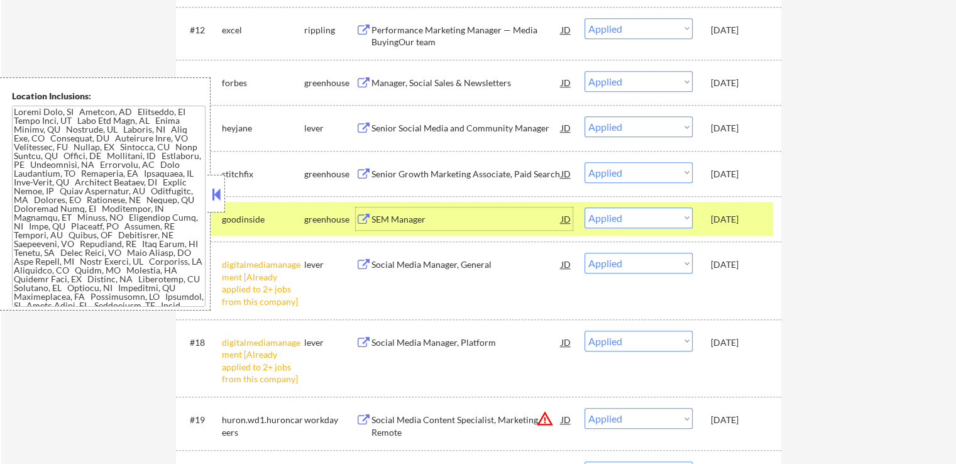
click at [419, 164] on div "Senior Growth Marketing Associate, Paid Search" at bounding box center [466, 173] width 190 height 23
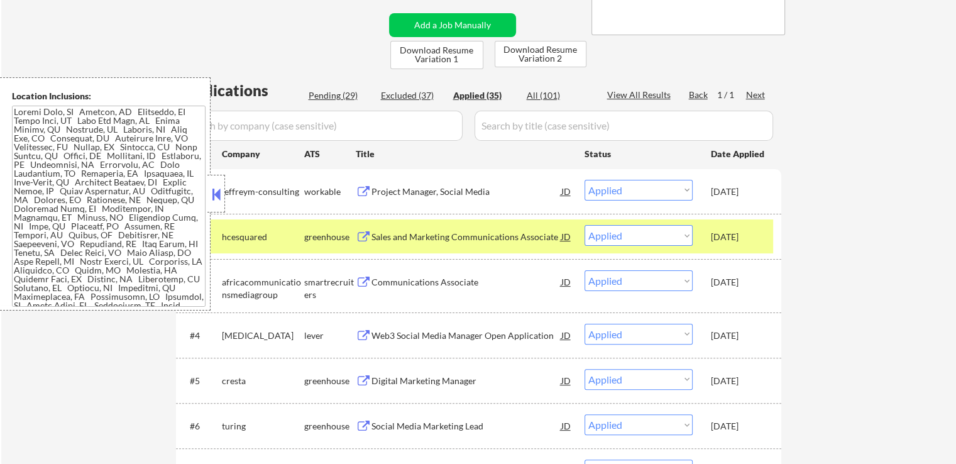
scroll to position [133, 0]
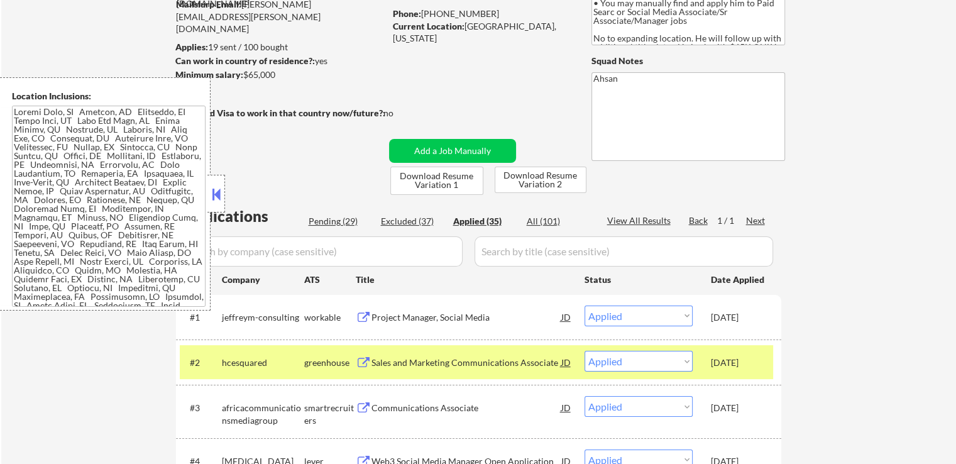
click at [336, 224] on div "Pending (29)" at bounding box center [339, 221] width 63 height 13
select select ""pending""
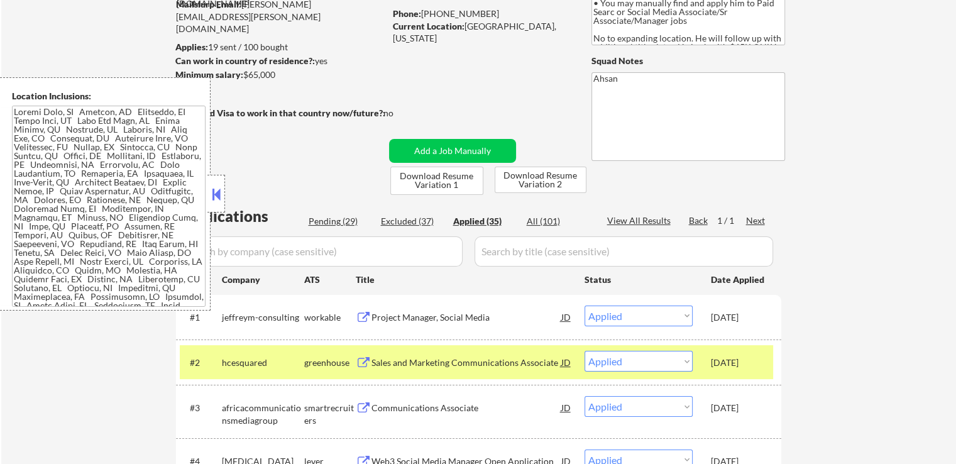
select select ""pending""
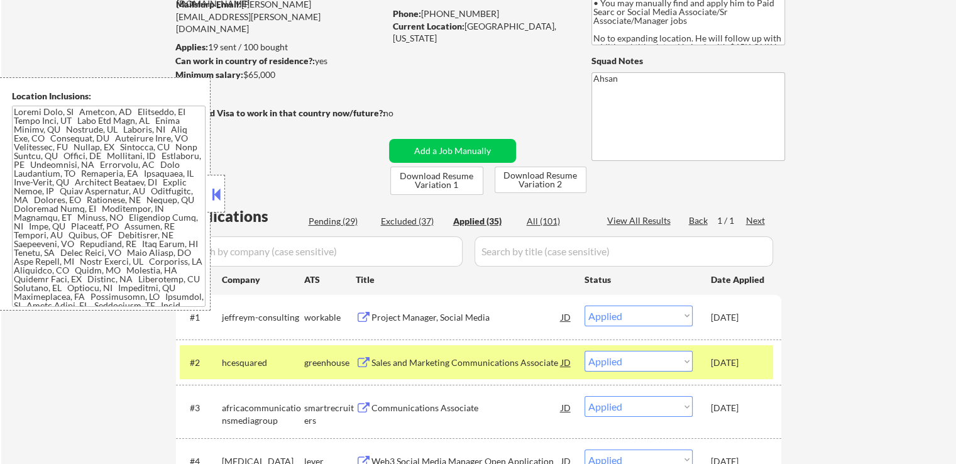
select select ""pending""
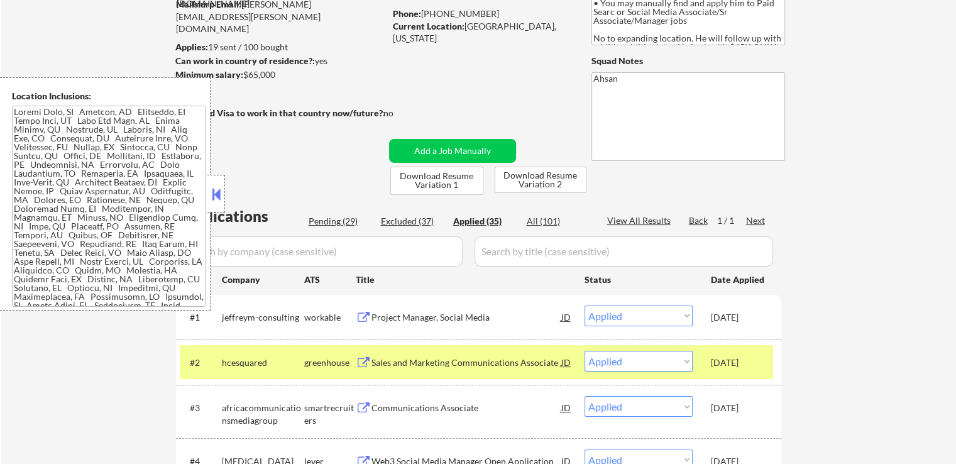
select select ""pending""
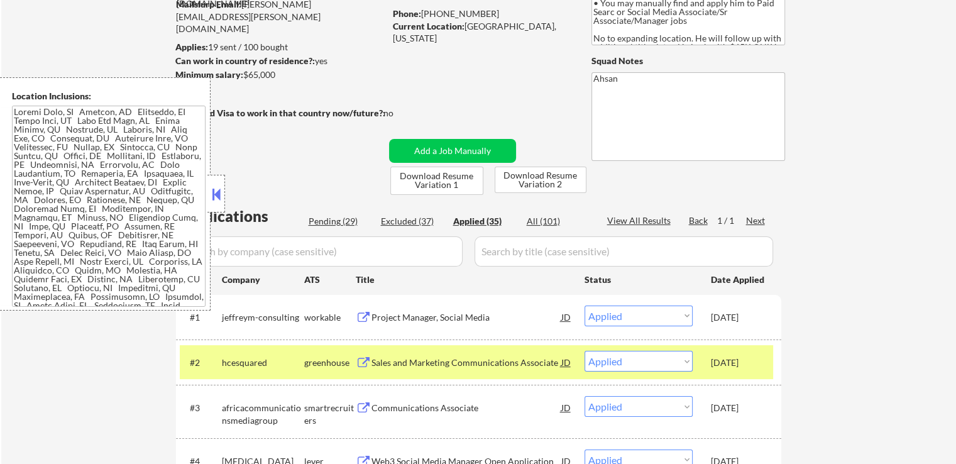
select select ""pending""
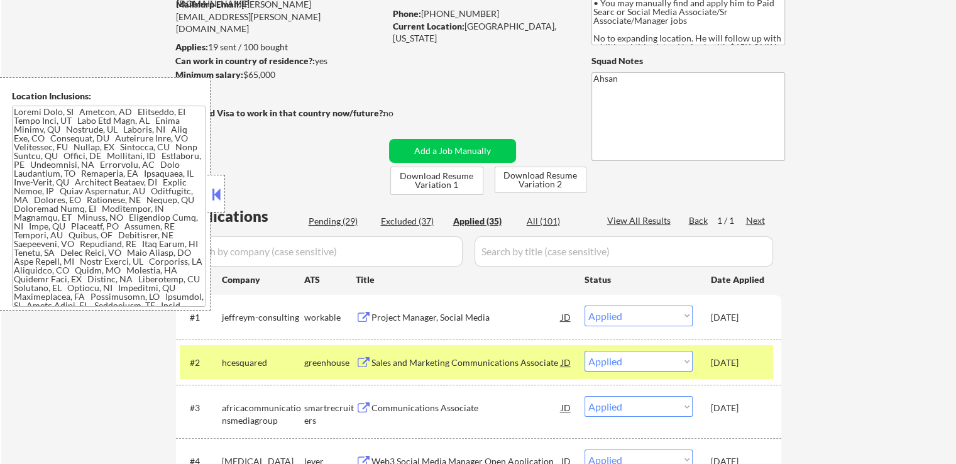
select select ""pending""
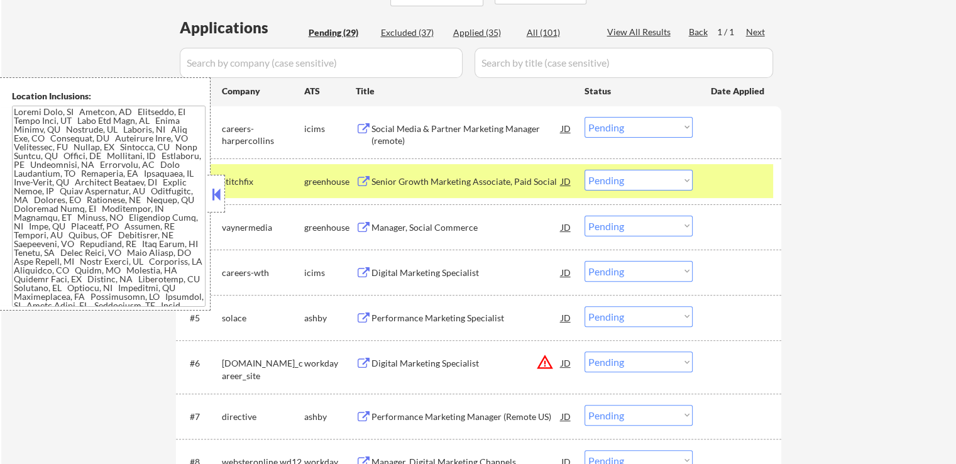
scroll to position [384, 0]
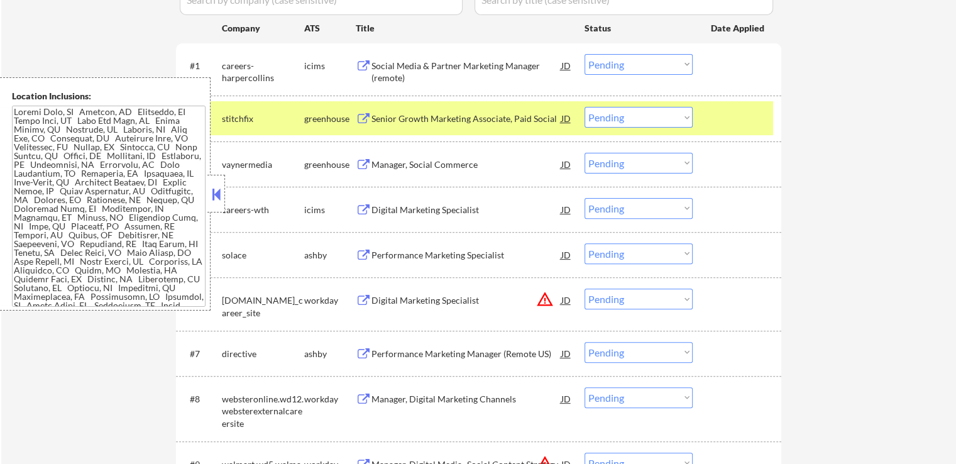
click at [419, 117] on div "Senior Growth Marketing Associate, Paid Social" at bounding box center [466, 118] width 190 height 13
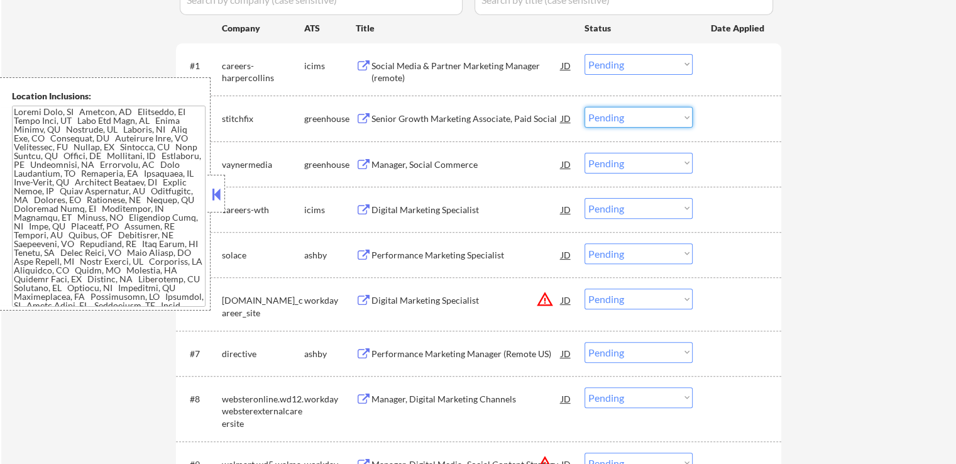
click at [628, 122] on select "Choose an option... Pending Applied Excluded (Questions) Excluded (Expired) Exc…" at bounding box center [638, 117] width 108 height 21
click at [584, 107] on select "Choose an option... Pending Applied Excluded (Questions) Excluded (Expired) Exc…" at bounding box center [638, 117] width 108 height 21
select select ""pending""
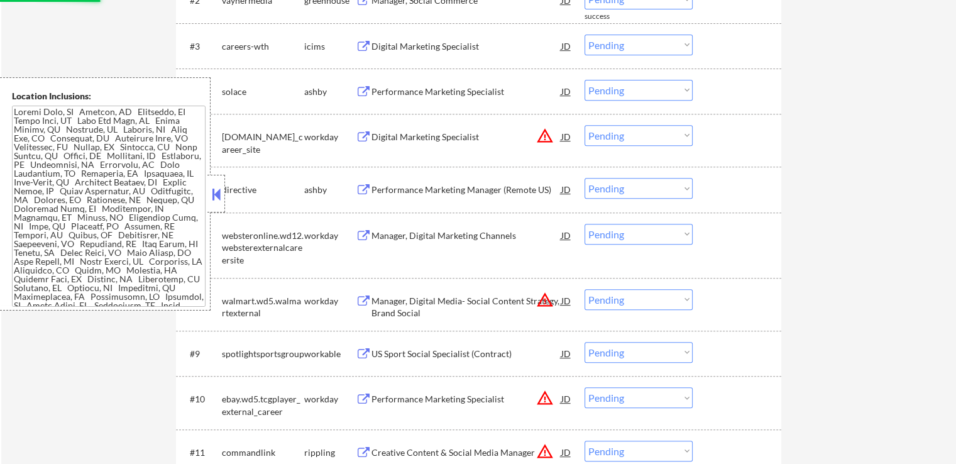
scroll to position [572, 0]
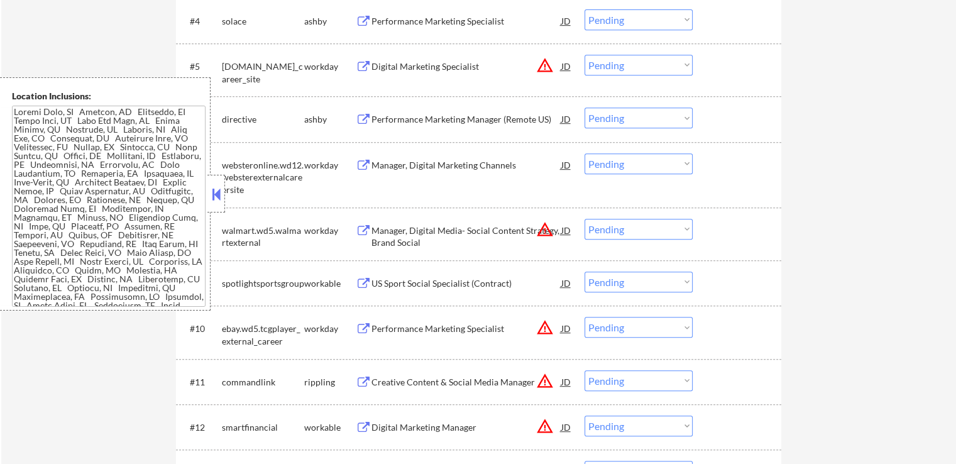
click at [356, 165] on button at bounding box center [364, 166] width 16 height 12
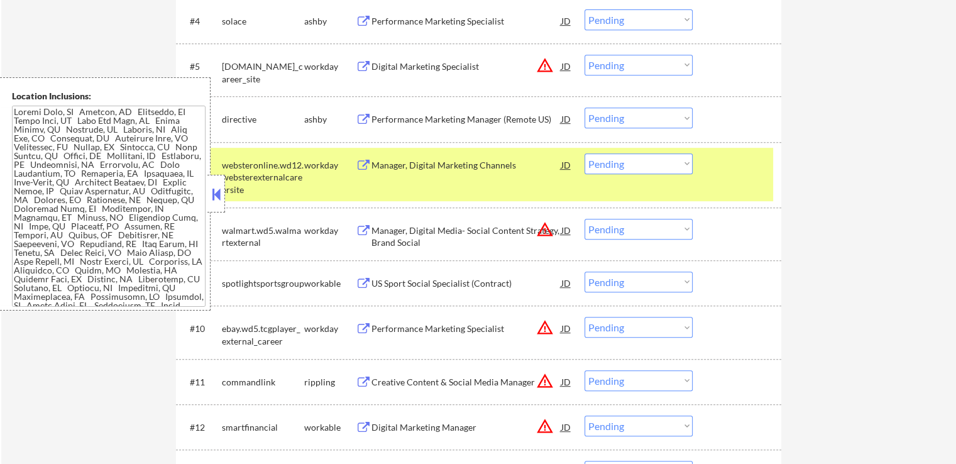
click at [359, 280] on button at bounding box center [364, 284] width 16 height 12
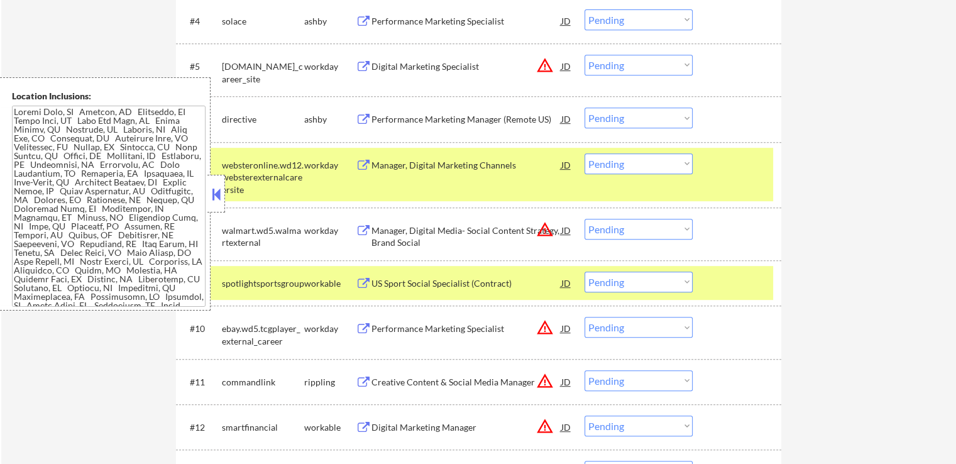
click at [617, 284] on select "Choose an option... Pending Applied Excluded (Questions) Excluded (Expired) Exc…" at bounding box center [638, 281] width 108 height 21
click at [584, 271] on select "Choose an option... Pending Applied Excluded (Questions) Excluded (Expired) Exc…" at bounding box center [638, 281] width 108 height 21
select select ""pending""
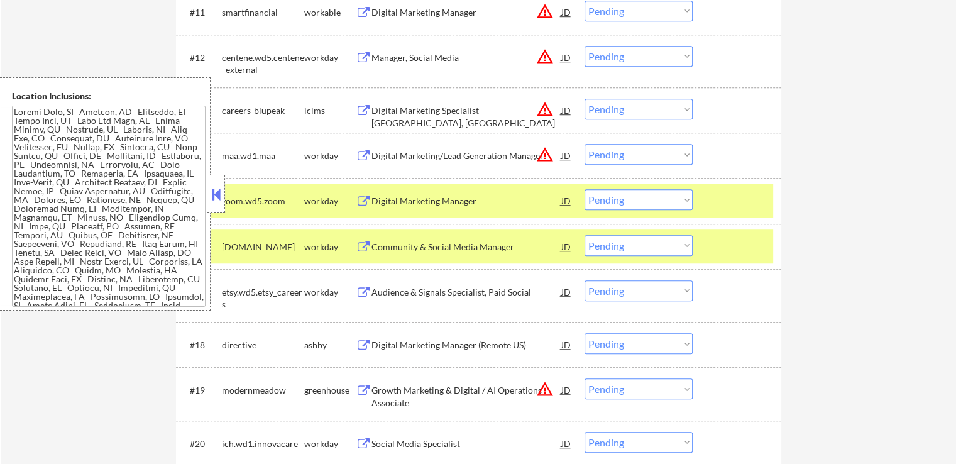
scroll to position [942, 0]
click at [361, 294] on button at bounding box center [364, 292] width 16 height 12
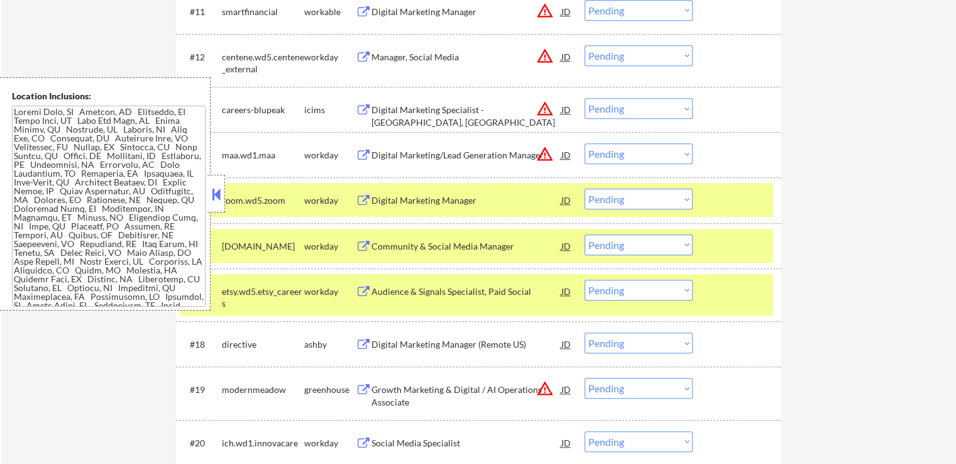
click at [618, 286] on select "Choose an option... Pending Applied Excluded (Questions) Excluded (Expired) Exc…" at bounding box center [638, 290] width 108 height 21
click at [584, 280] on select "Choose an option... Pending Applied Excluded (Questions) Excluded (Expired) Exc…" at bounding box center [638, 290] width 108 height 21
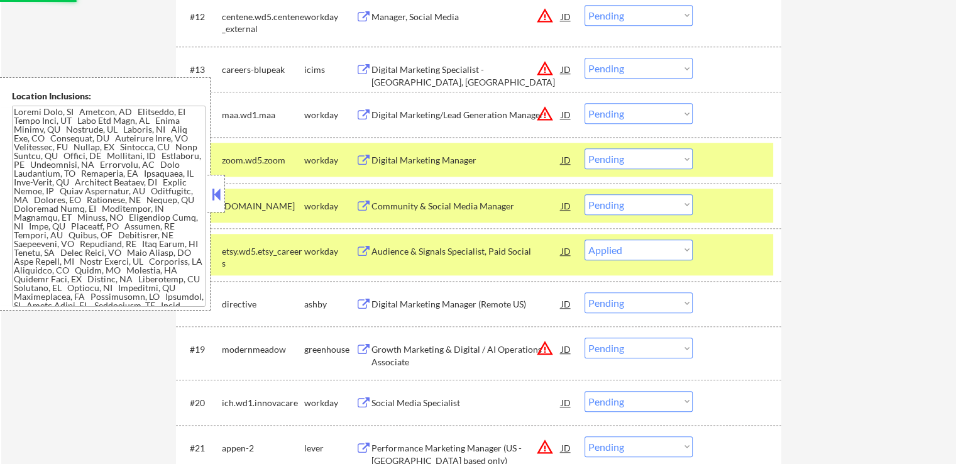
scroll to position [1005, 0]
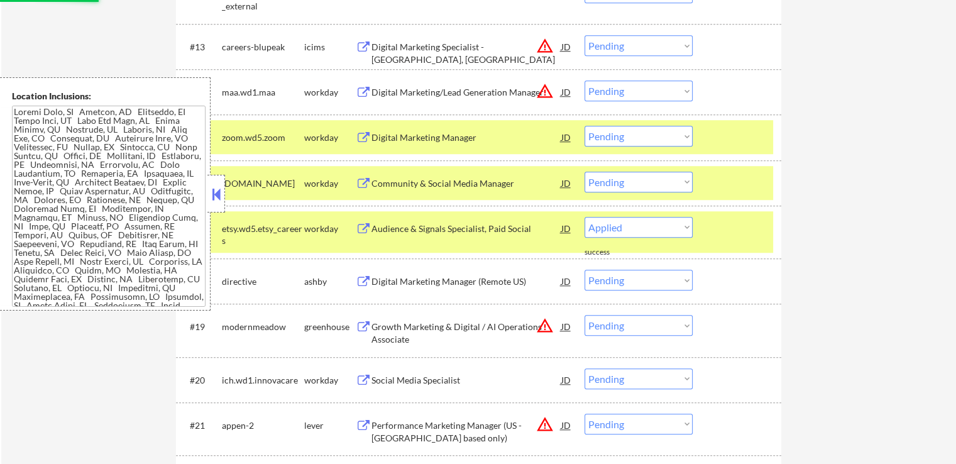
select select ""pending""
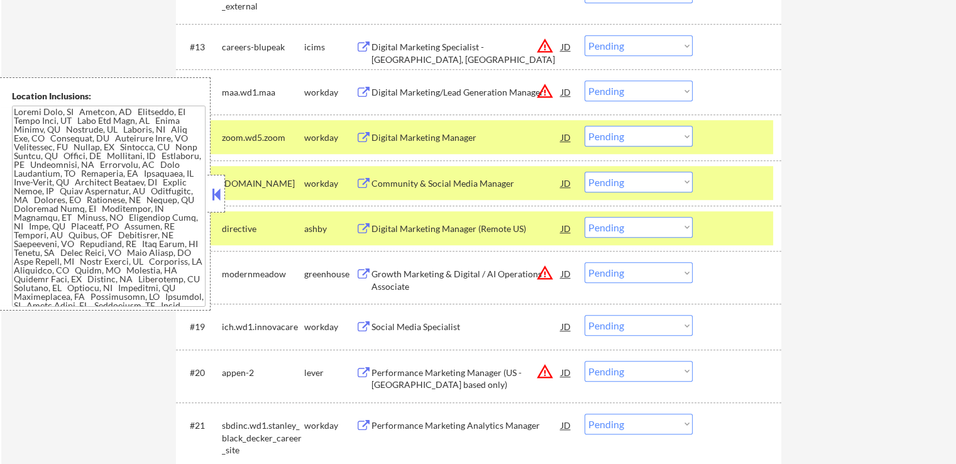
click at [362, 324] on button at bounding box center [364, 327] width 16 height 12
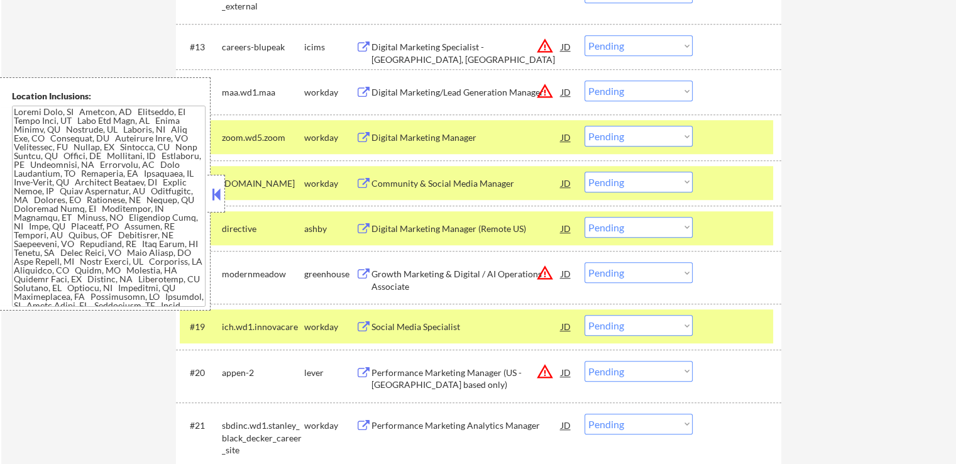
scroll to position [143, 0]
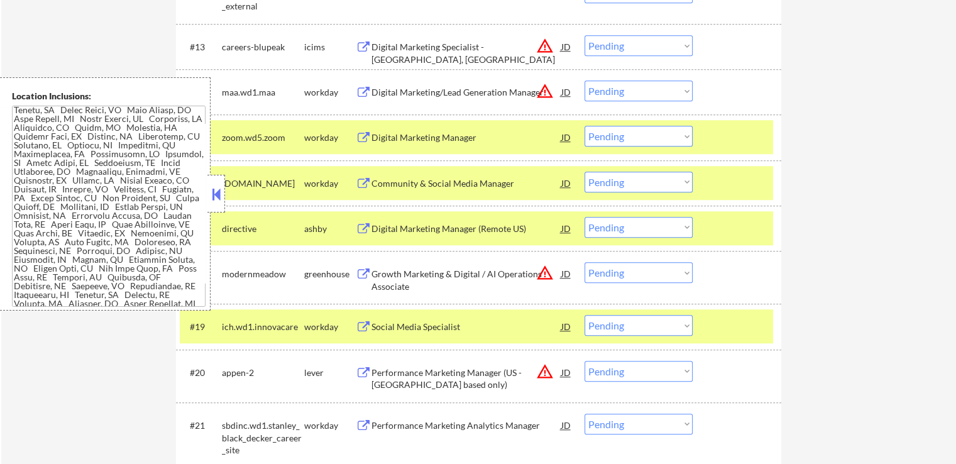
click at [618, 323] on select "Choose an option... Pending Applied Excluded (Questions) Excluded (Expired) Exc…" at bounding box center [638, 325] width 108 height 21
click at [584, 315] on select "Choose an option... Pending Applied Excluded (Questions) Excluded (Expired) Exc…" at bounding box center [638, 325] width 108 height 21
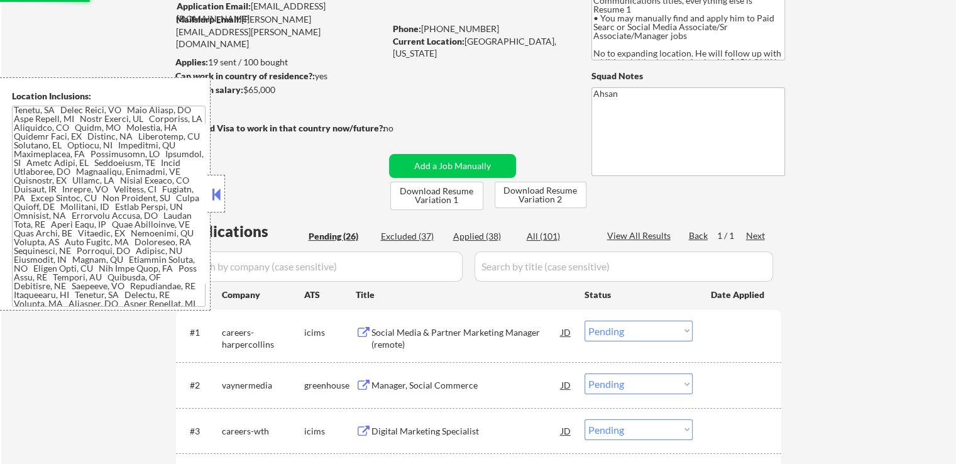
select select ""pending""
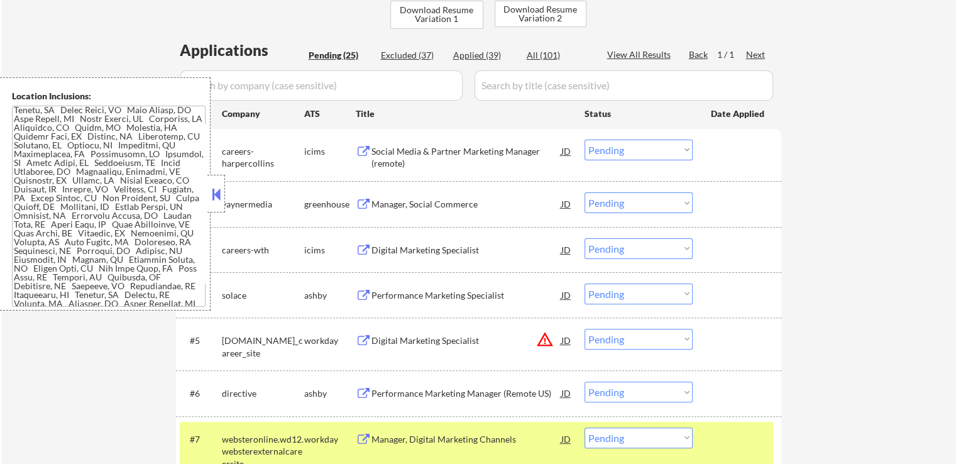
scroll to position [377, 0]
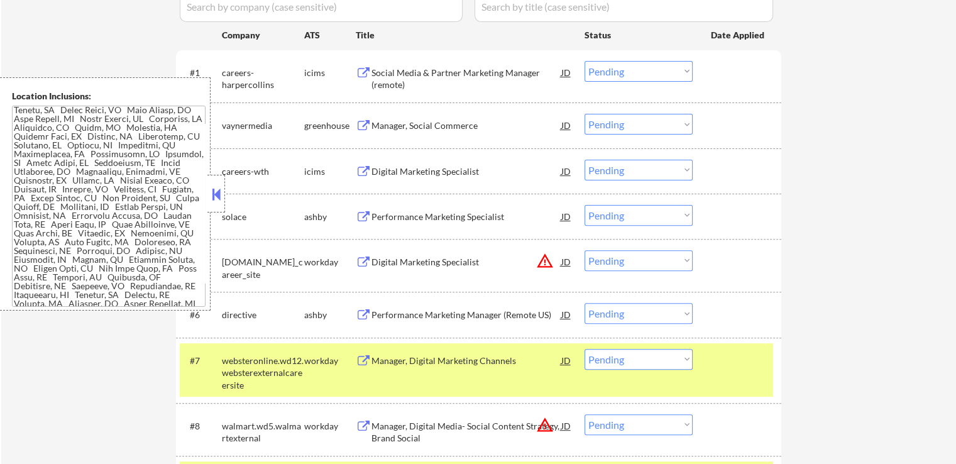
click at [615, 267] on select "Choose an option... Pending Applied Excluded (Questions) Excluded (Expired) Exc…" at bounding box center [638, 260] width 108 height 21
click at [584, 250] on select "Choose an option... Pending Applied Excluded (Questions) Excluded (Expired) Exc…" at bounding box center [638, 260] width 108 height 21
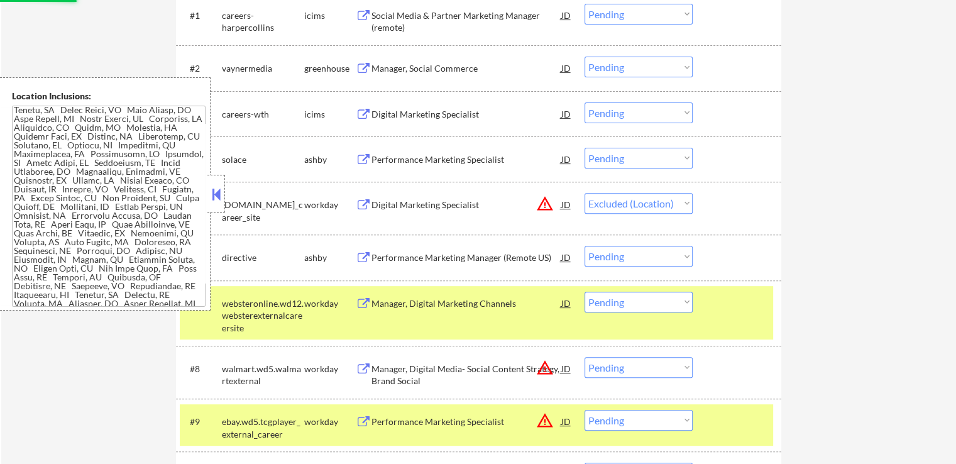
scroll to position [503, 0]
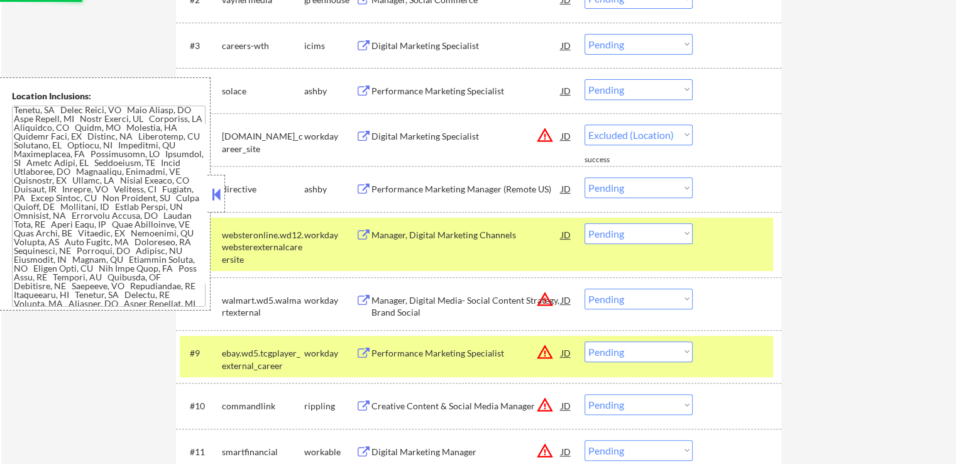
select select ""pending""
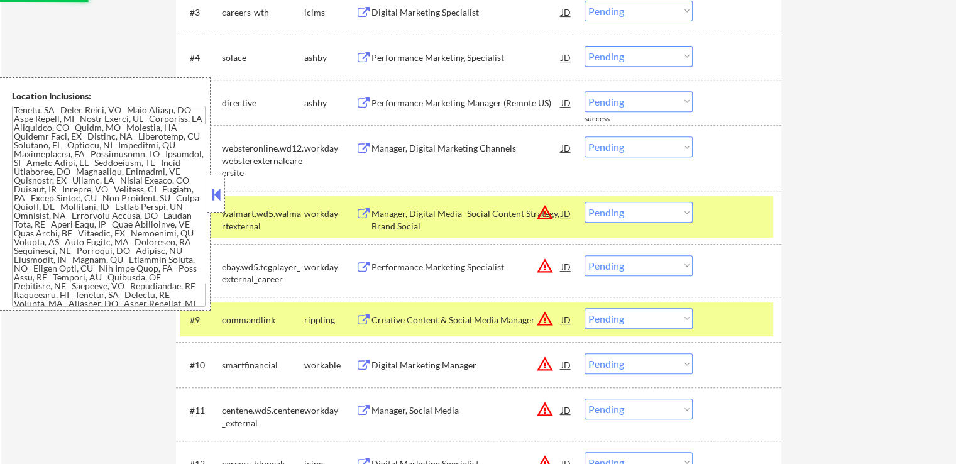
scroll to position [565, 0]
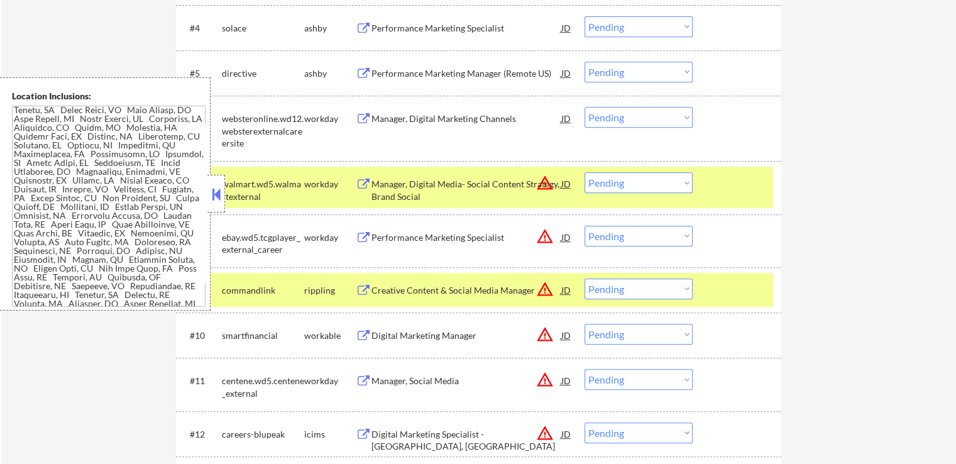
click at [452, 200] on div "Manager, Digital Media- Social Content Strategy, Brand Social" at bounding box center [466, 190] width 190 height 25
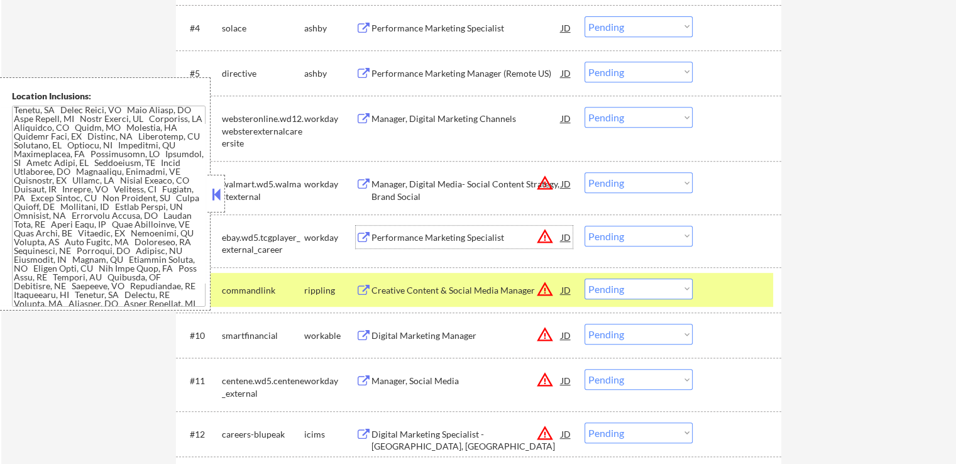
click at [435, 232] on div "Performance Marketing Specialist" at bounding box center [466, 237] width 190 height 13
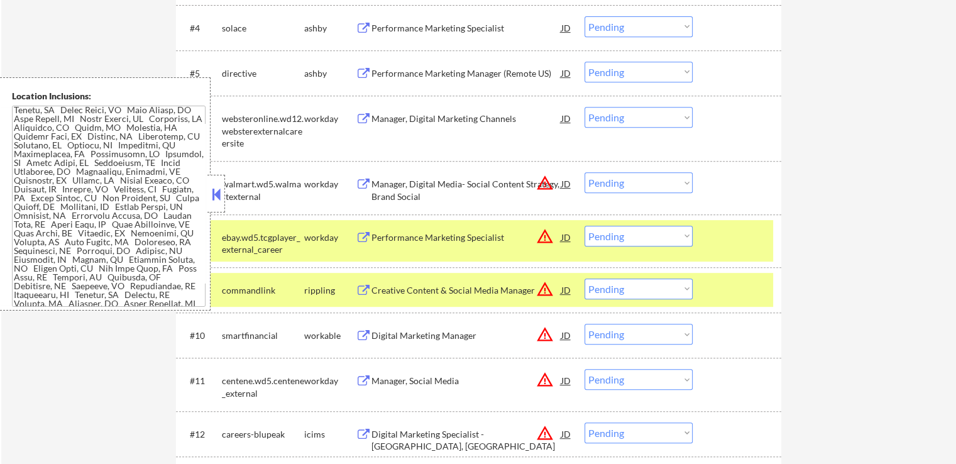
scroll to position [0, 0]
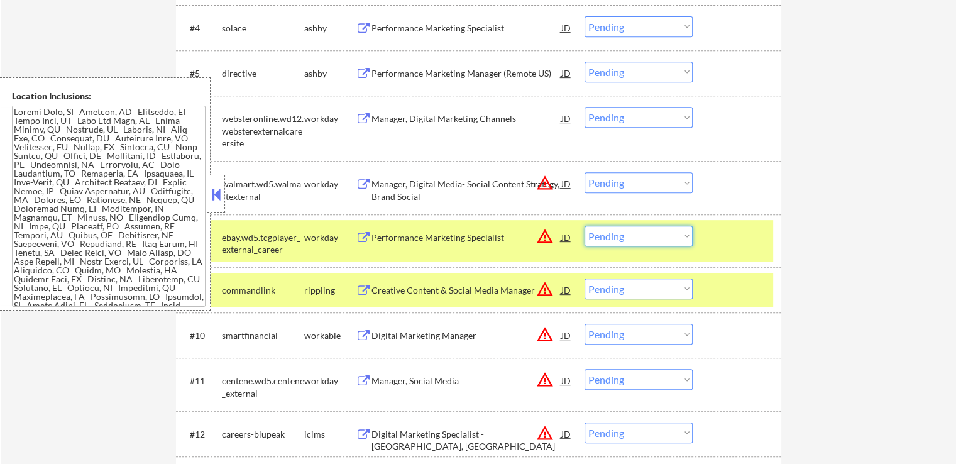
click at [625, 234] on select "Choose an option... Pending Applied Excluded (Questions) Excluded (Expired) Exc…" at bounding box center [638, 236] width 108 height 21
click at [584, 226] on select "Choose an option... Pending Applied Excluded (Questions) Excluded (Expired) Exc…" at bounding box center [638, 236] width 108 height 21
click at [824, 254] on div "← Return to /applysquad Mailslurp Inbox Job Search Builder Luke Peterson User E…" at bounding box center [478, 308] width 954 height 1647
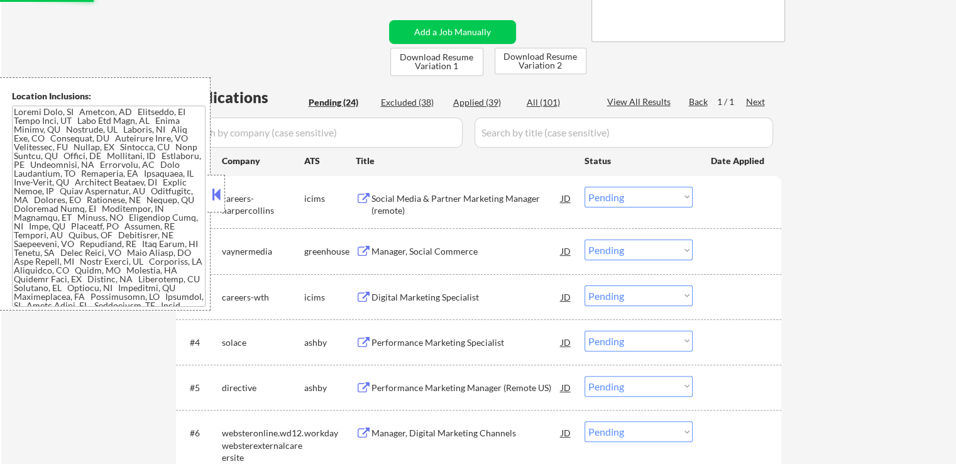
select select ""pending""
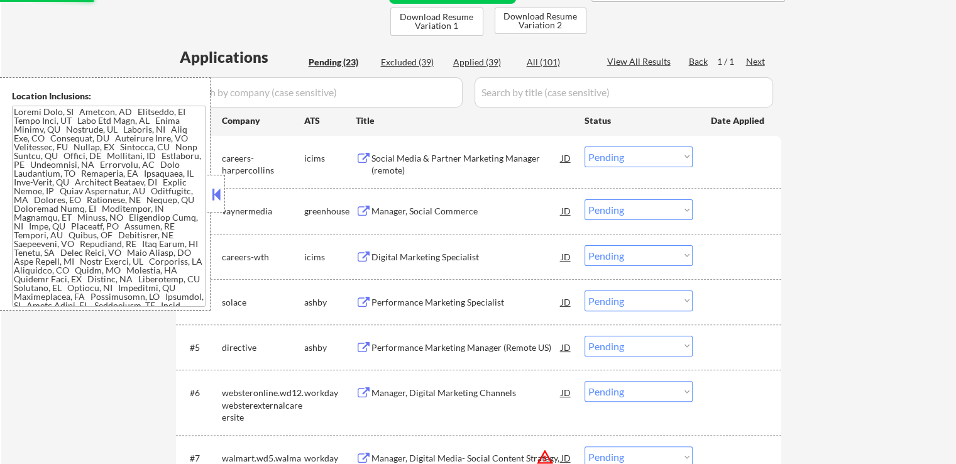
scroll to position [314, 0]
